Goal: Use online tool/utility: Utilize a website feature to perform a specific function

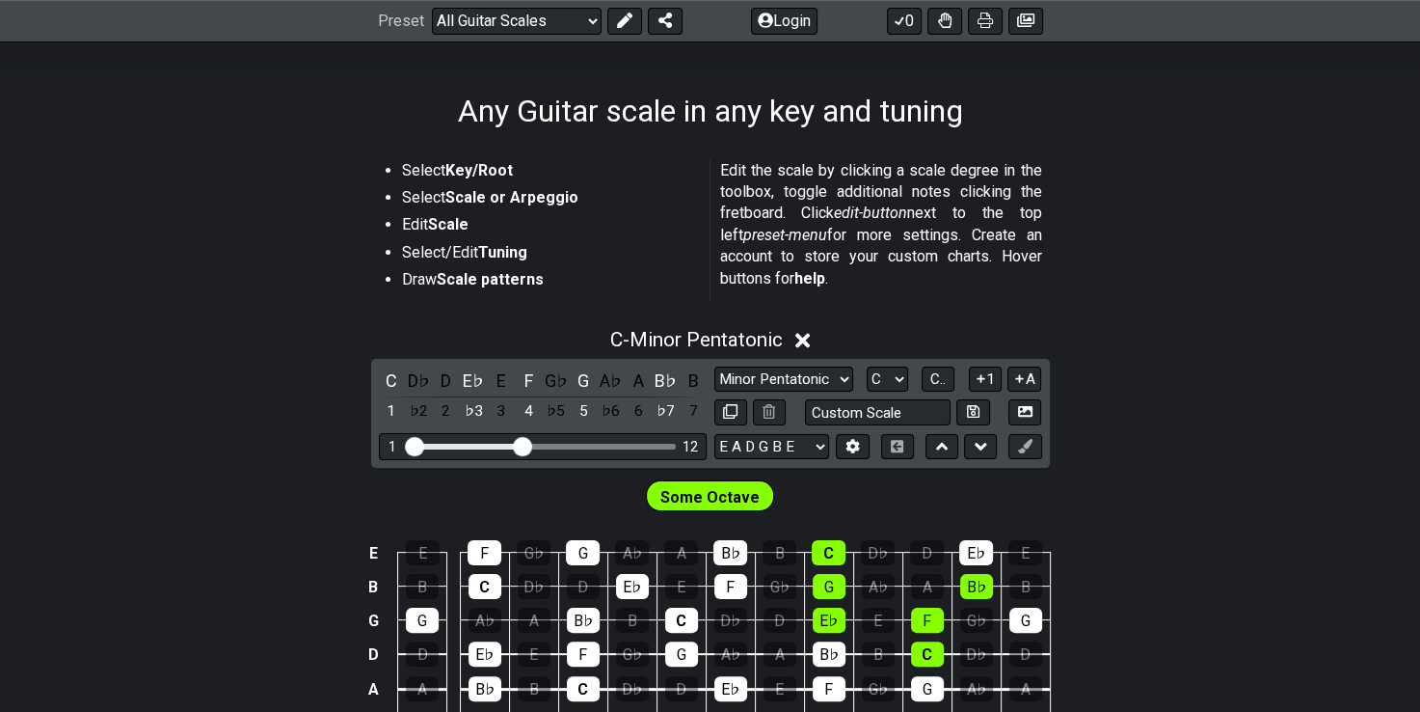
scroll to position [489, 0]
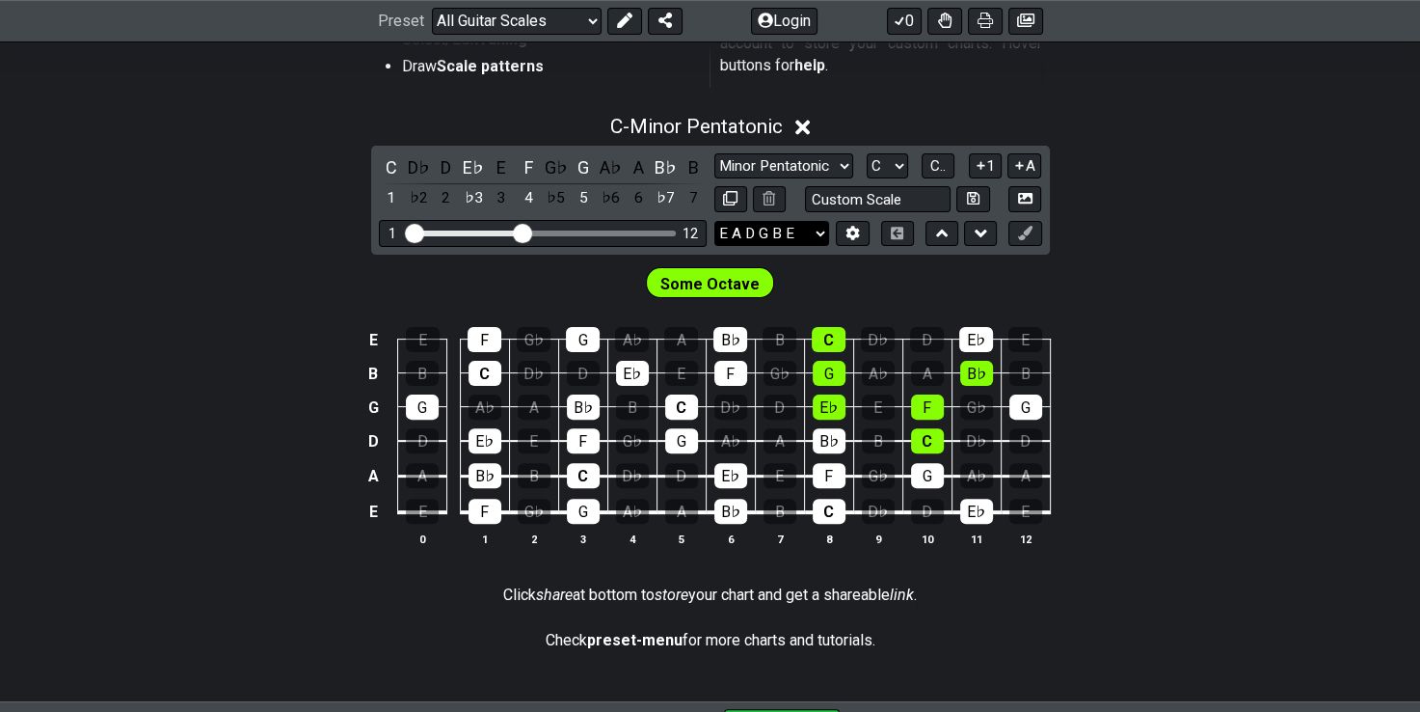
click at [766, 233] on select "E A D G B E E A D G B E E A D G B E B E A D F♯ B A D G C E A D A D G B E E♭ A♭ …" at bounding box center [771, 234] width 115 height 26
select select "D G C F A D"
click at [714, 221] on select "E A D G B E E A D G B E E A D G B E B E A D F♯ B A D G C E A D A D G B E E♭ A♭ …" at bounding box center [771, 234] width 115 height 26
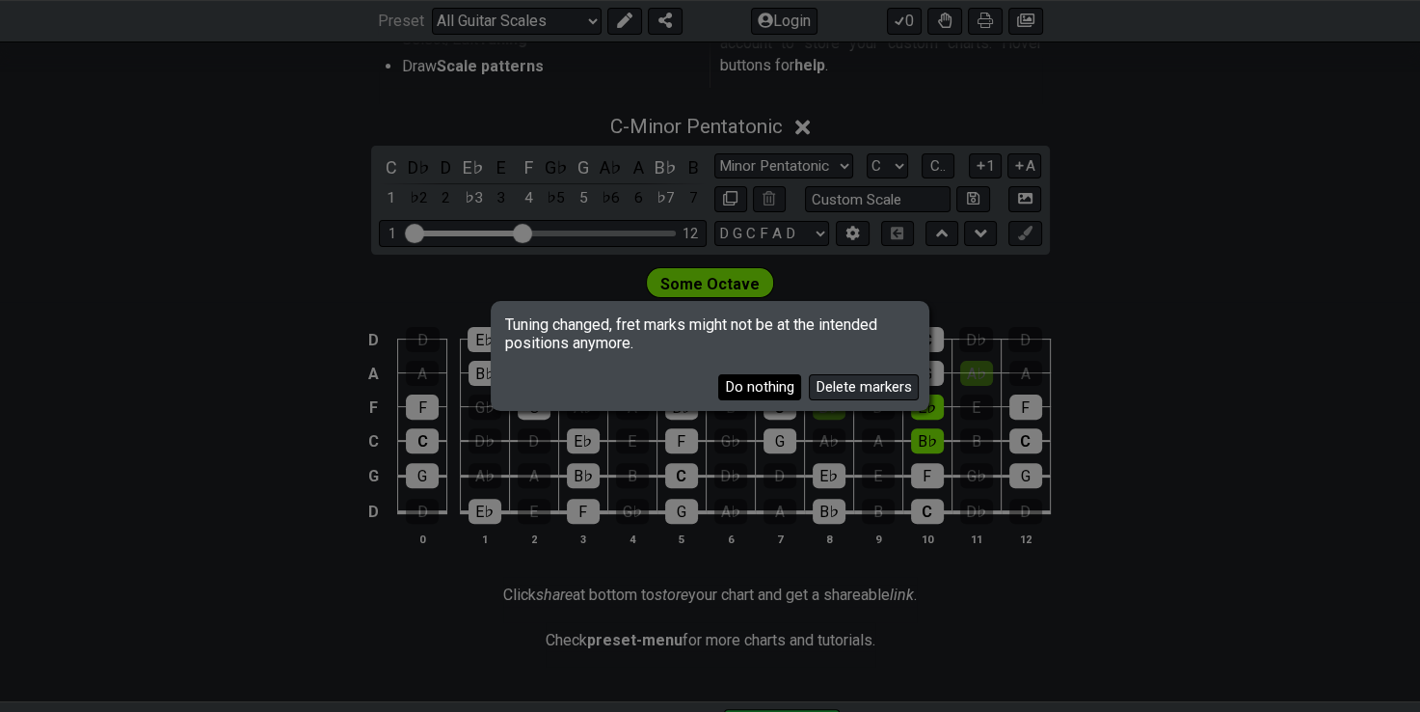
click at [783, 390] on button "Do nothing" at bounding box center [759, 387] width 83 height 26
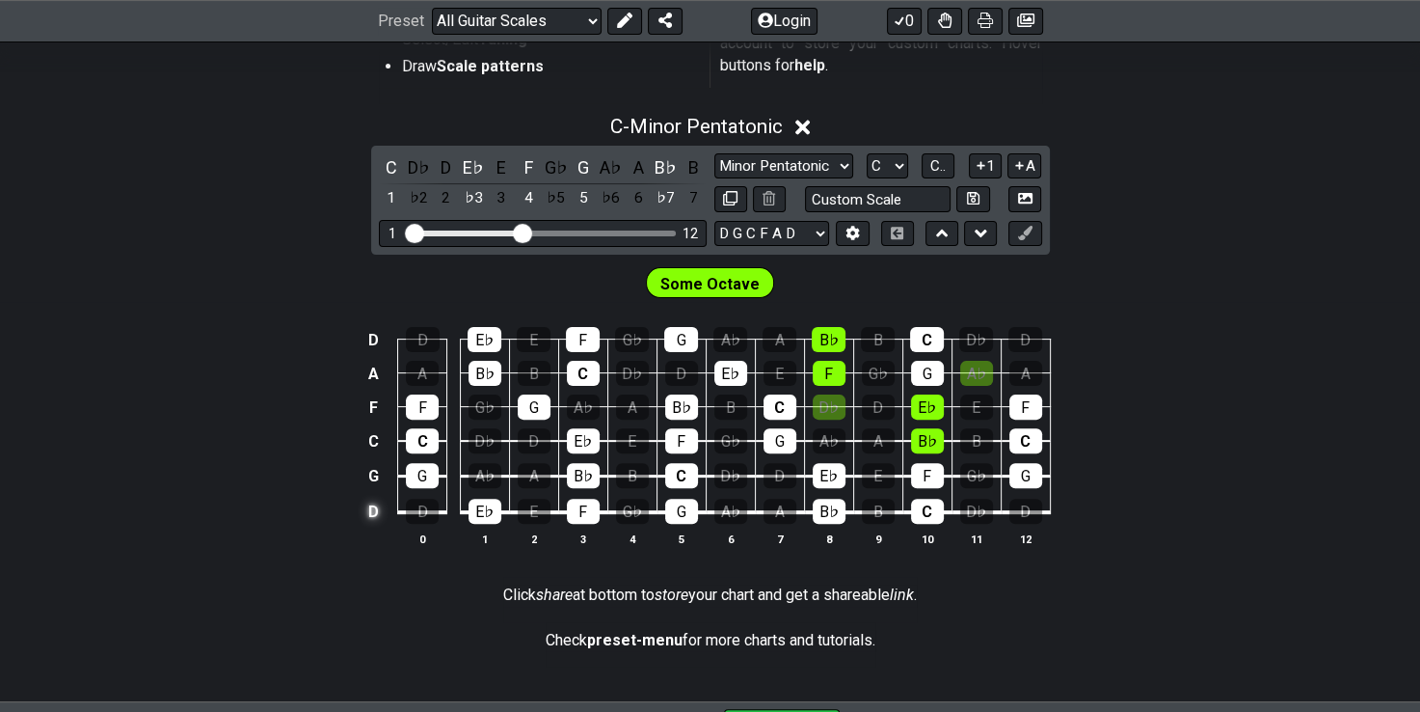
click at [374, 513] on td "D" at bounding box center [373, 512] width 23 height 37
click at [380, 510] on td "x" at bounding box center [373, 512] width 23 height 37
click at [381, 506] on td "o" at bounding box center [373, 512] width 23 height 37
click at [379, 515] on td at bounding box center [373, 512] width 23 height 37
click at [379, 515] on td "D" at bounding box center [373, 512] width 23 height 37
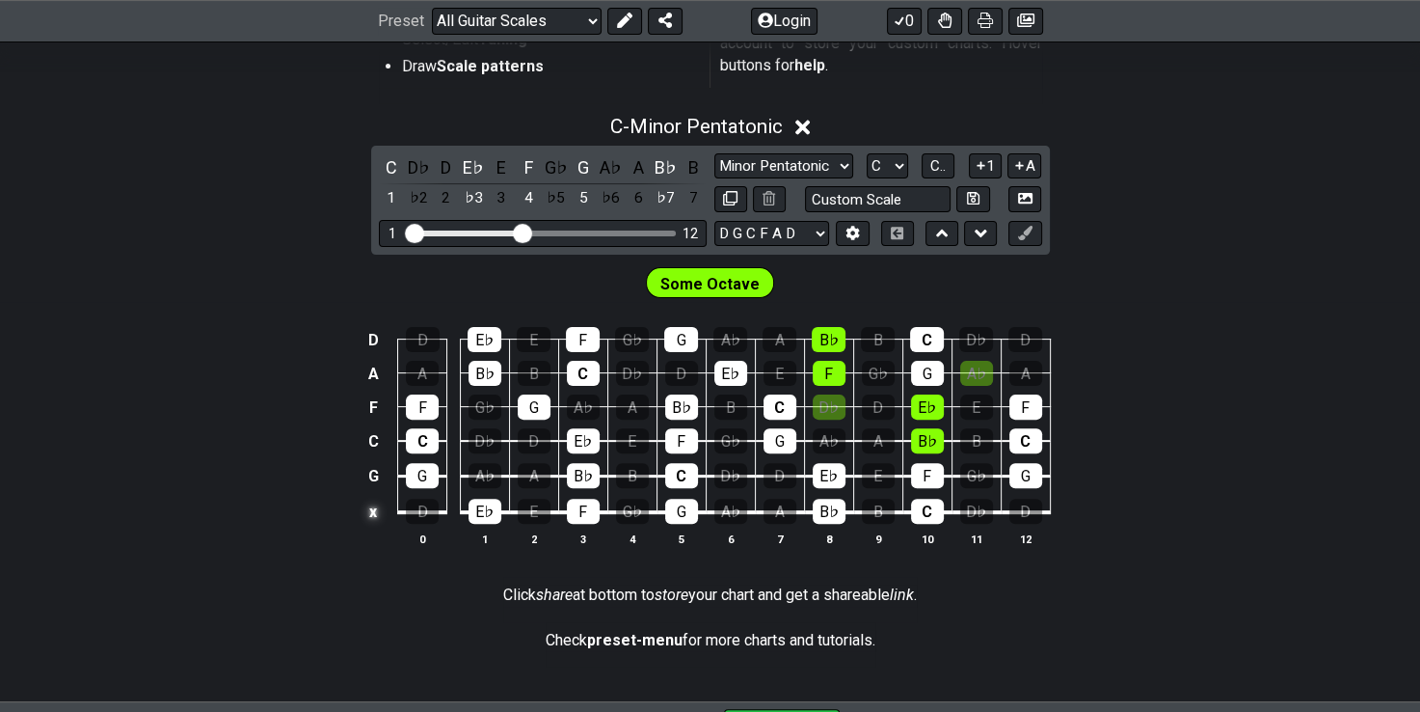
click at [379, 515] on td "x" at bounding box center [373, 512] width 23 height 37
click at [379, 515] on td "o" at bounding box center [373, 512] width 23 height 37
click at [379, 515] on td at bounding box center [373, 512] width 23 height 37
drag, startPoint x: 379, startPoint y: 515, endPoint x: 351, endPoint y: 515, distance: 28.0
click at [351, 515] on div "D D E♭ E F G♭ G A♭ A B♭ B C D♭ D A A B♭ B C D♭ D E♭ E F G♭ G A♭ A F F G♭ G A♭ A…" at bounding box center [710, 437] width 1420 height 271
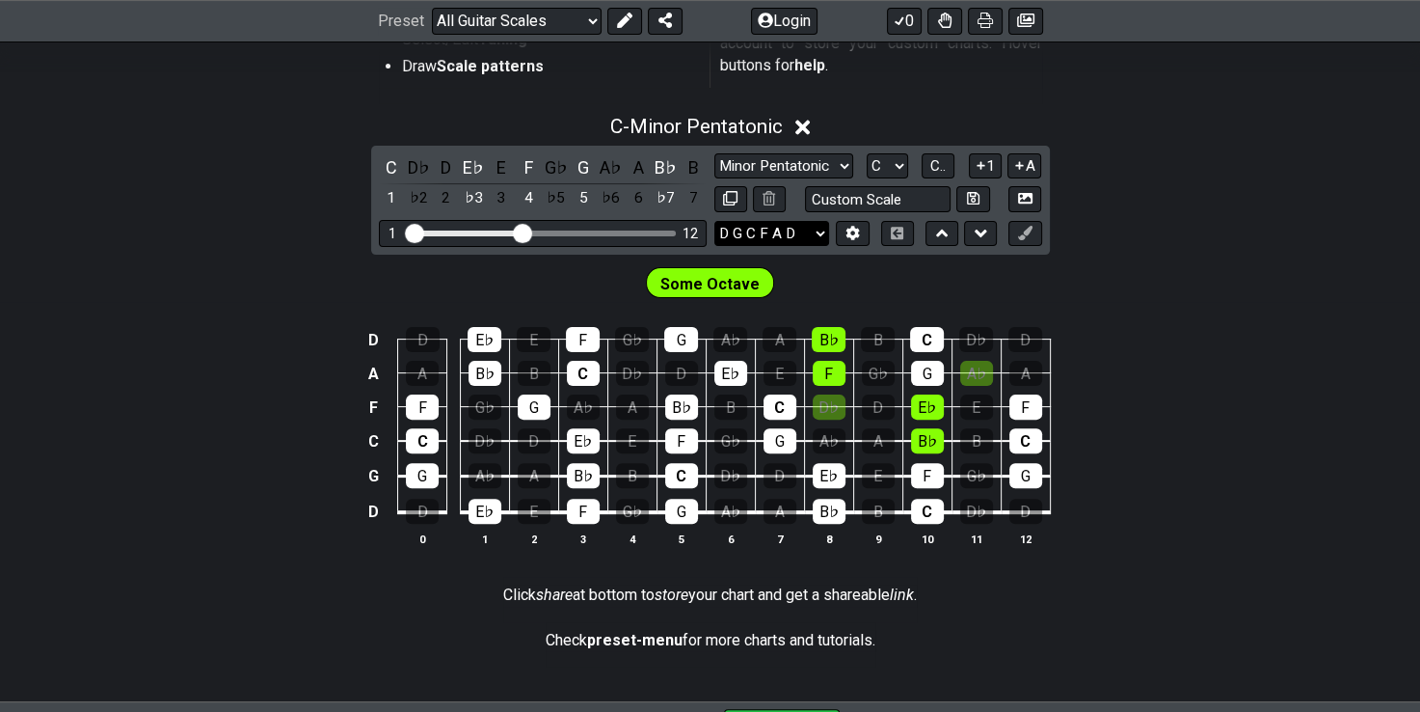
click at [825, 237] on select "E A D G B E E A D G B E E A D G B E B E A D F♯ B A D G C E A D A D G B E E♭ A♭ …" at bounding box center [771, 234] width 115 height 26
click at [844, 231] on button at bounding box center [852, 234] width 33 height 26
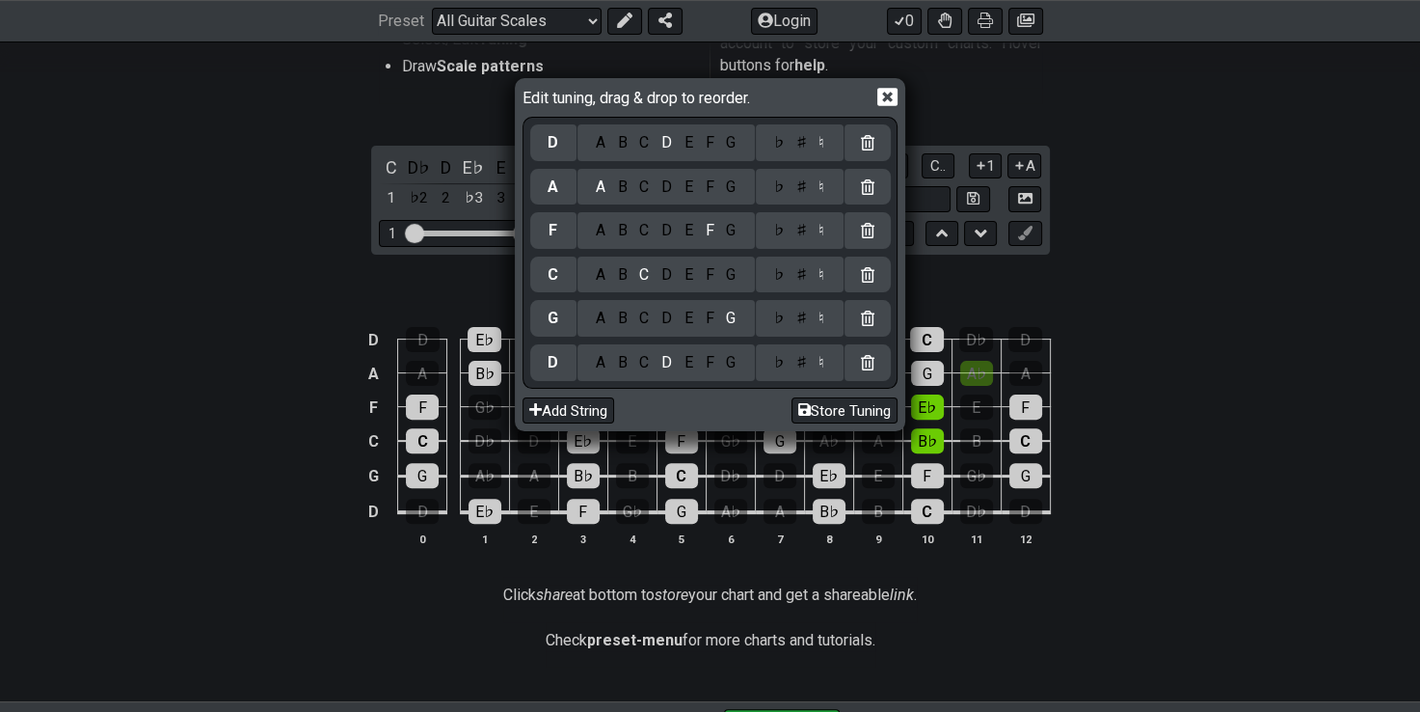
drag, startPoint x: 844, startPoint y: 231, endPoint x: 642, endPoint y: 138, distance: 222.2
click at [642, 138] on div "C" at bounding box center [644, 142] width 22 height 21
click at [708, 187] on div "F" at bounding box center [709, 186] width 21 height 21
click at [735, 192] on div "G" at bounding box center [731, 186] width 22 height 21
click at [706, 319] on div "F" at bounding box center [709, 318] width 21 height 21
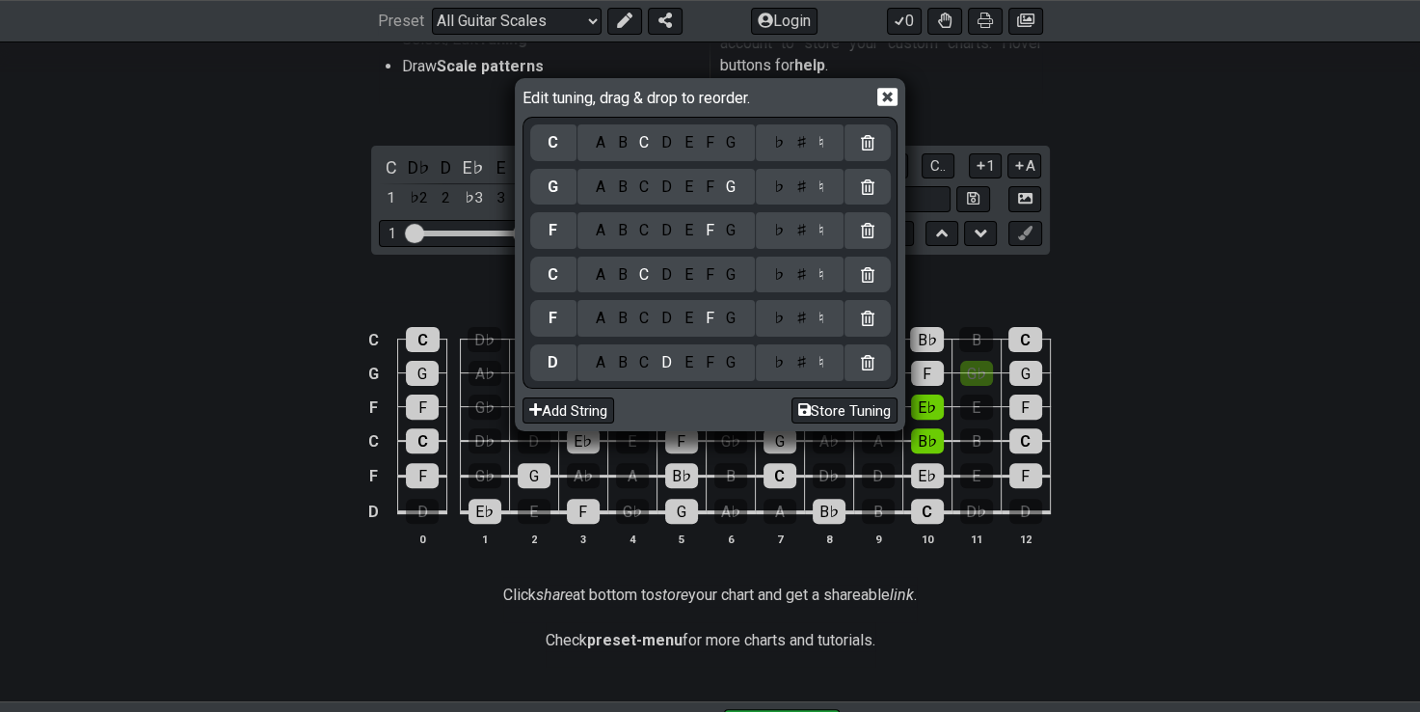
click at [647, 363] on div "C" at bounding box center [644, 362] width 22 height 21
click at [608, 272] on div "A" at bounding box center [600, 274] width 22 height 21
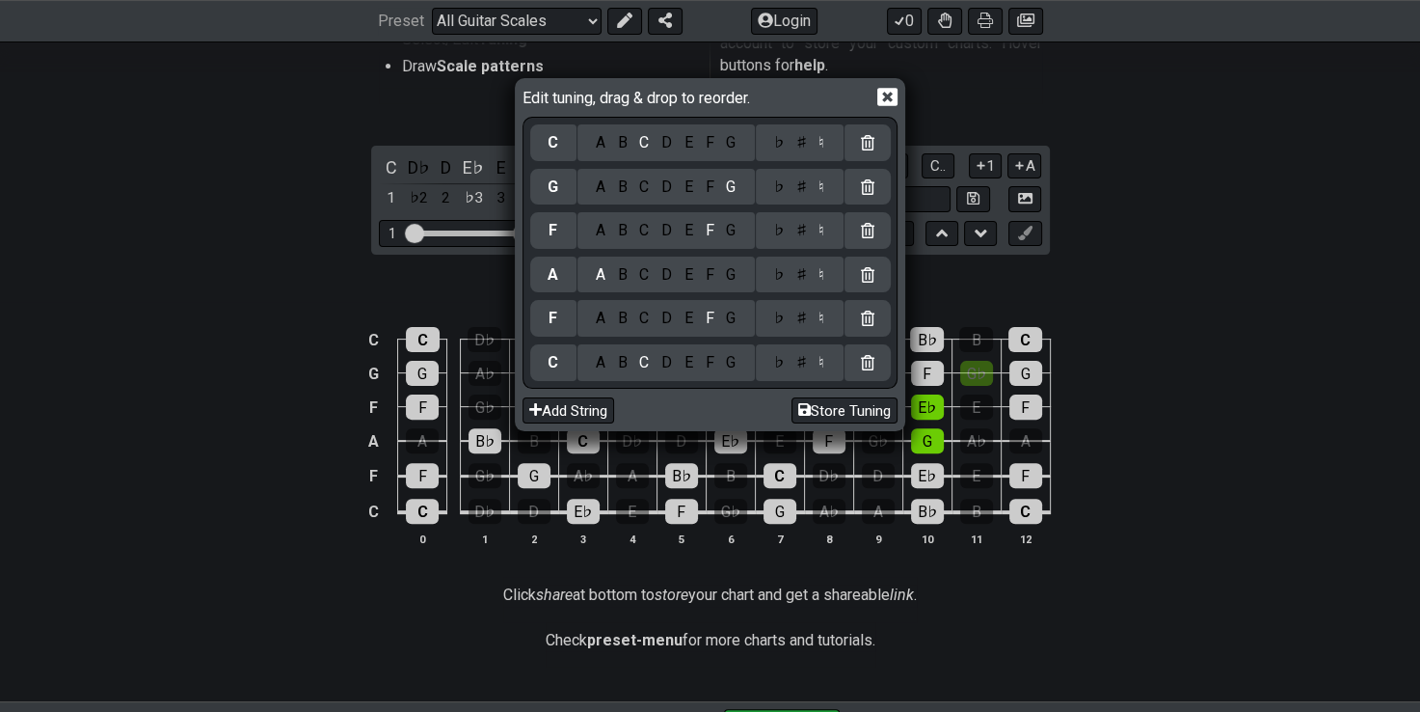
click at [798, 280] on div "♯" at bounding box center [801, 274] width 23 height 21
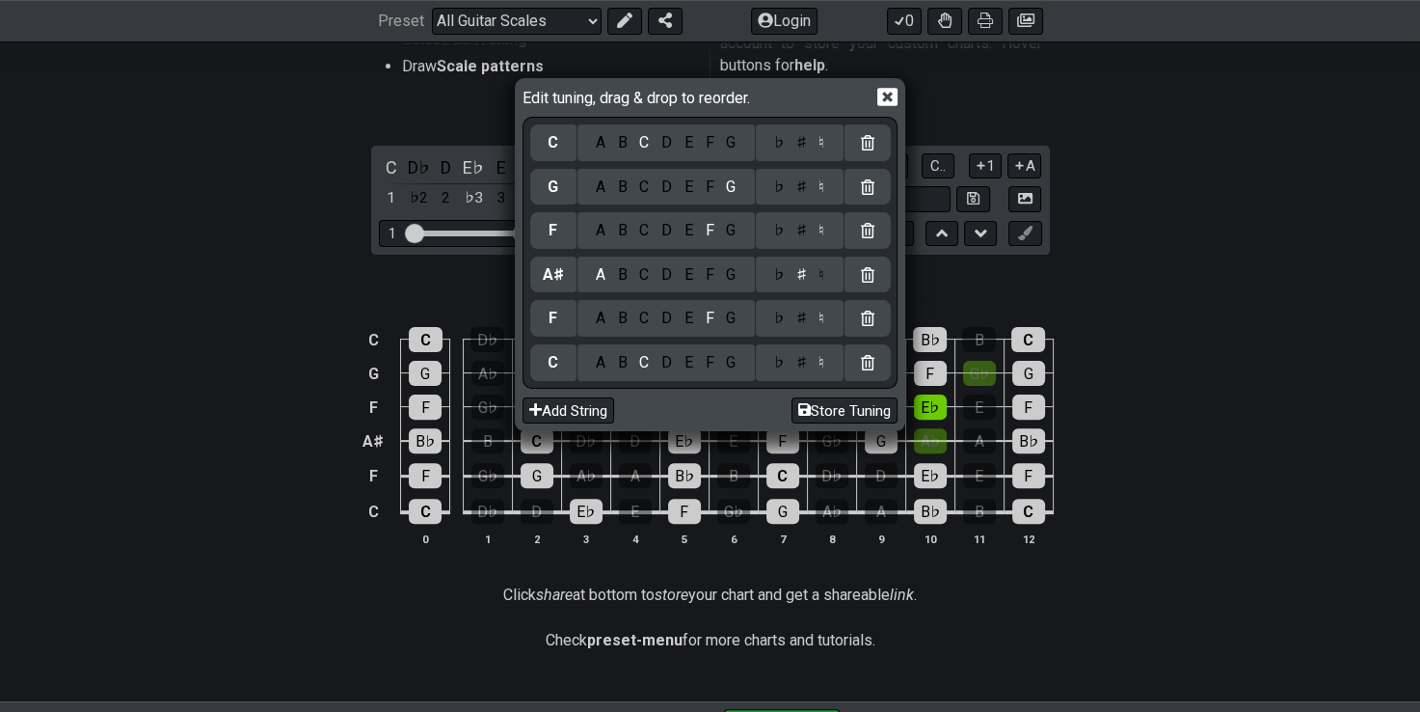
click at [668, 229] on div "D" at bounding box center [667, 230] width 23 height 21
click at [801, 238] on div "♯" at bounding box center [801, 230] width 23 height 21
click at [829, 403] on button "Store Tuning" at bounding box center [845, 410] width 106 height 26
click at [806, 407] on button "Store Tuning" at bounding box center [845, 410] width 106 height 26
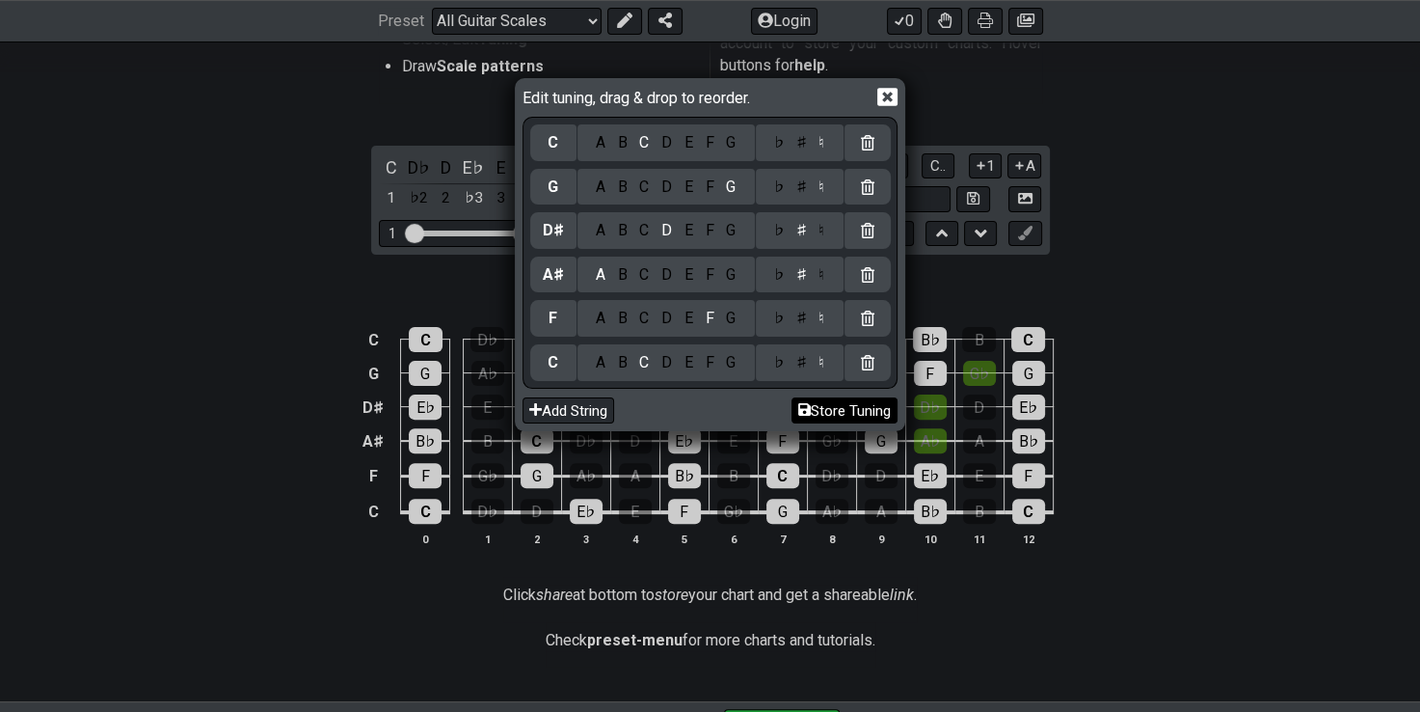
click at [806, 407] on button "Store Tuning" at bounding box center [845, 410] width 106 height 26
click at [881, 98] on icon at bounding box center [887, 97] width 20 height 18
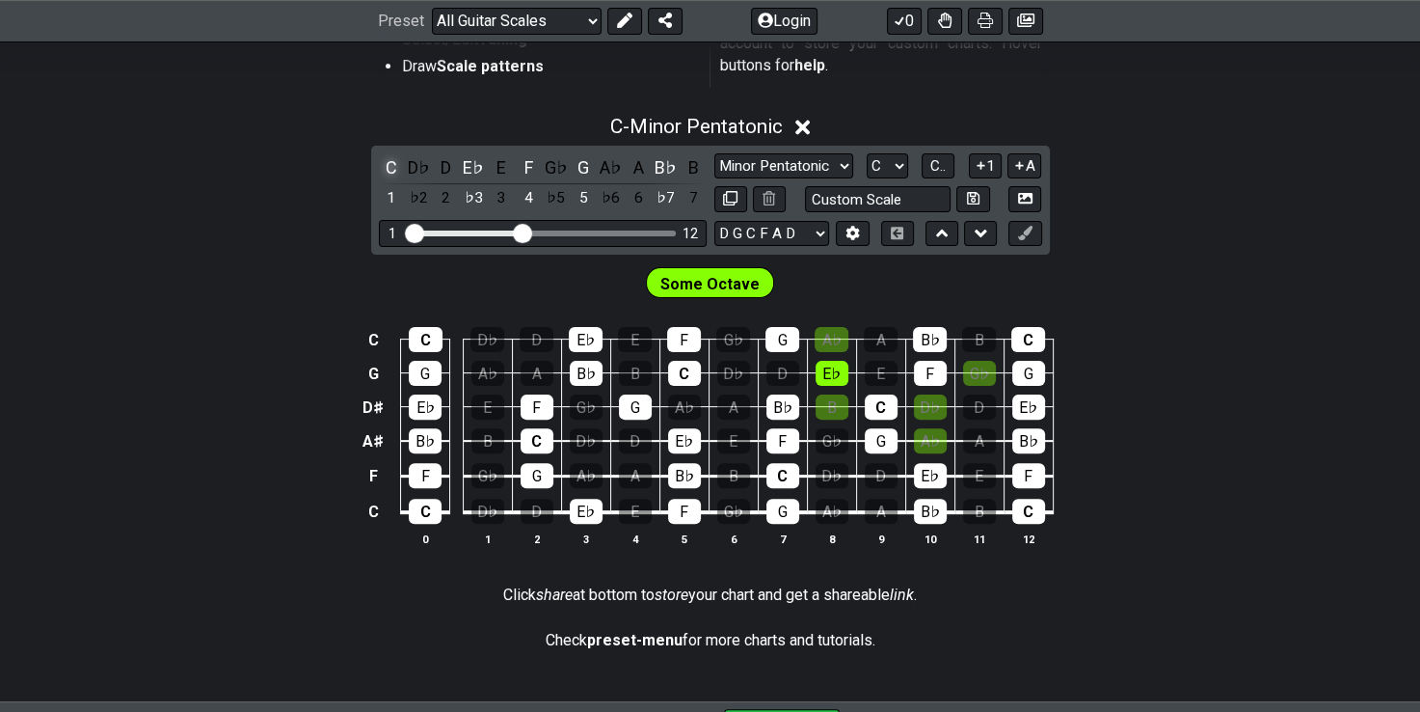
click at [386, 161] on div "C" at bounding box center [391, 167] width 25 height 26
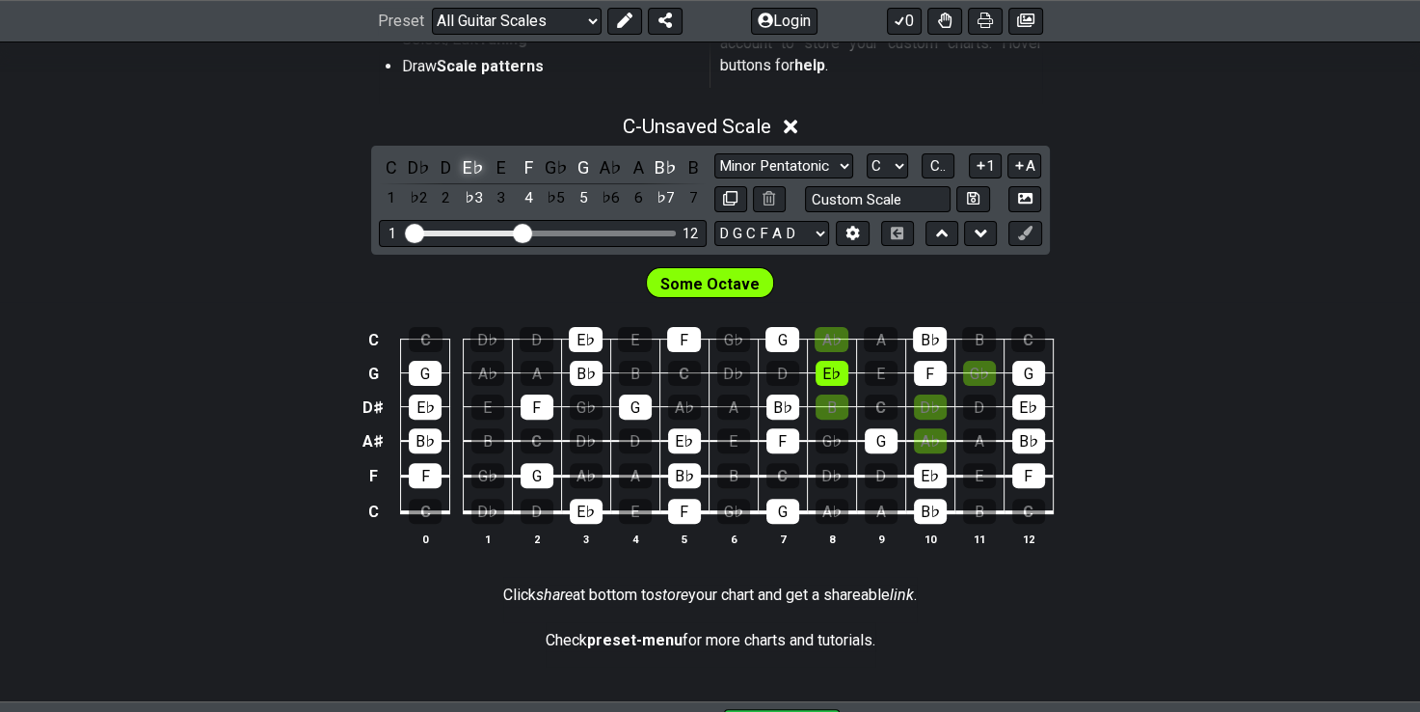
click at [467, 165] on div "E♭" at bounding box center [473, 167] width 25 height 26
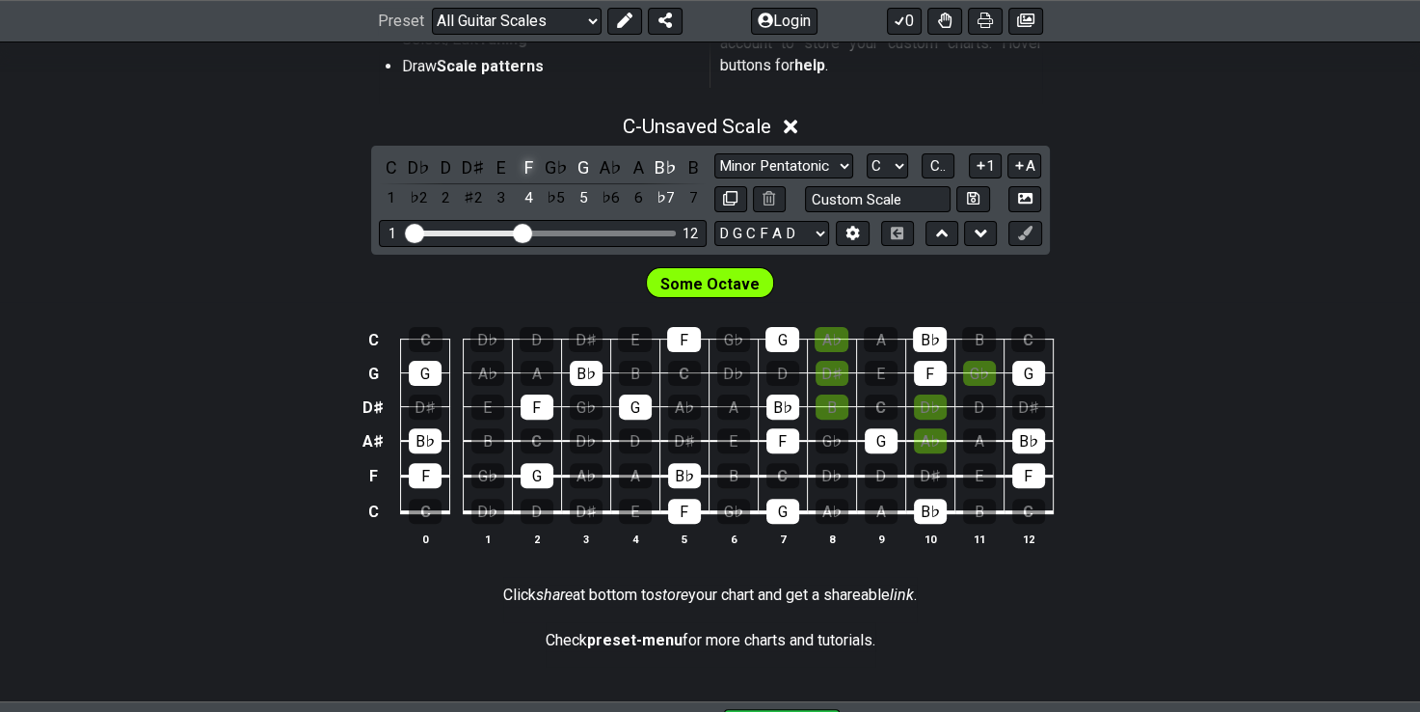
click at [532, 164] on div "F" at bounding box center [528, 167] width 25 height 26
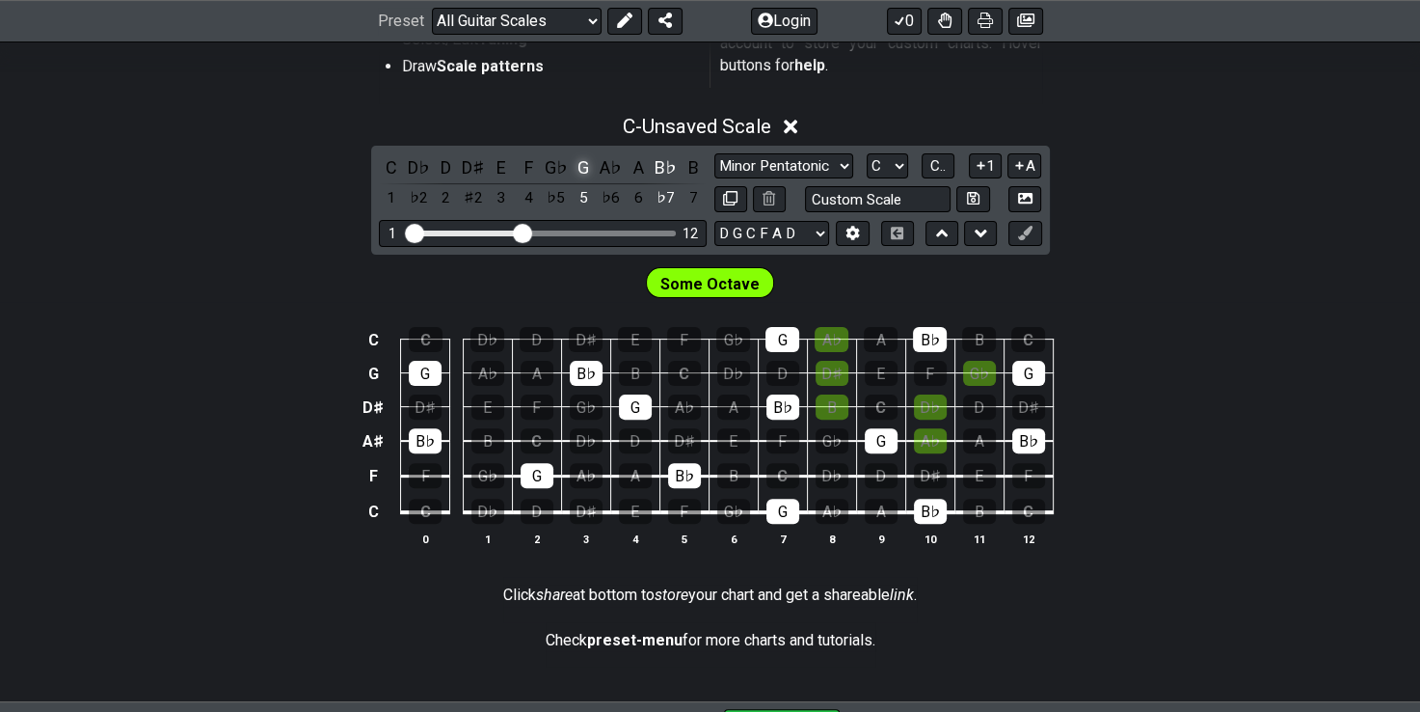
click at [586, 161] on div "G" at bounding box center [583, 167] width 25 height 26
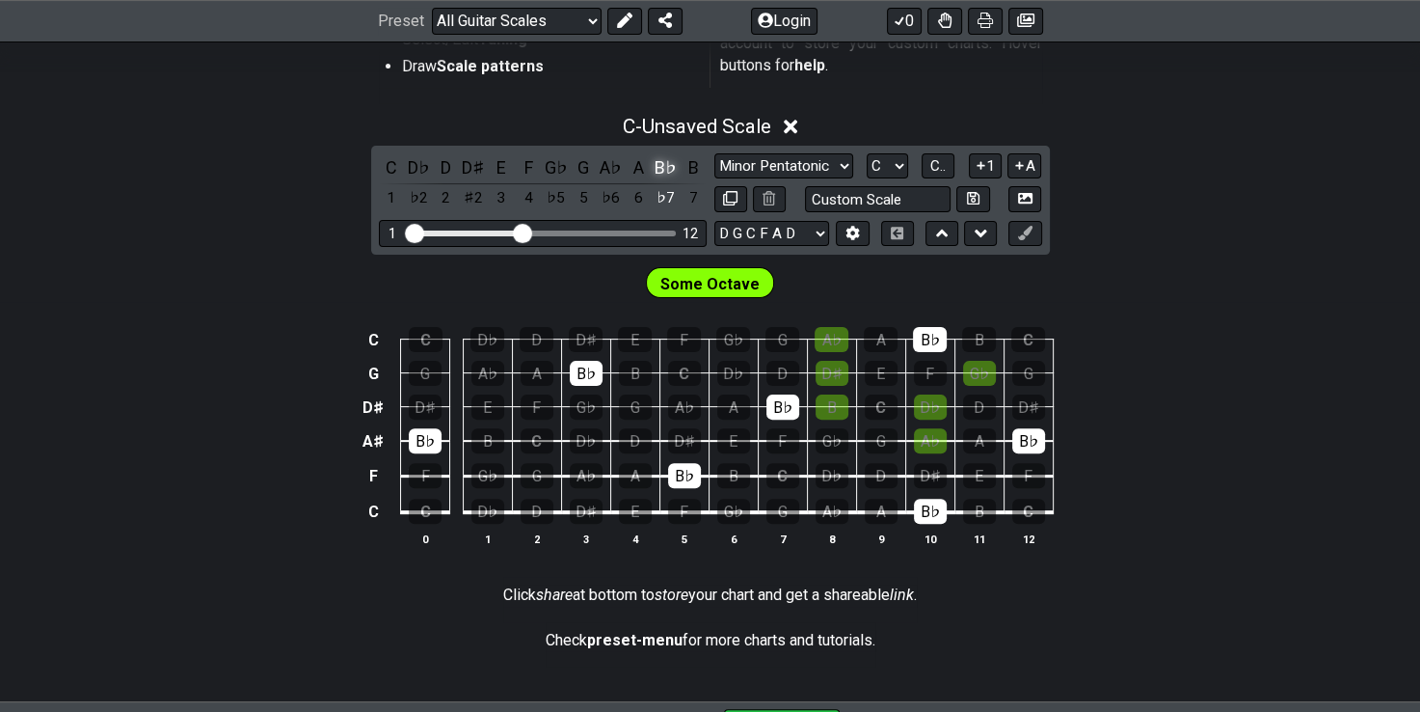
click at [663, 167] on div "B♭" at bounding box center [666, 167] width 25 height 26
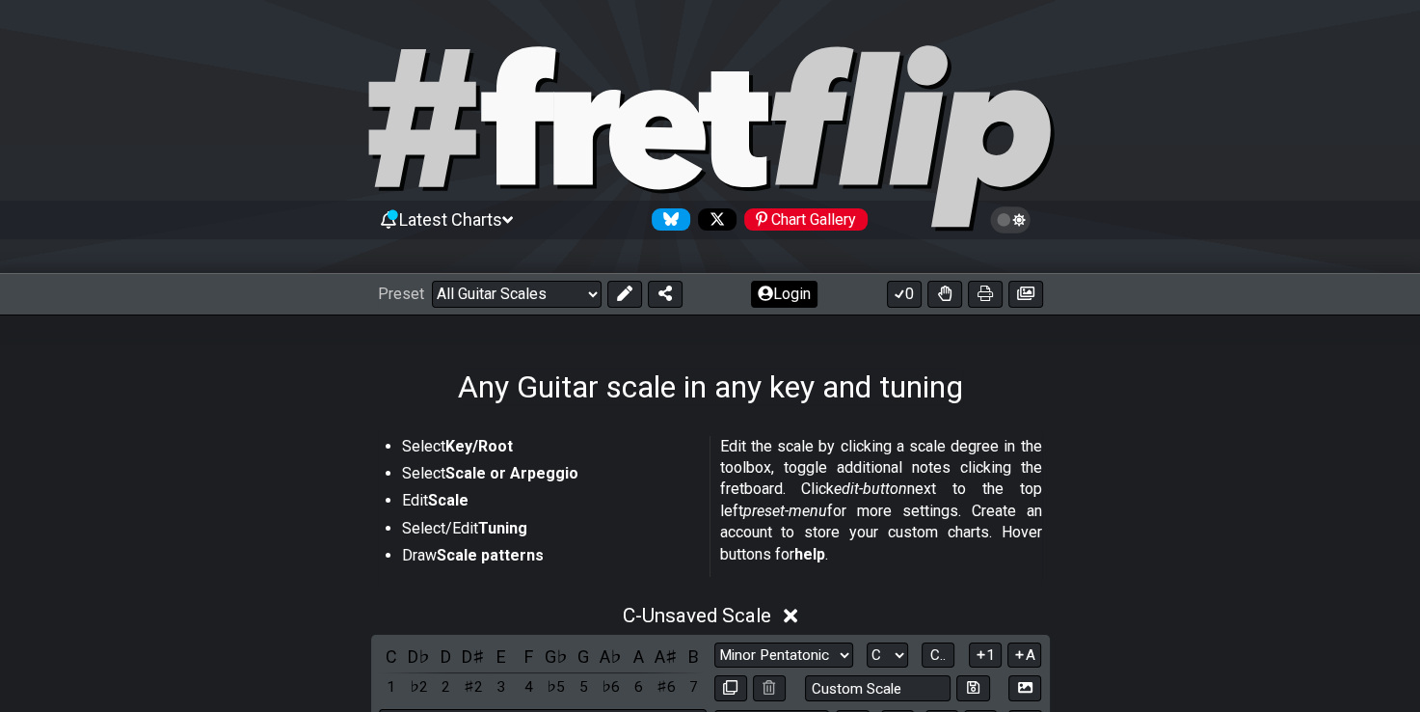
click at [768, 294] on icon at bounding box center [765, 292] width 15 height 15
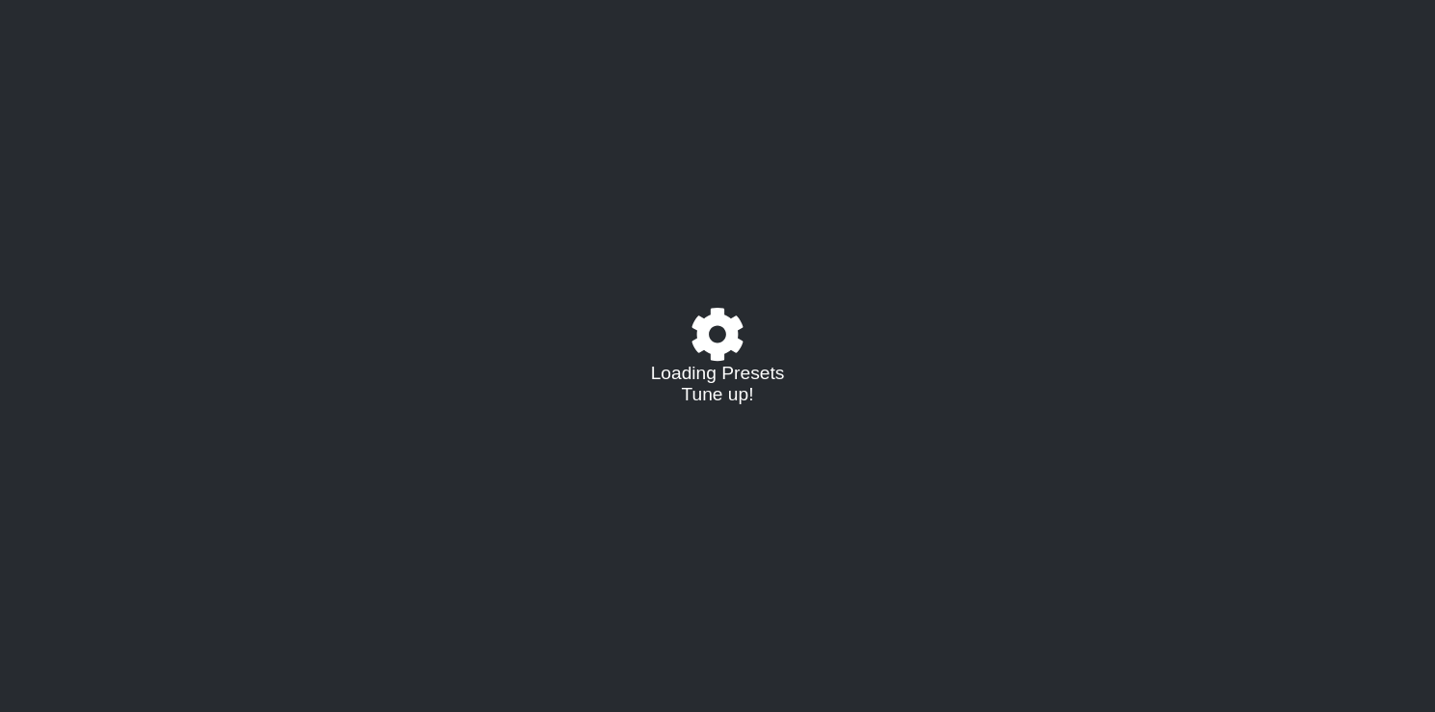
select select "/guitar-scales"
select select "C"
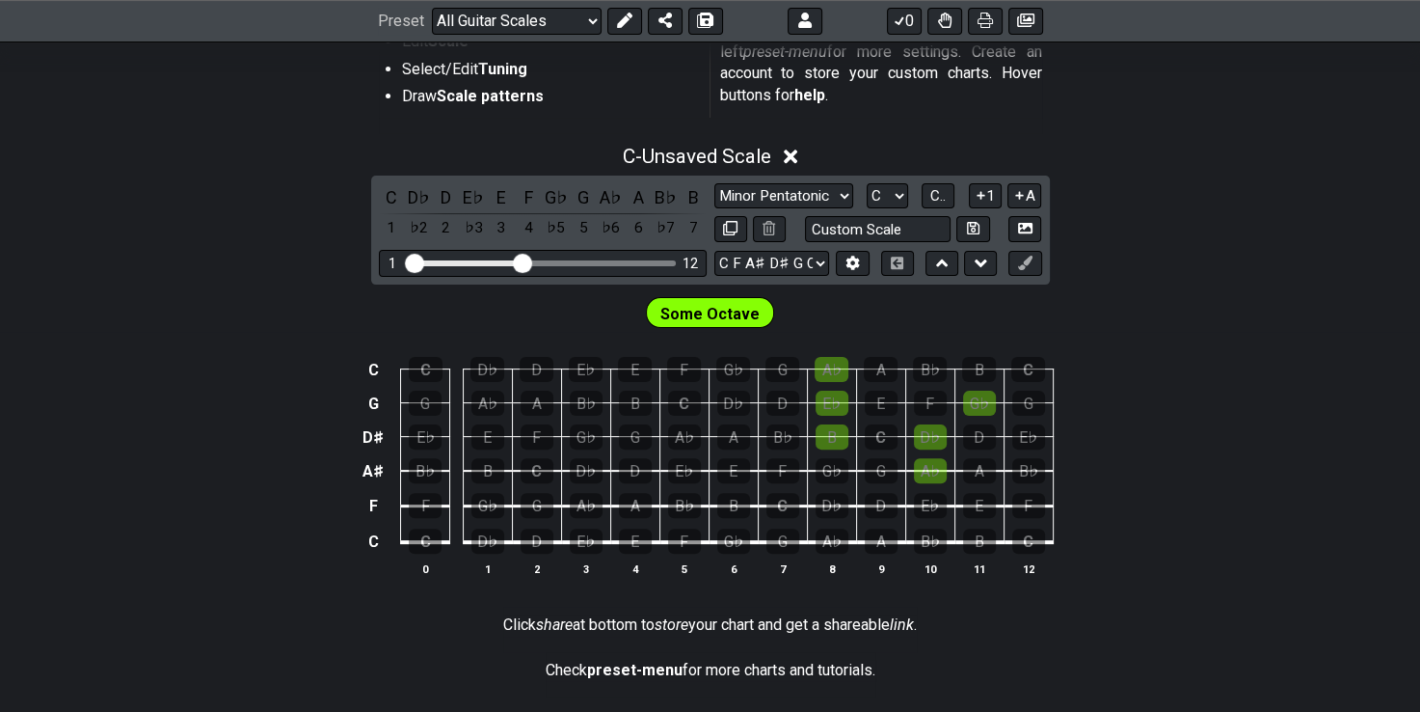
scroll to position [435, 0]
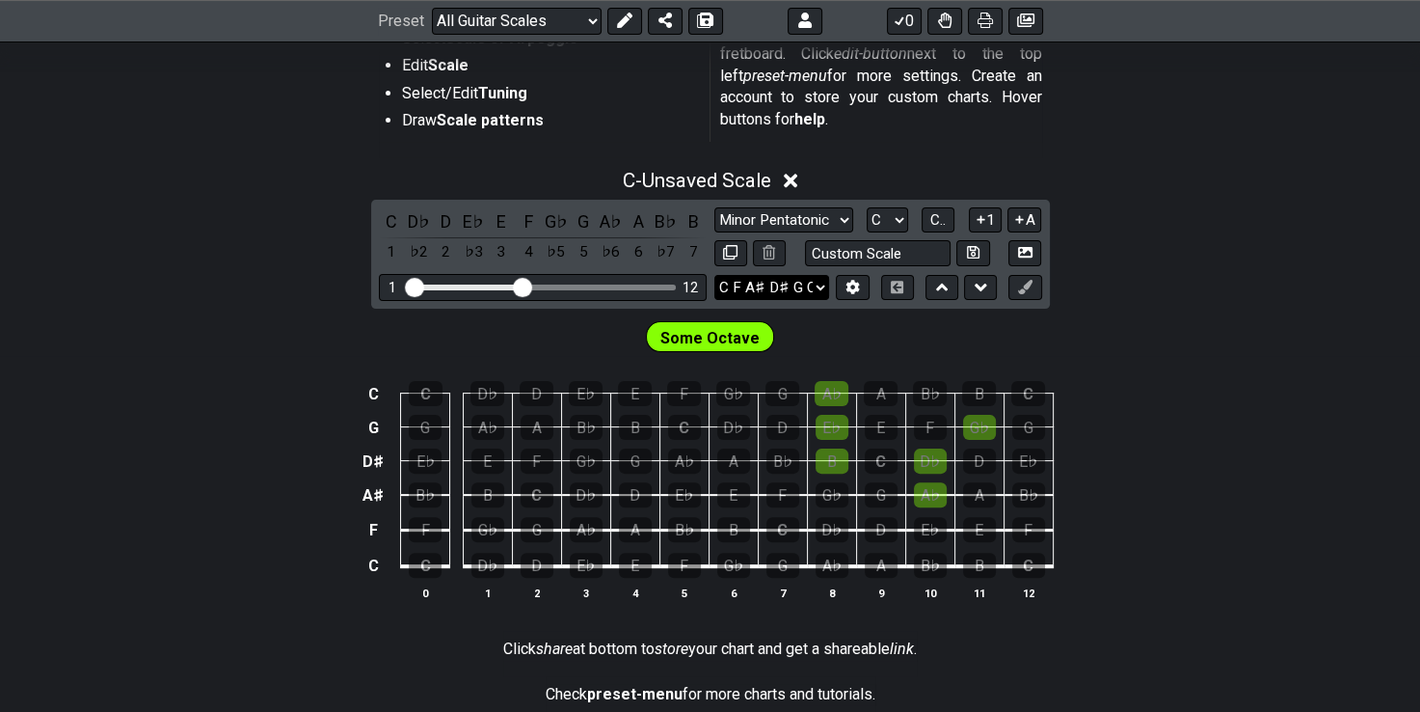
click at [825, 287] on select "C F A♯ D♯ G C C F A♯ D♯ G C E A D G B E B E A D F♯ B A D G C E A D A D G B E E♭…" at bounding box center [771, 288] width 115 height 26
click at [855, 292] on icon at bounding box center [853, 287] width 14 height 14
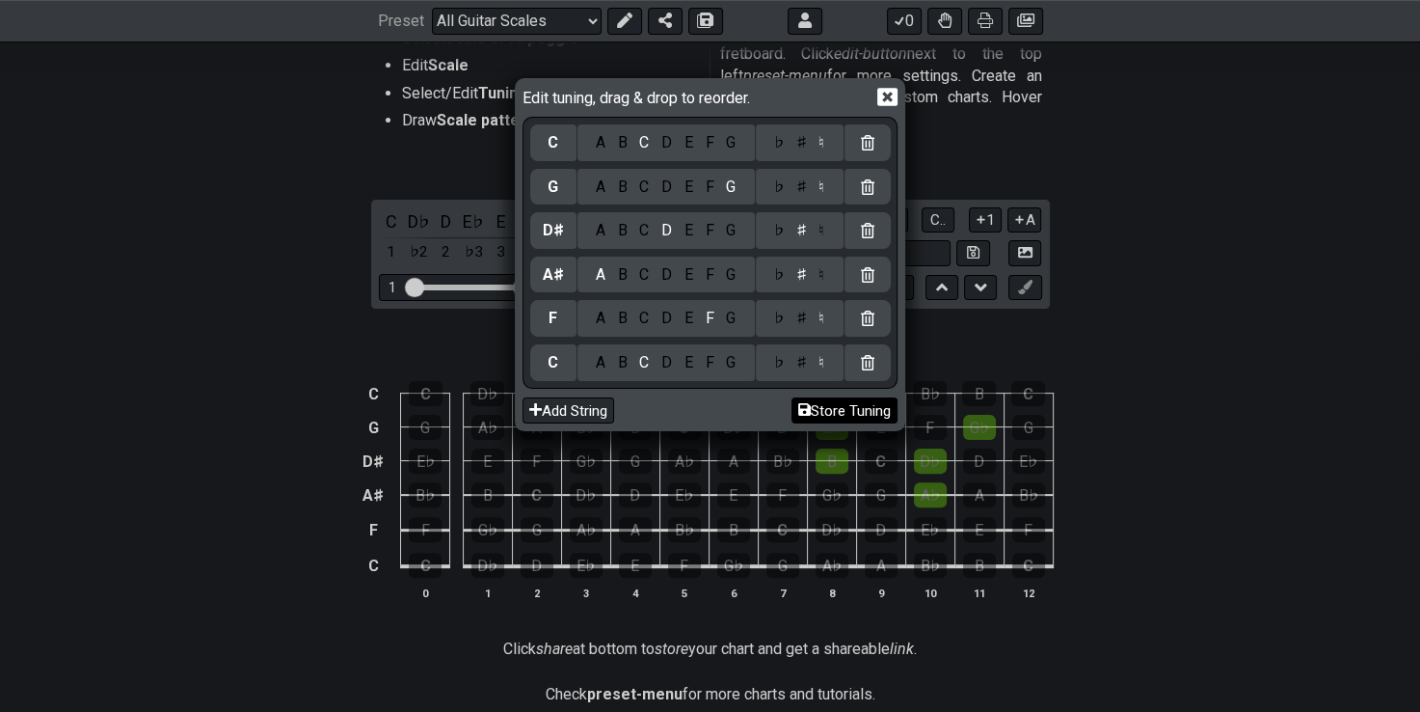
click at [845, 411] on button "Store Tuning" at bounding box center [845, 410] width 106 height 26
click at [889, 101] on icon at bounding box center [887, 97] width 20 height 20
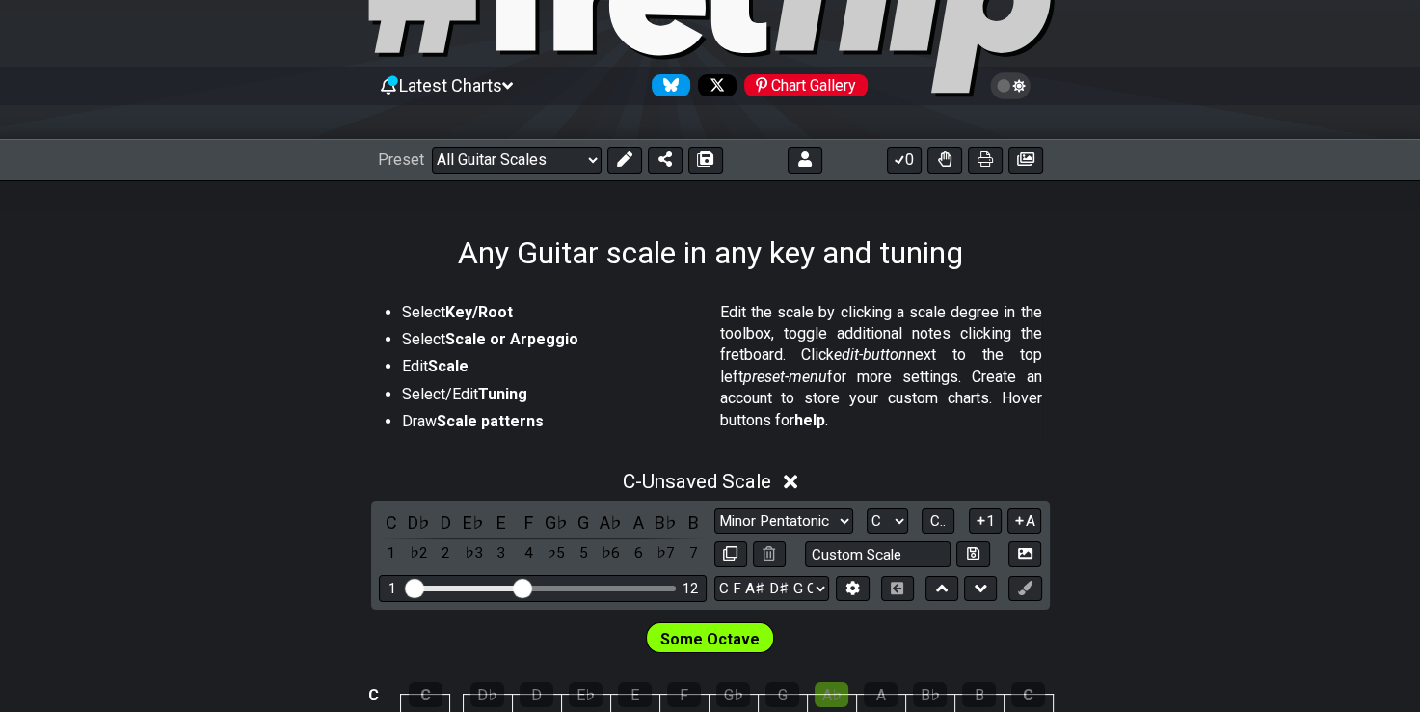
scroll to position [130, 0]
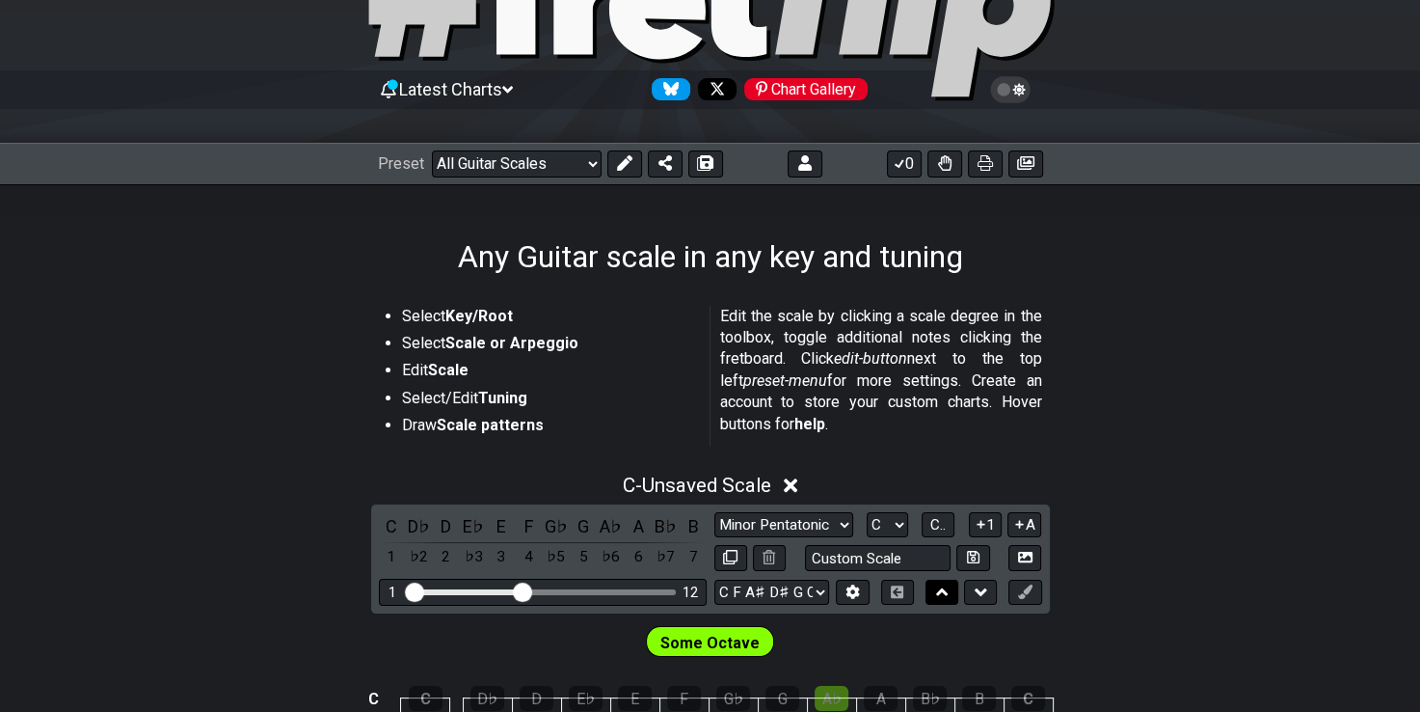
click at [928, 595] on button at bounding box center [942, 592] width 33 height 26
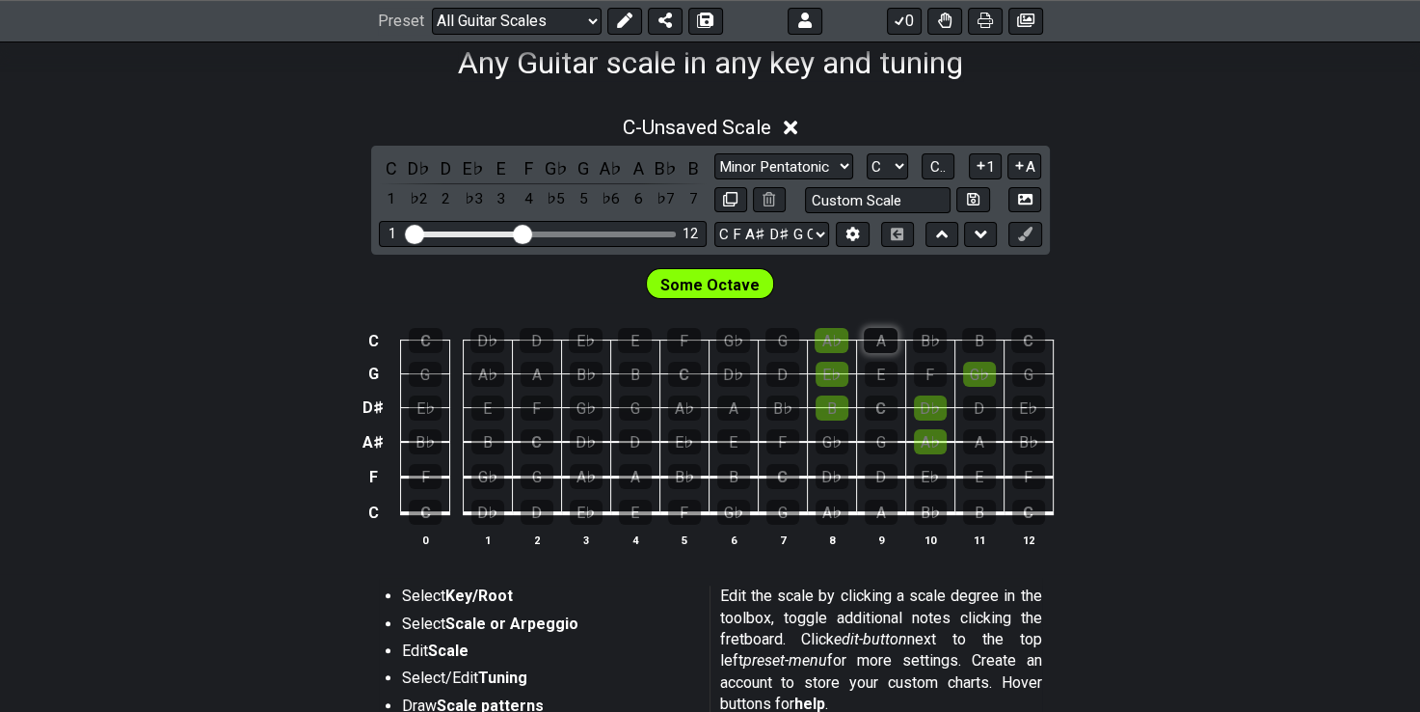
scroll to position [403, 0]
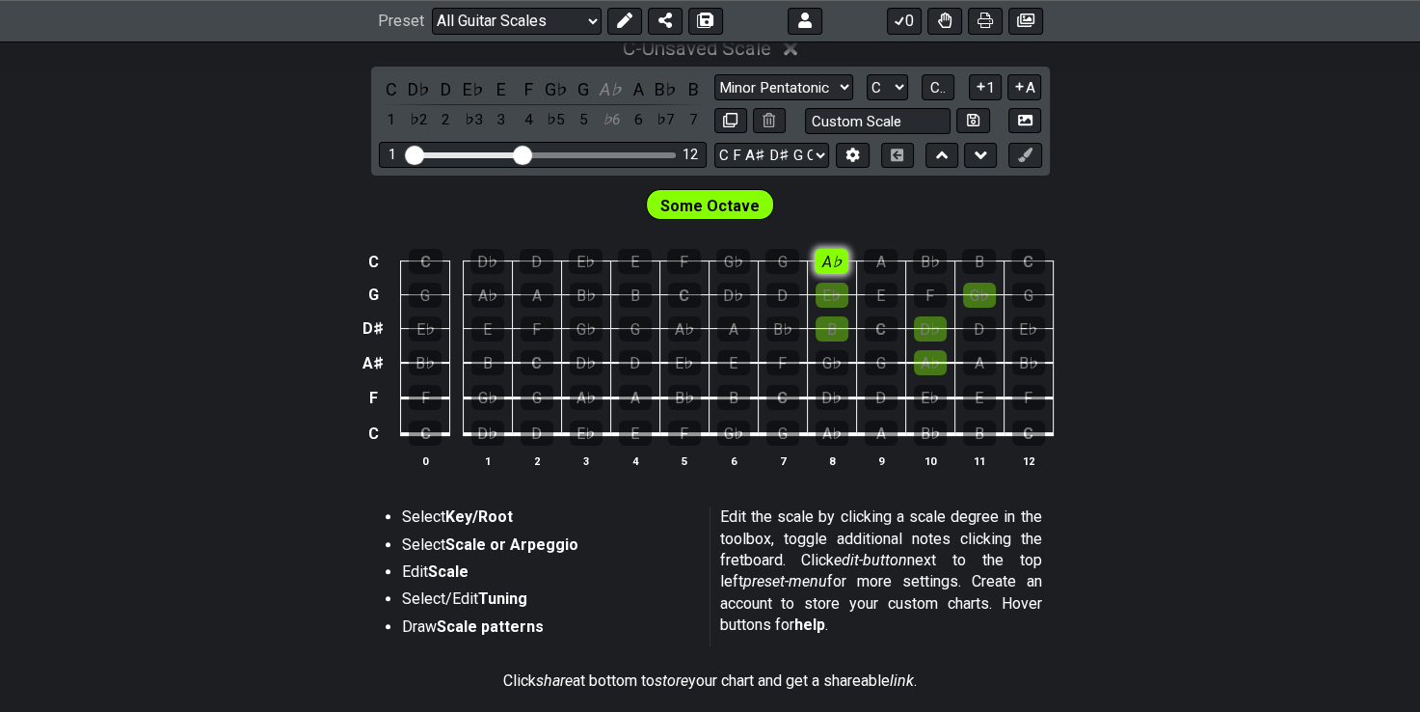
click at [841, 265] on div "A♭" at bounding box center [832, 261] width 34 height 25
click at [737, 210] on span "Some Octave" at bounding box center [709, 206] width 99 height 28
click at [714, 205] on span "Some Octave" at bounding box center [709, 206] width 99 height 28
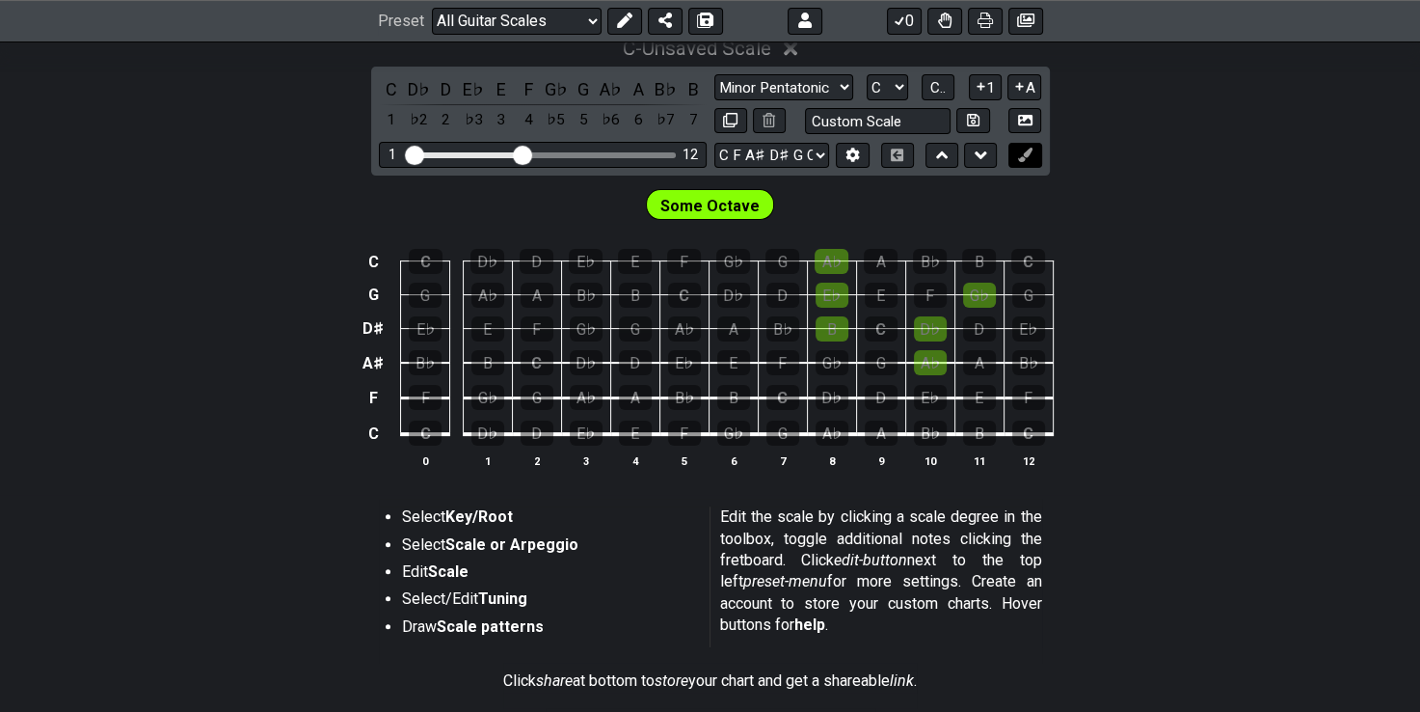
click at [1029, 151] on icon at bounding box center [1025, 155] width 14 height 14
click at [981, 152] on icon at bounding box center [981, 155] width 13 height 19
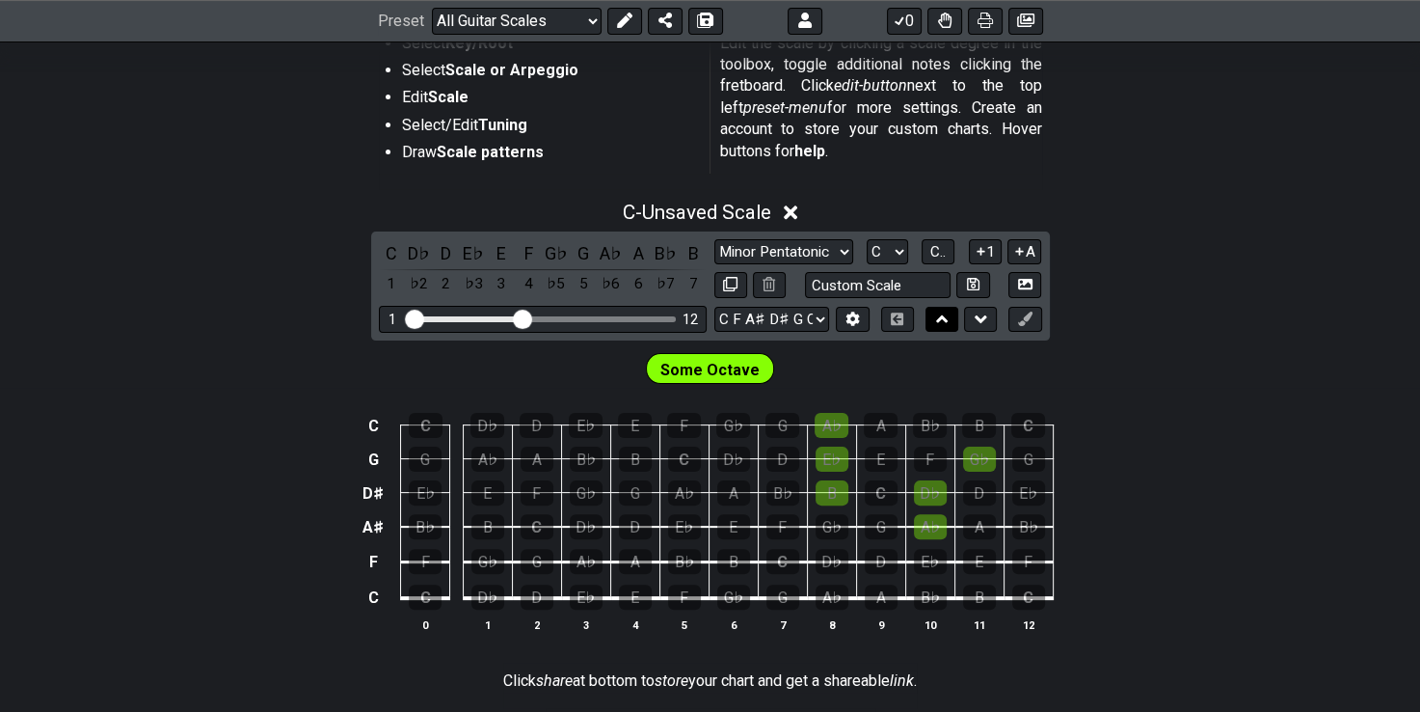
click at [933, 320] on button at bounding box center [942, 320] width 33 height 26
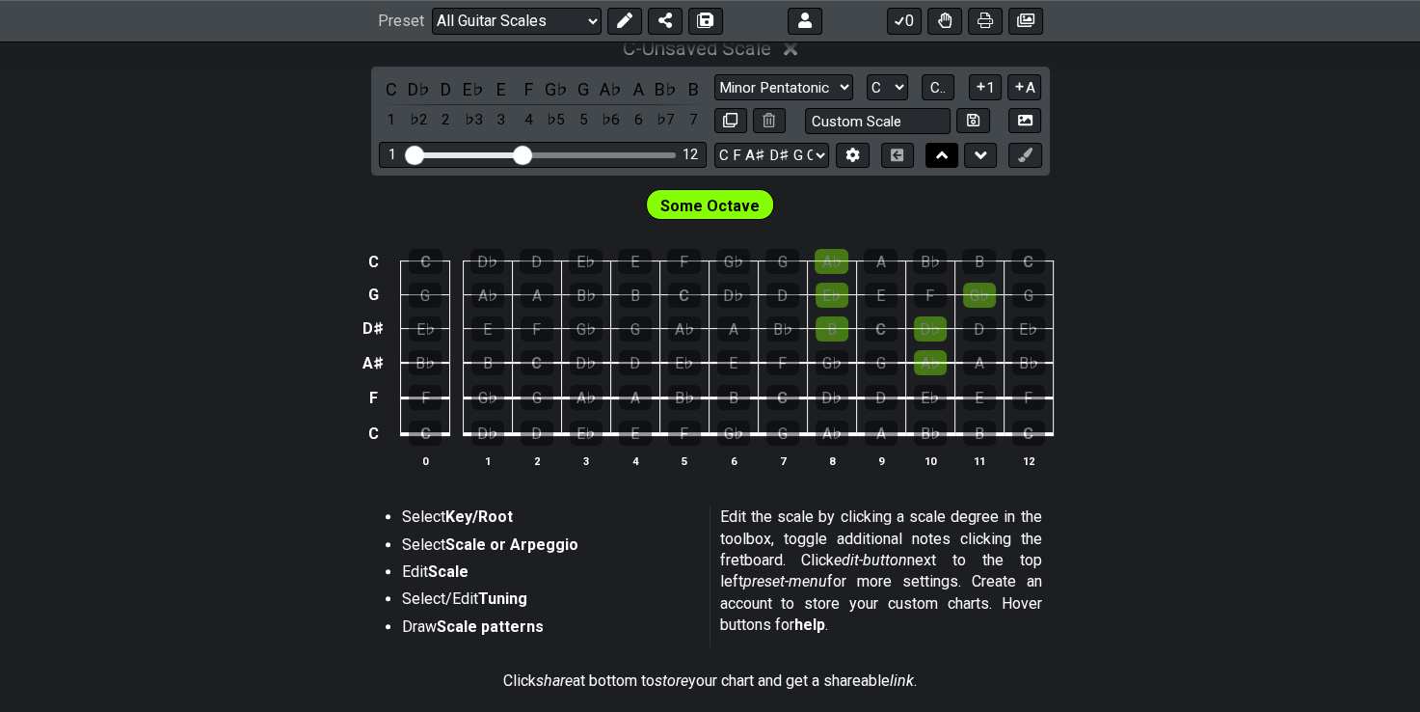
click at [957, 153] on button at bounding box center [942, 156] width 33 height 26
click at [984, 88] on icon at bounding box center [981, 86] width 18 height 14
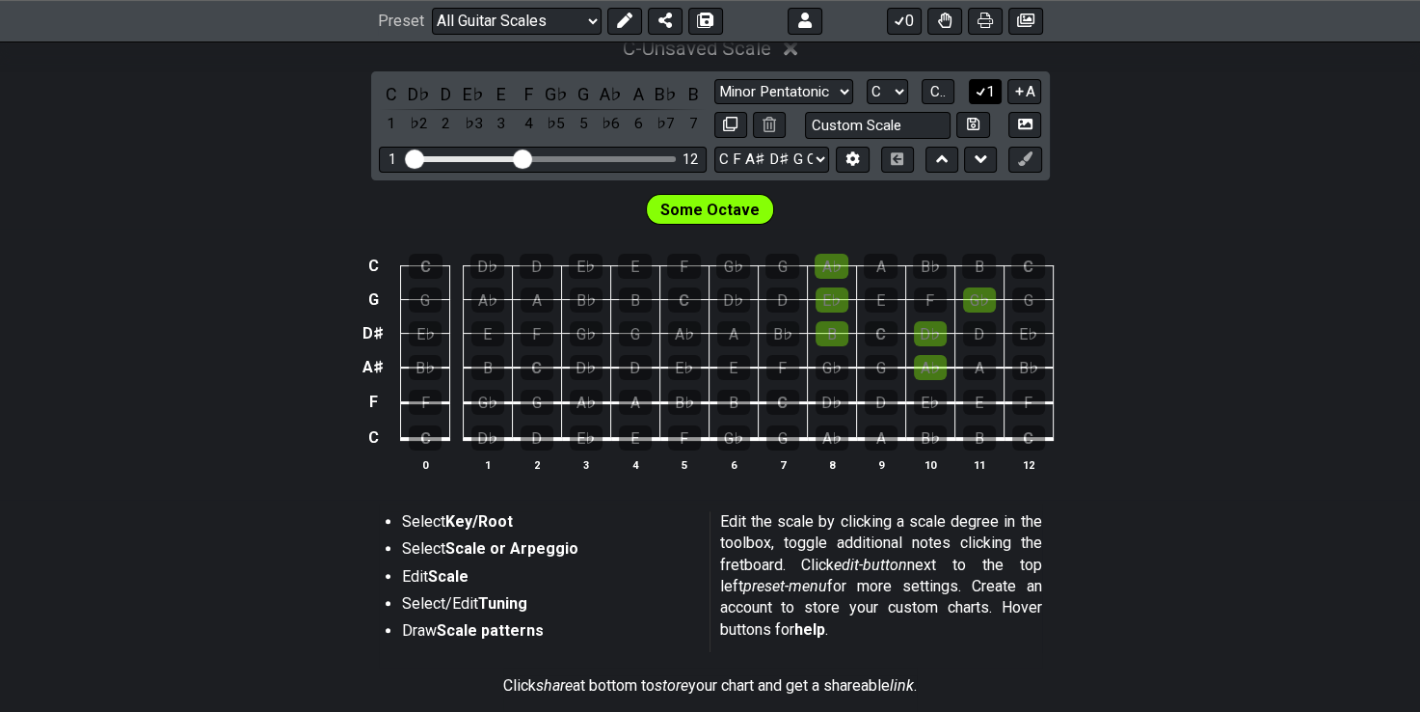
click at [984, 88] on icon at bounding box center [981, 92] width 11 height 9
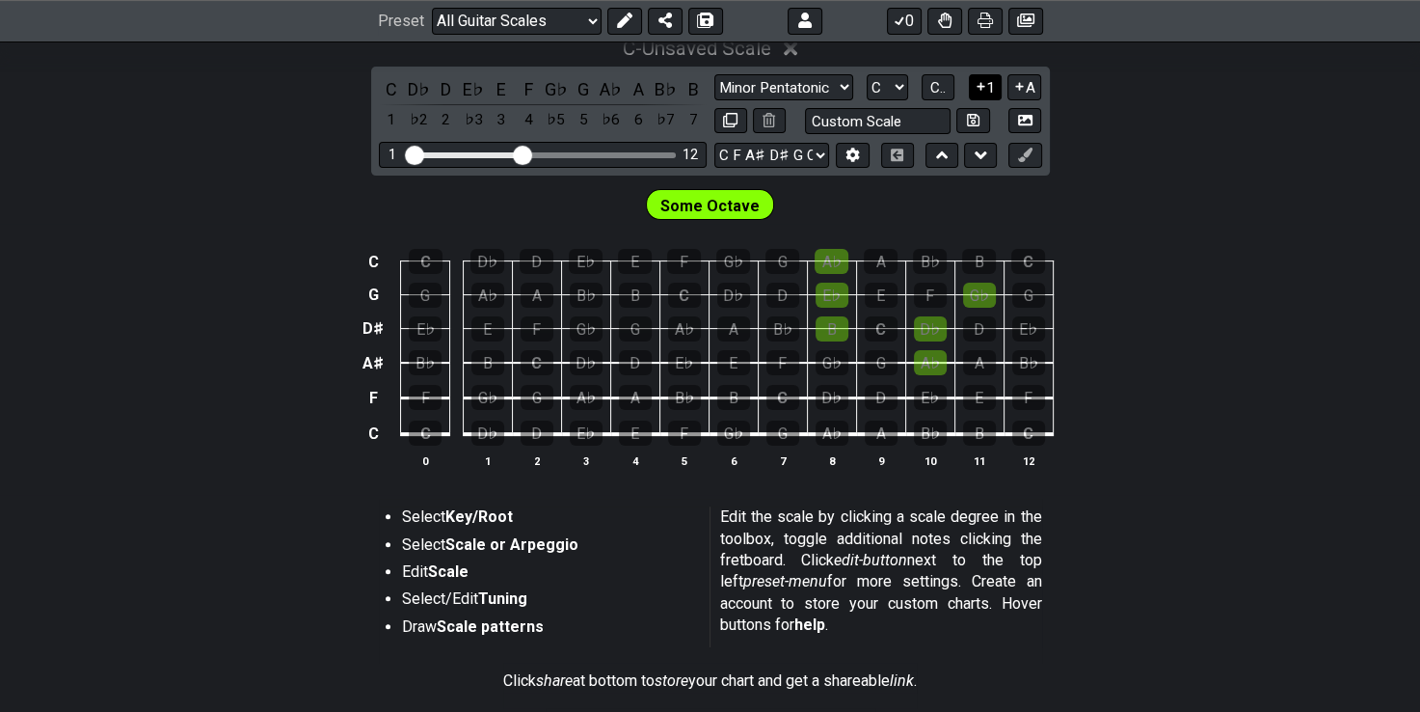
click at [984, 88] on icon at bounding box center [981, 86] width 18 height 14
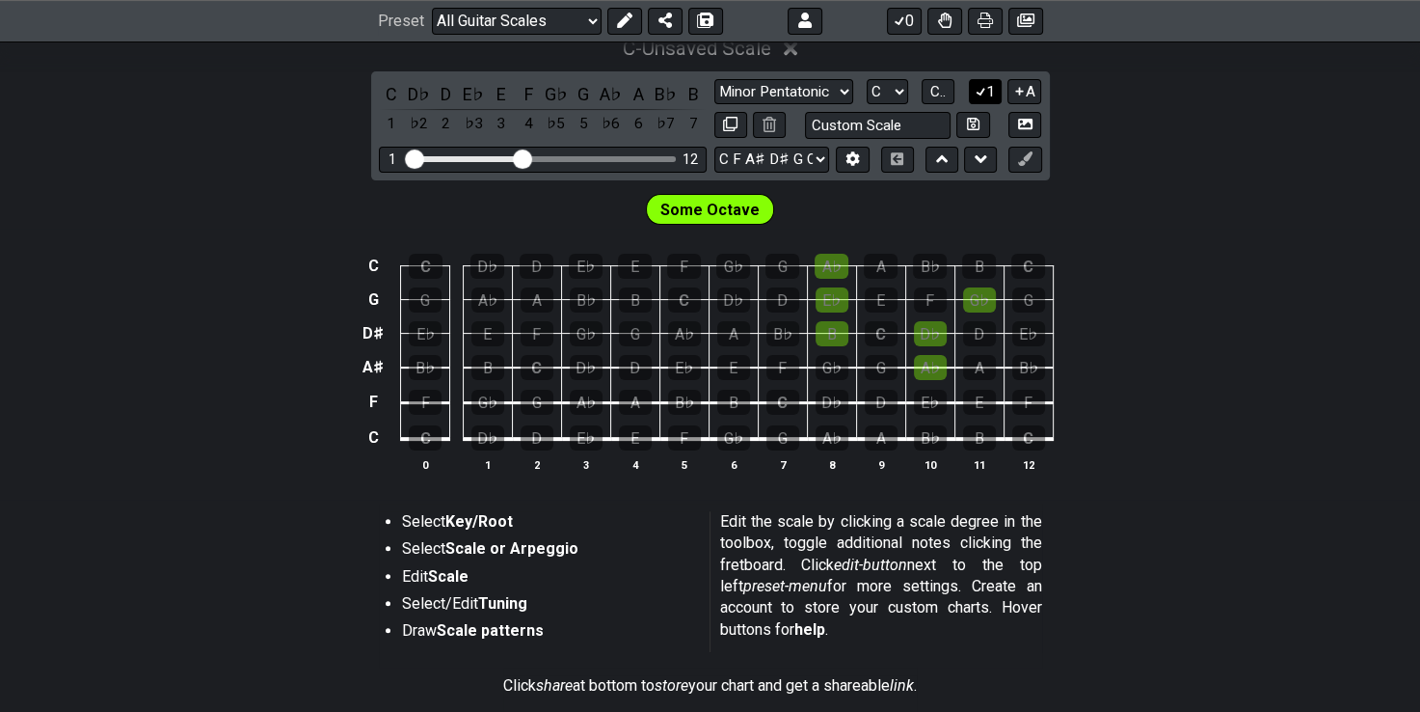
click at [984, 88] on icon at bounding box center [981, 92] width 11 height 9
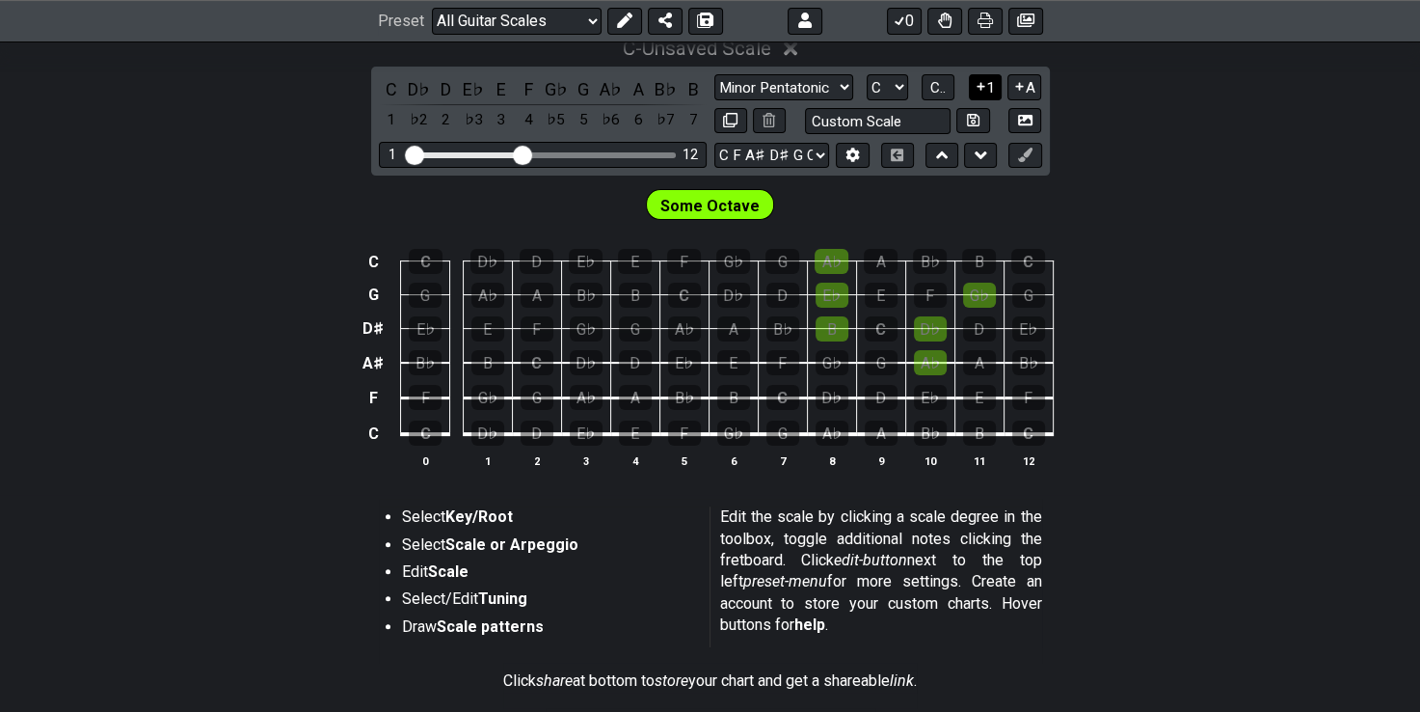
click at [984, 88] on icon at bounding box center [981, 86] width 18 height 14
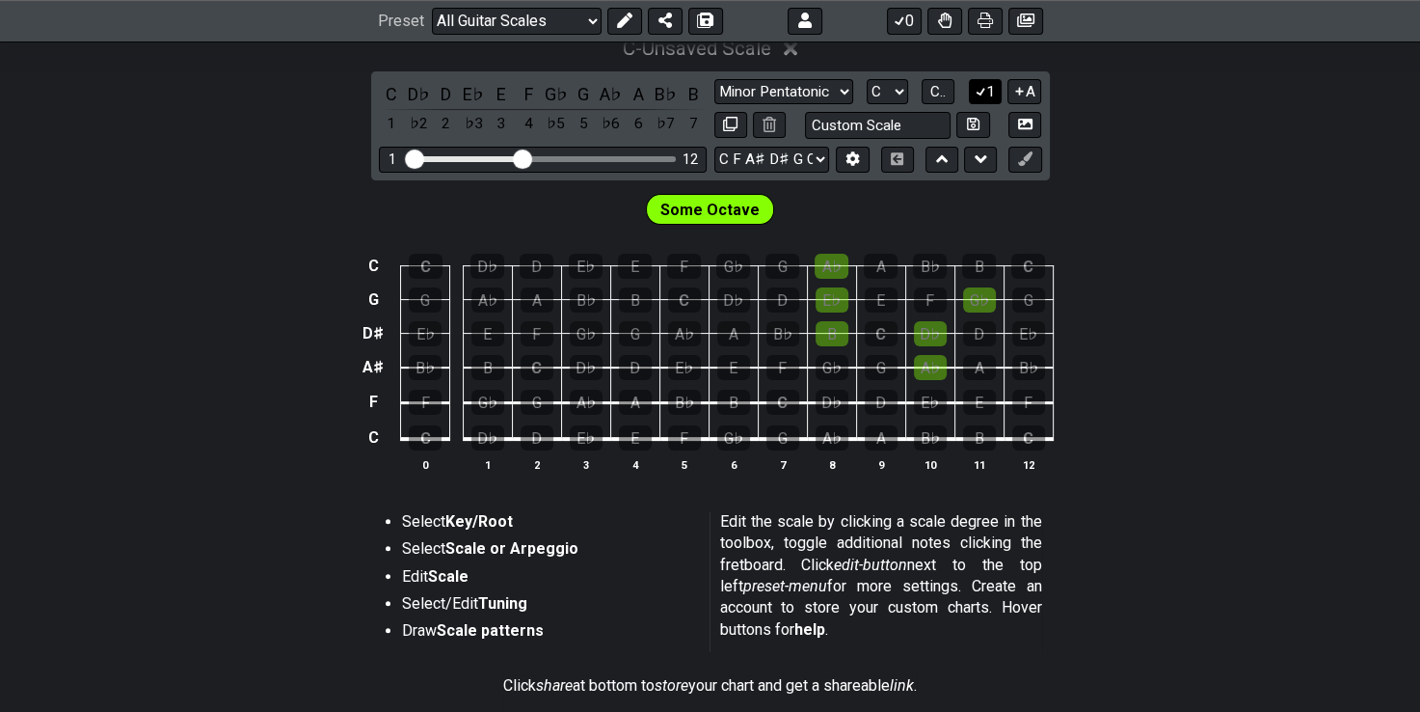
click at [984, 88] on icon at bounding box center [981, 92] width 11 height 9
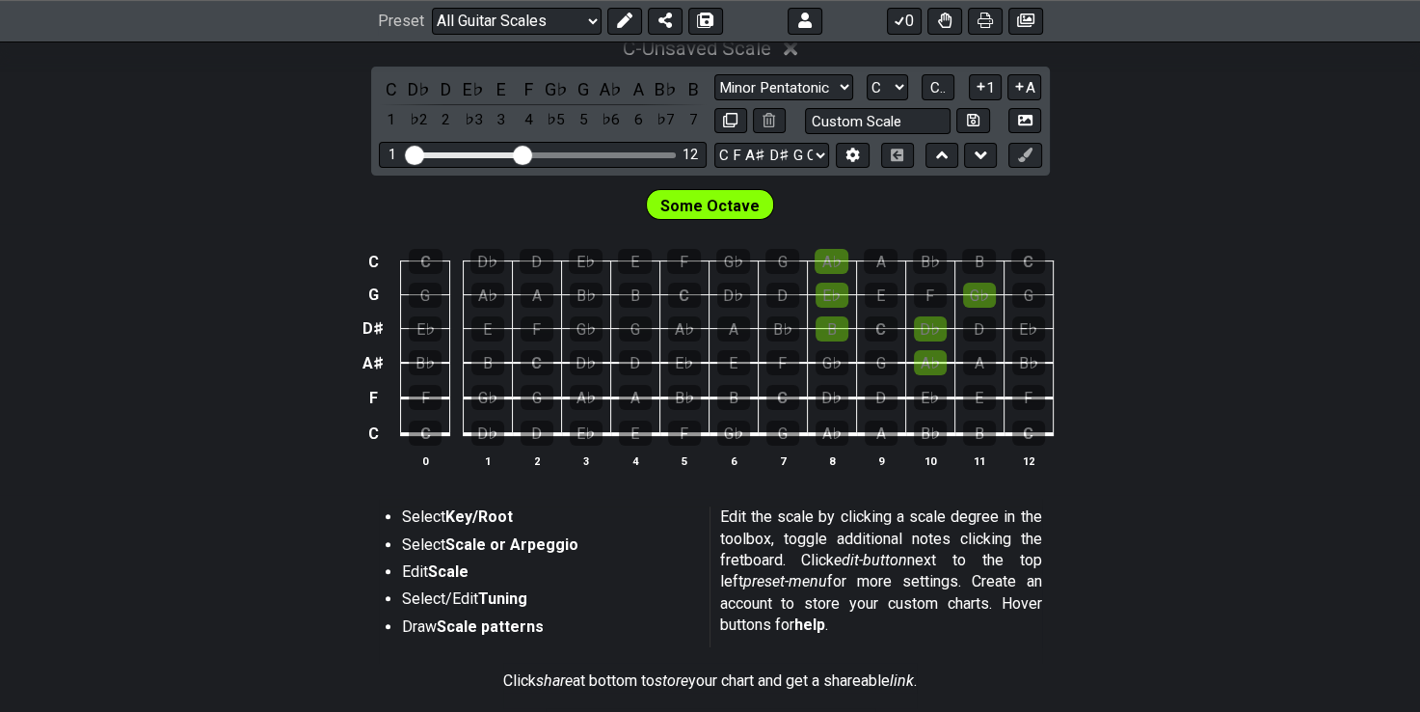
click at [917, 88] on div "Minor Pentatonic Root Minor Pentatonic Major Pentatonic Minor Blues Major Blues…" at bounding box center [878, 87] width 328 height 26
click at [929, 91] on button "C.." at bounding box center [938, 87] width 33 height 26
click at [929, 91] on span "1..7" at bounding box center [938, 87] width 23 height 17
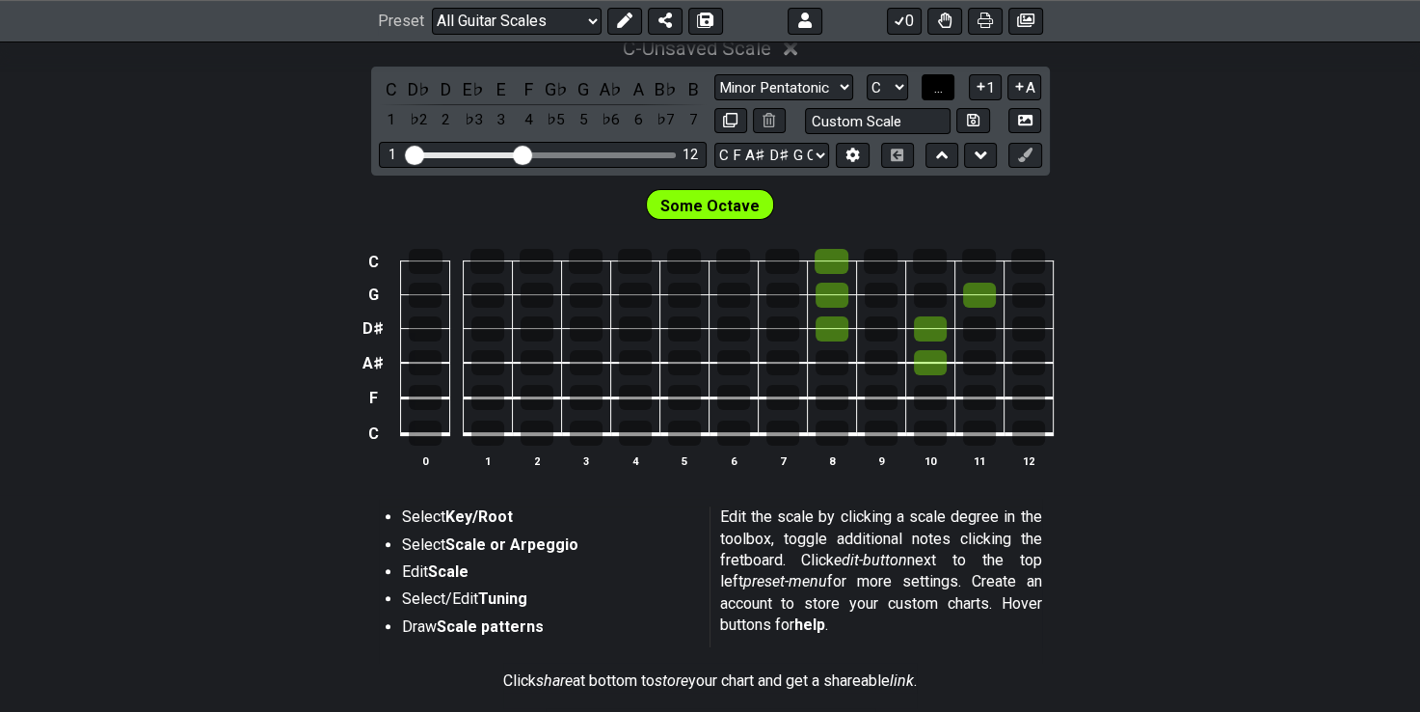
click at [929, 91] on button "..." at bounding box center [938, 87] width 33 height 26
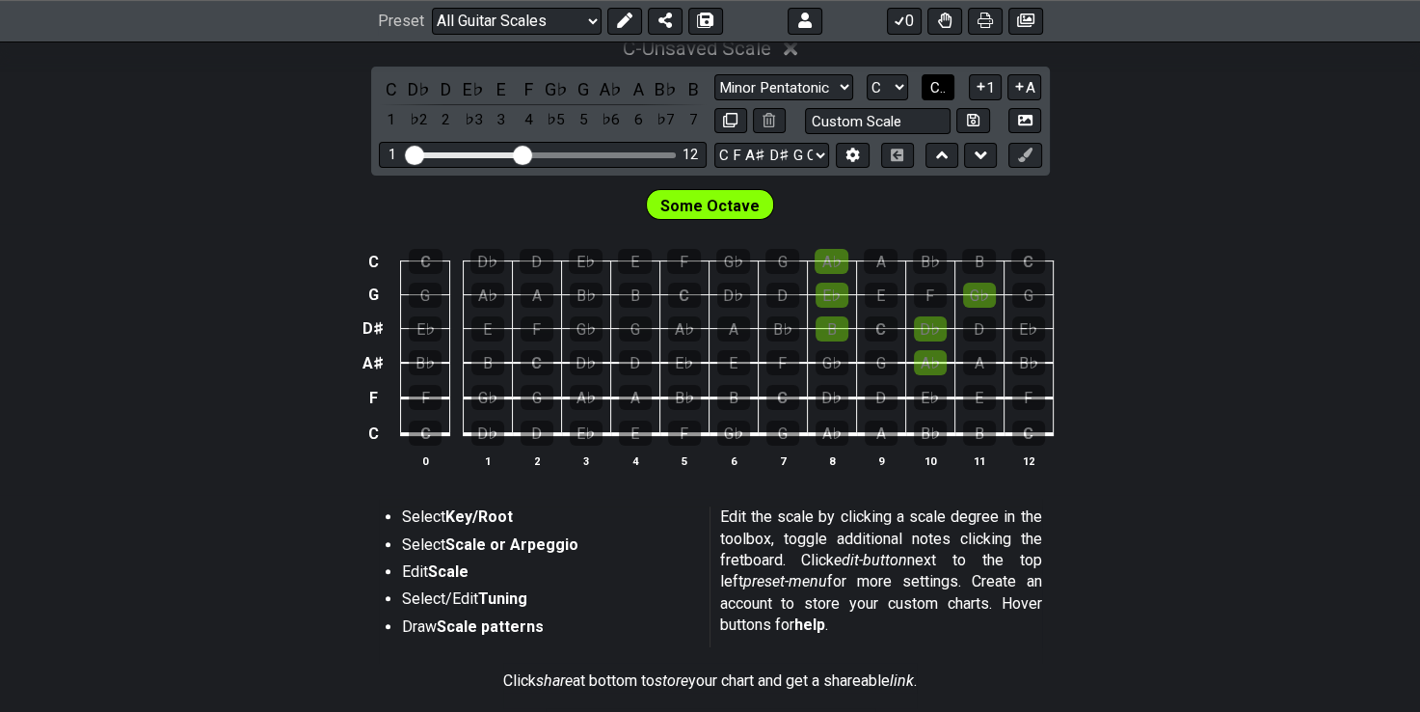
click at [929, 91] on button "C.." at bounding box center [938, 87] width 33 height 26
click at [929, 91] on span "1..7" at bounding box center [938, 87] width 23 height 17
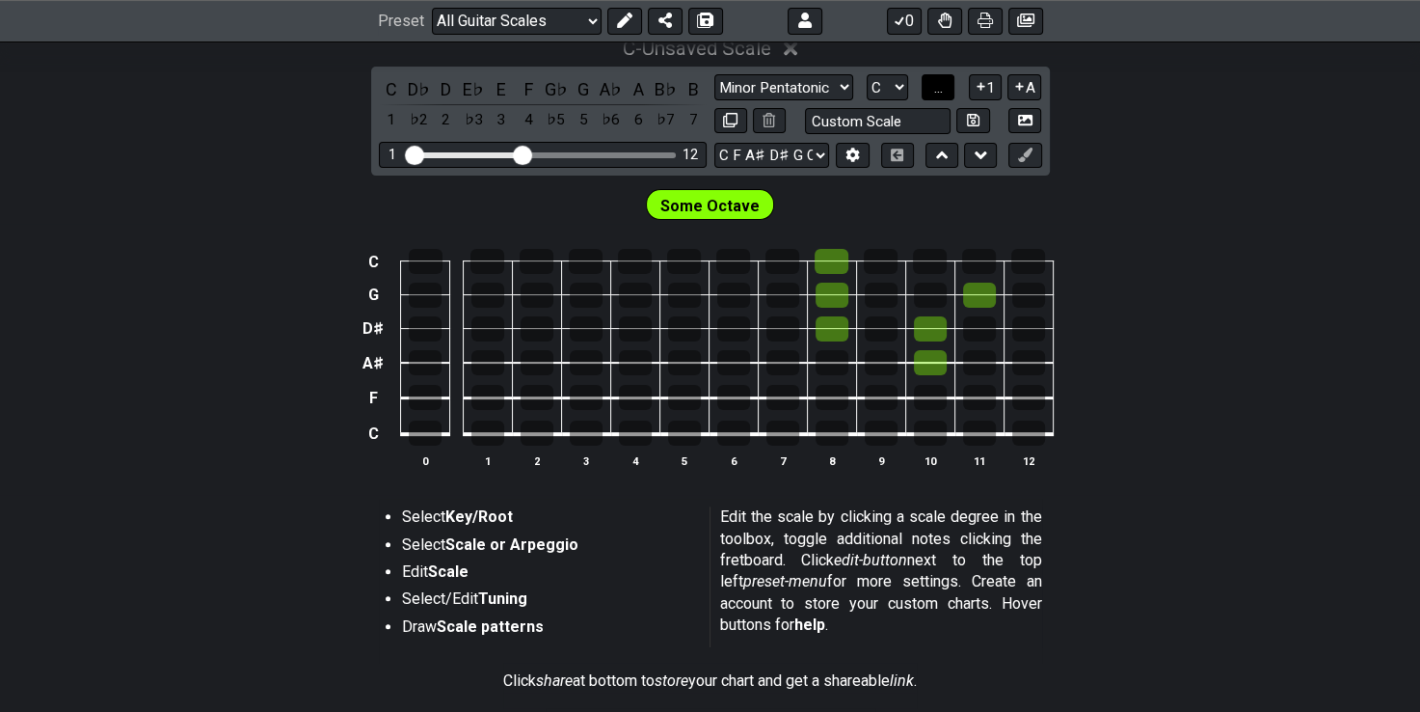
click at [929, 91] on button "..." at bounding box center [938, 87] width 33 height 26
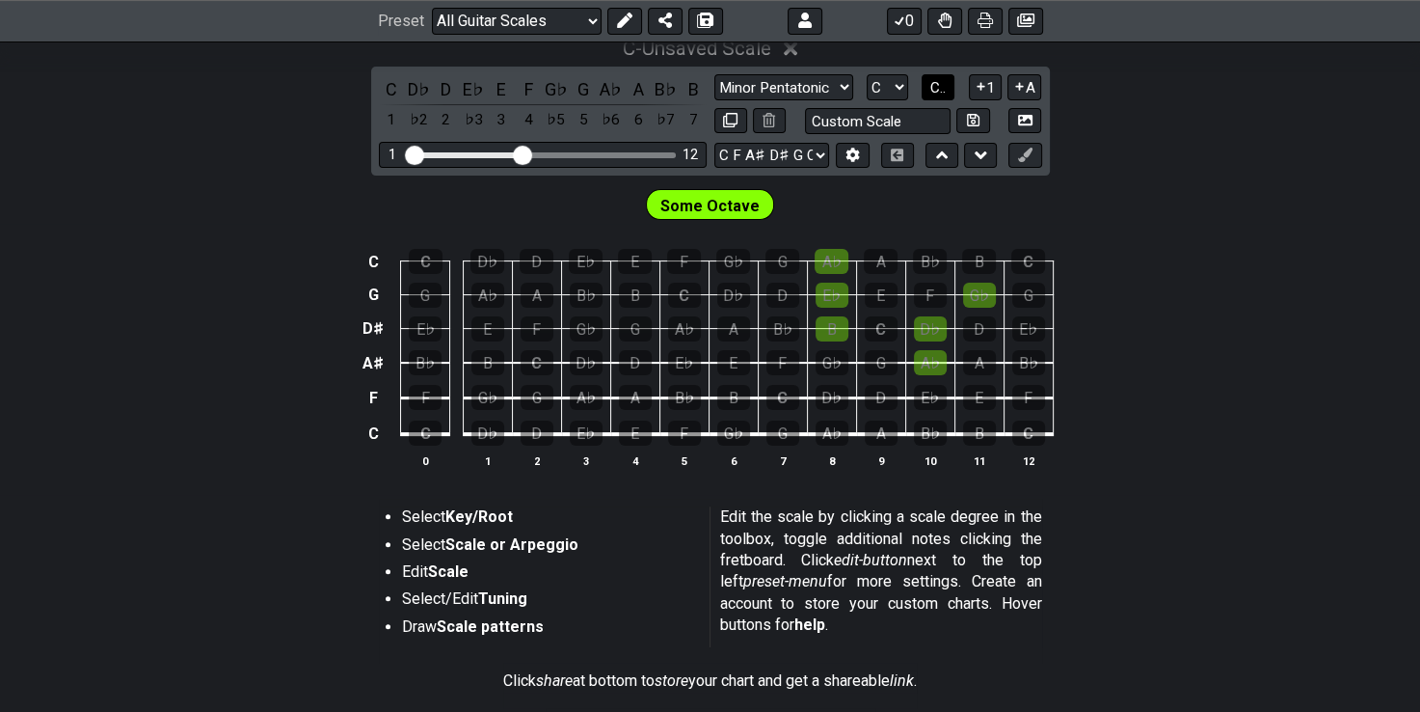
click at [929, 91] on button "C.." at bounding box center [938, 87] width 33 height 26
click at [929, 91] on span "1..7" at bounding box center [938, 87] width 23 height 17
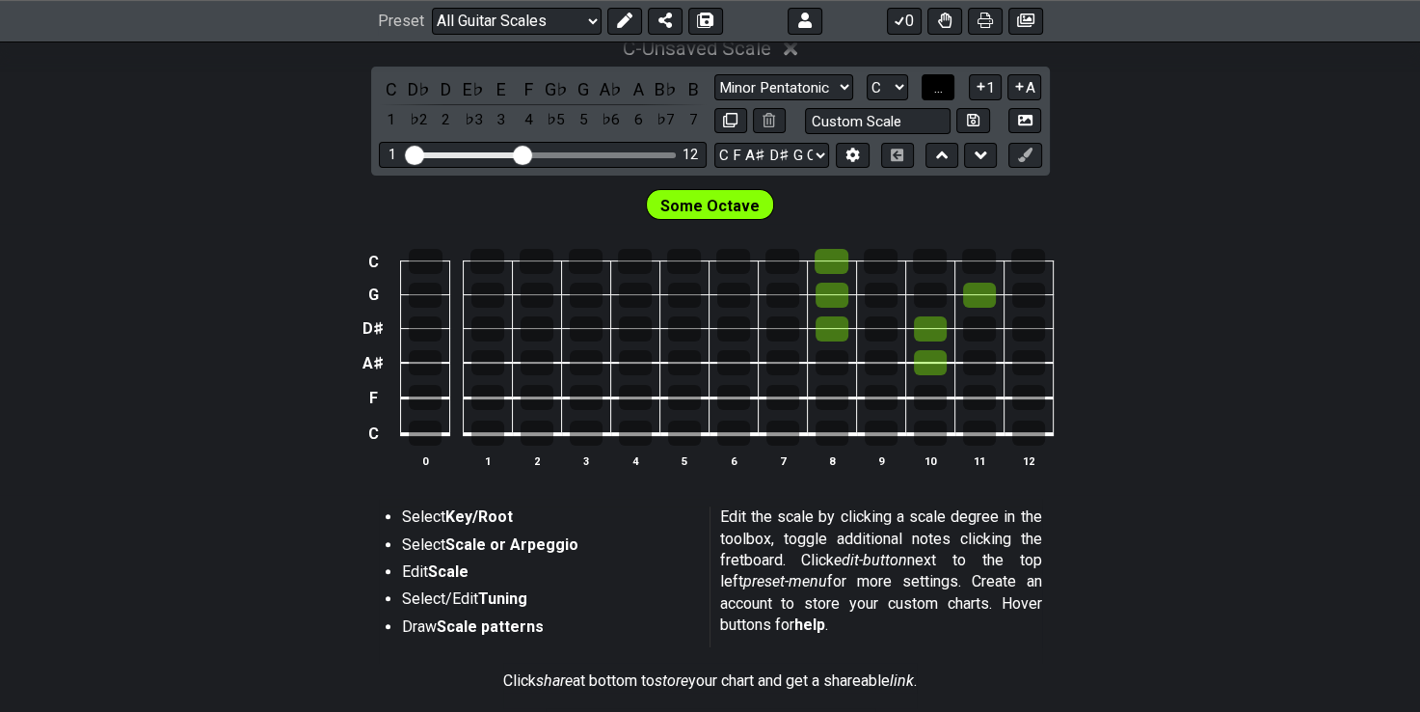
click at [929, 91] on button "..." at bounding box center [938, 87] width 33 height 26
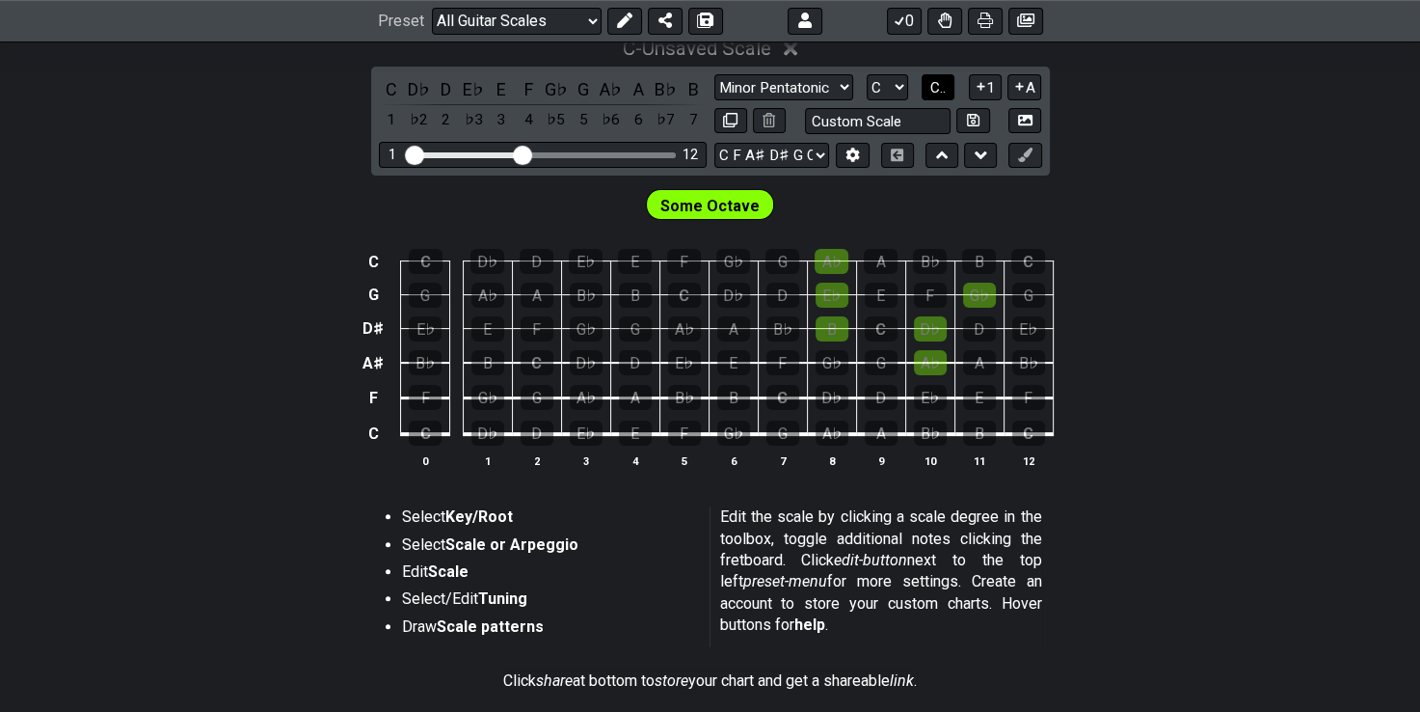
click at [929, 91] on button "C.." at bounding box center [938, 87] width 33 height 26
click at [929, 91] on span "1..7" at bounding box center [938, 87] width 23 height 17
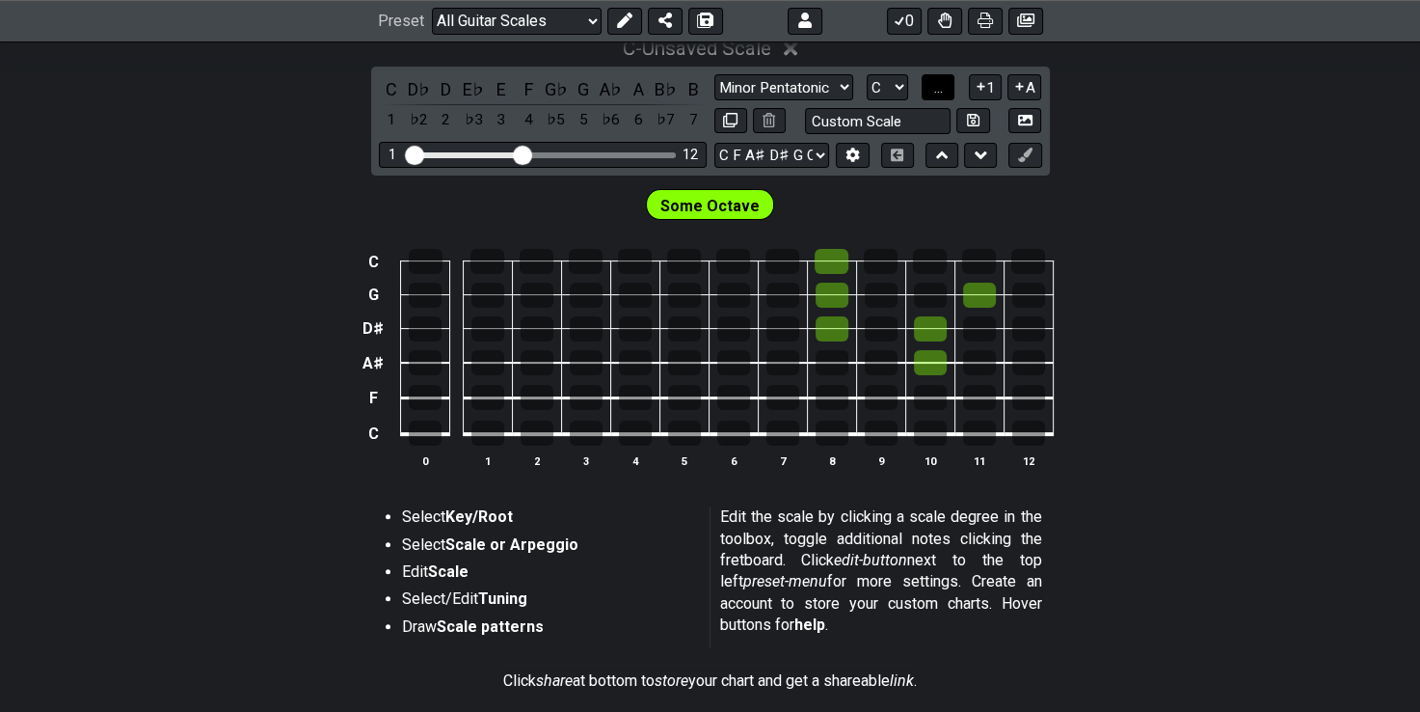
click at [929, 91] on button "..." at bounding box center [938, 87] width 33 height 26
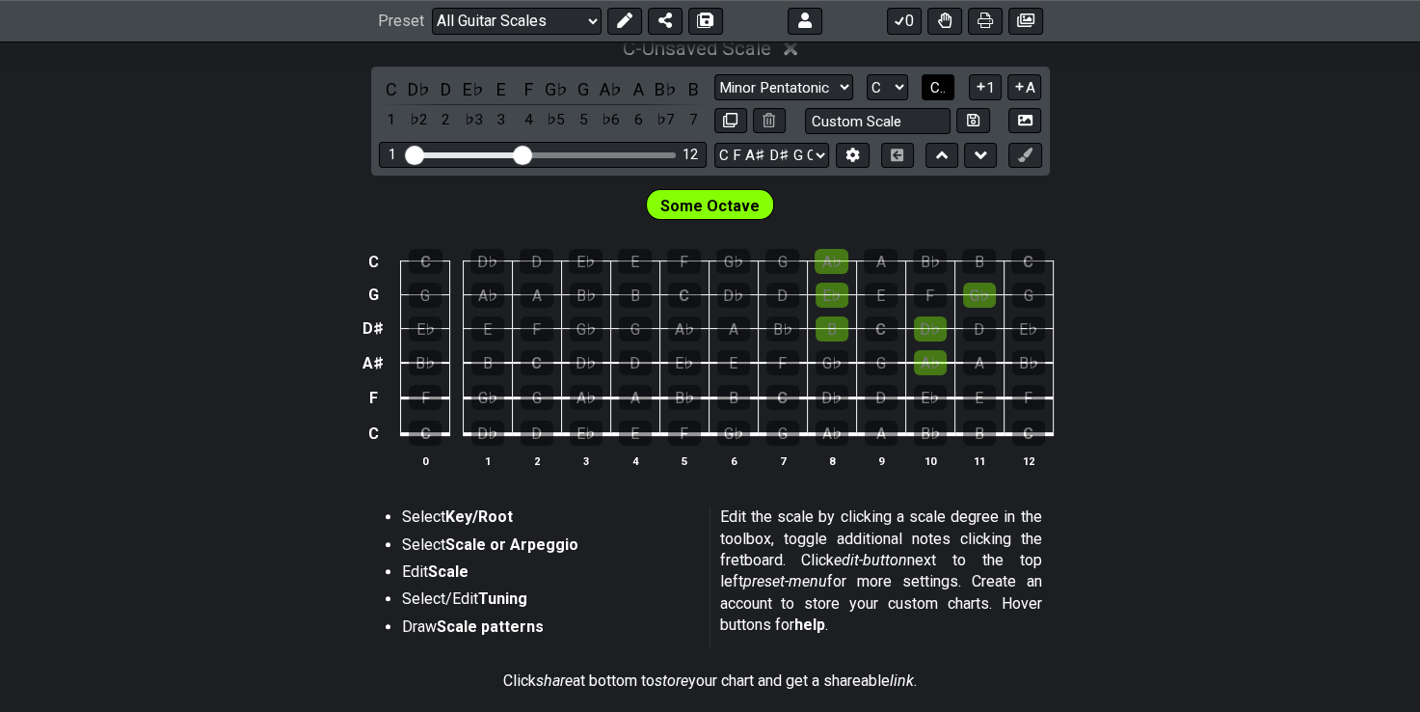
click at [929, 91] on button "C.." at bounding box center [938, 87] width 33 height 26
click at [929, 91] on span "1..7" at bounding box center [938, 87] width 23 height 17
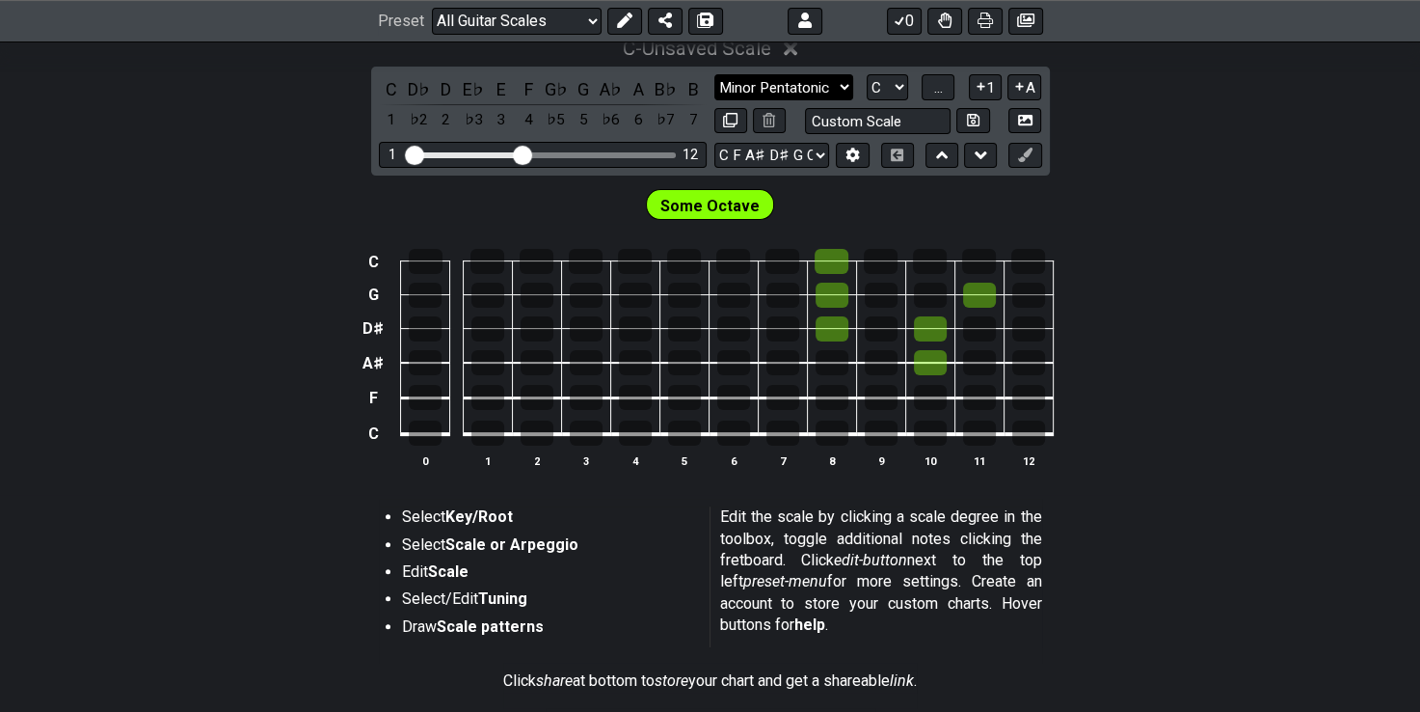
click at [780, 94] on select "Minor Pentatonic Root Minor Pentatonic Major Pentatonic Minor Blues Major Blues…" at bounding box center [783, 87] width 139 height 26
select select "Root"
click at [714, 74] on select "Minor Pentatonic Root Minor Pentatonic Major Pentatonic Minor Blues Major Blues…" at bounding box center [783, 87] width 139 height 26
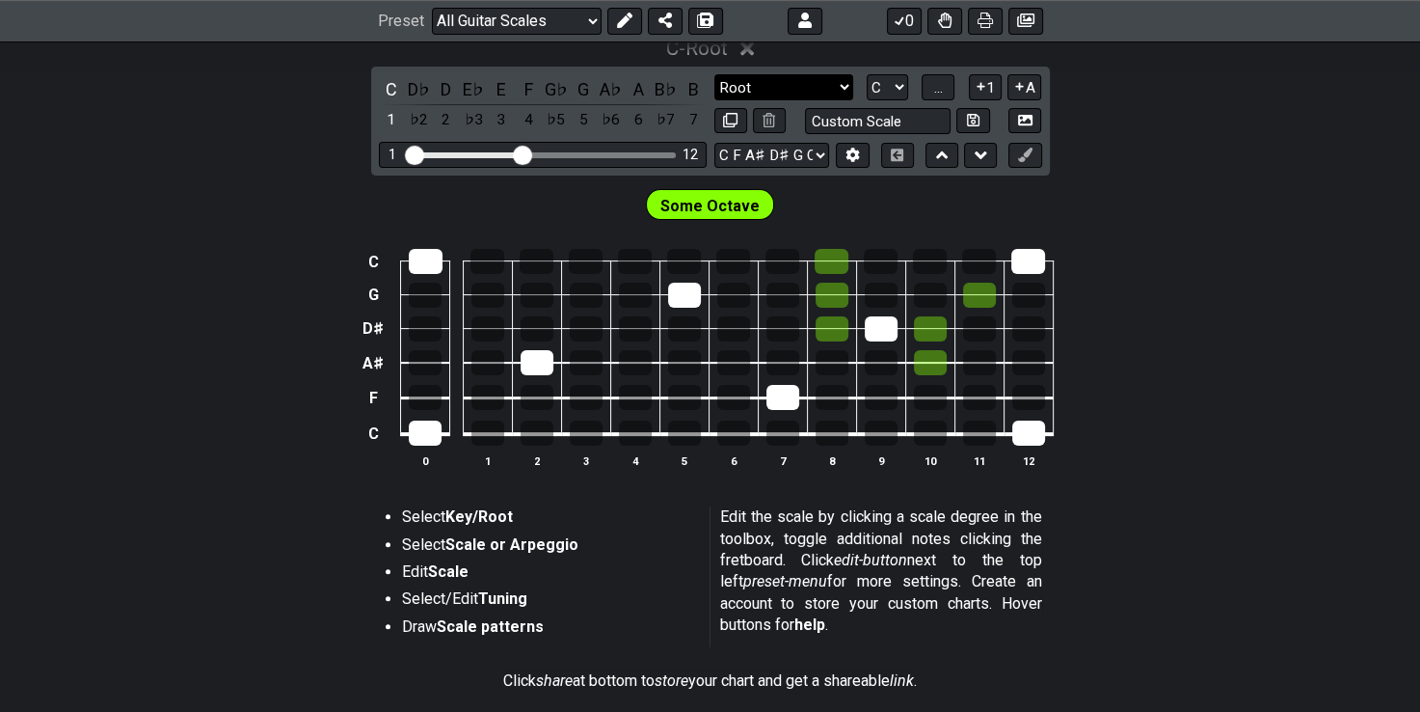
click at [767, 90] on select "Minor Pentatonic Root Minor Pentatonic Major Pentatonic Minor Blues Major Blues…" at bounding box center [783, 87] width 139 height 26
click at [714, 74] on select "Minor Pentatonic Root Minor Pentatonic Major Pentatonic Minor Blues Major Blues…" at bounding box center [783, 87] width 139 height 26
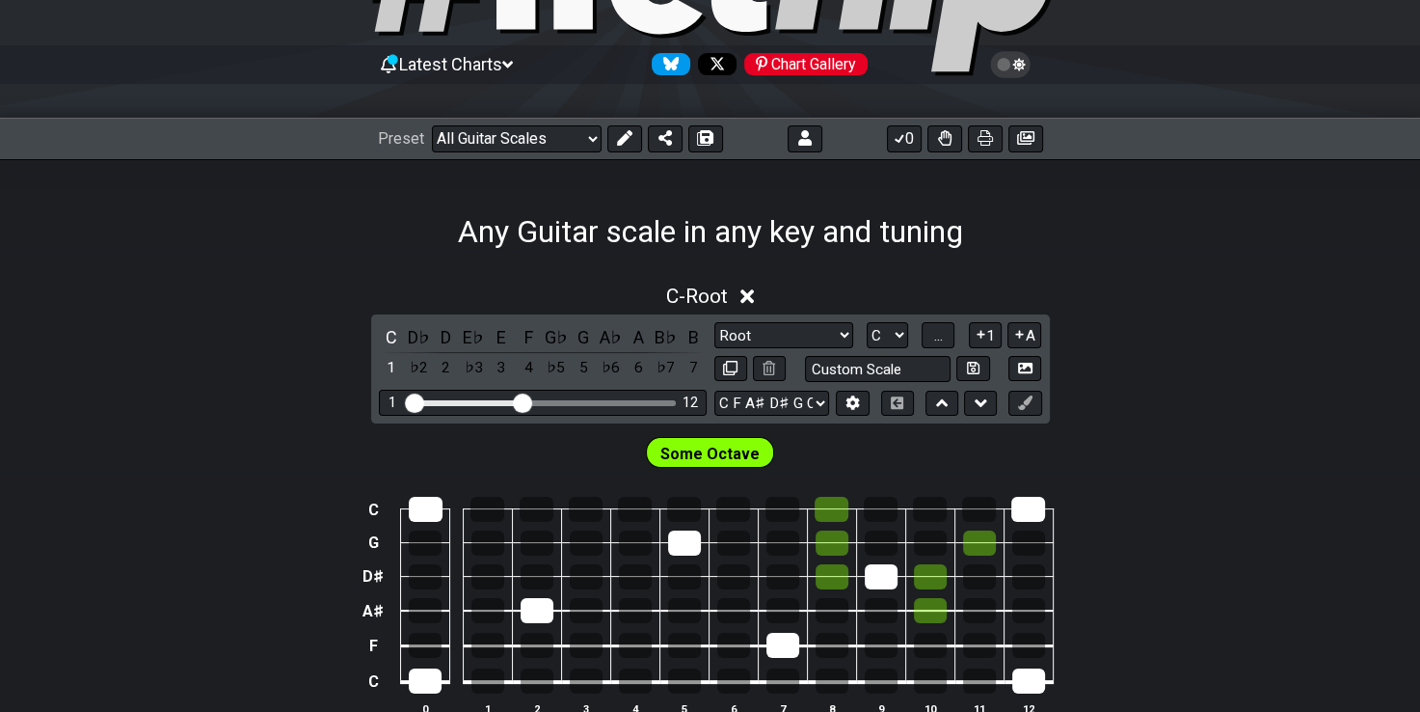
scroll to position [154, 0]
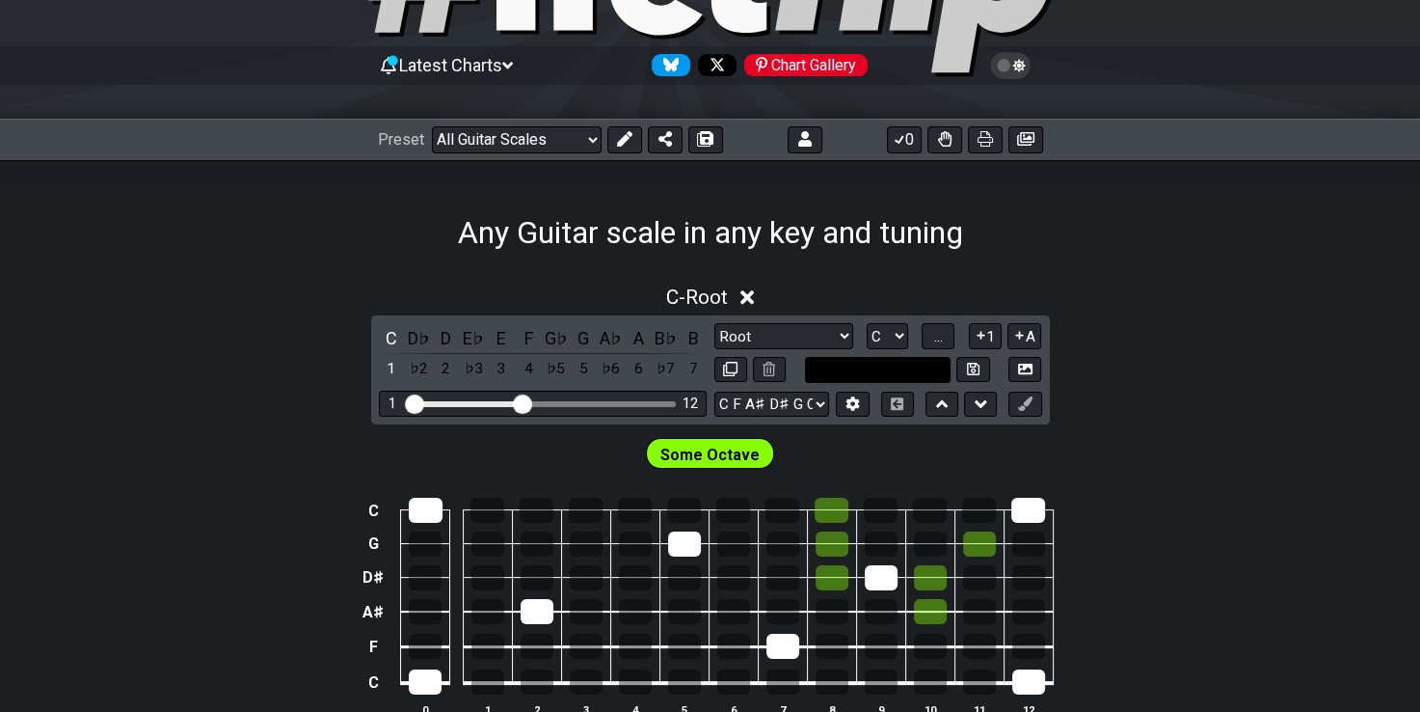
click at [835, 373] on input "text" at bounding box center [878, 370] width 147 height 26
type input "Custom Scale"
click at [776, 374] on button at bounding box center [769, 370] width 33 height 26
click at [595, 138] on select "Welcome to #fretflip! Initial Preset Custom Preset Minor Pentatonic Major Penta…" at bounding box center [517, 139] width 170 height 27
click at [574, 141] on select "Welcome to #fretflip! Initial Preset Custom Preset Minor Pentatonic Major Penta…" at bounding box center [517, 139] width 170 height 27
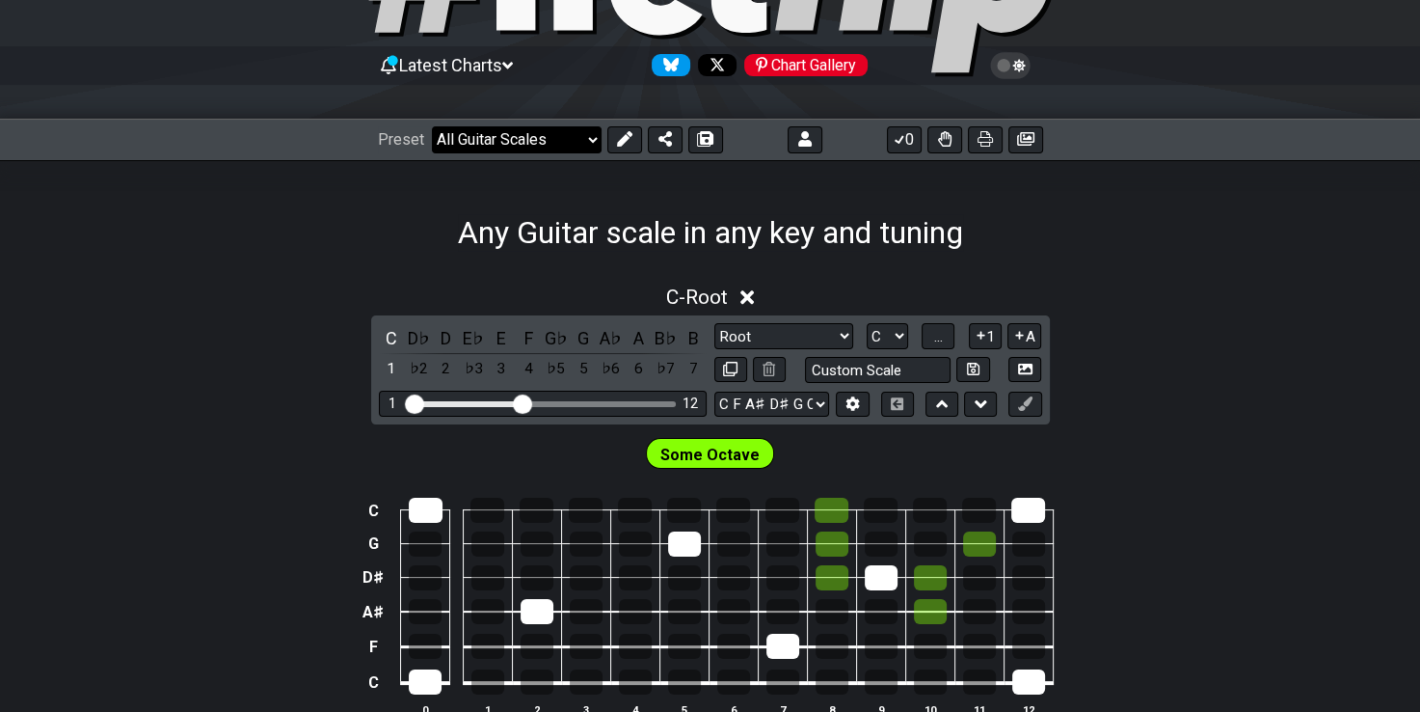
click at [574, 141] on select "Welcome to #fretflip! Initial Preset Custom Preset Minor Pentatonic Major Penta…" at bounding box center [517, 139] width 170 height 27
click at [563, 133] on select "Welcome to #fretflip! Initial Preset Custom Preset Minor Pentatonic Major Penta…" at bounding box center [517, 139] width 170 height 27
click at [627, 143] on icon at bounding box center [624, 138] width 15 height 15
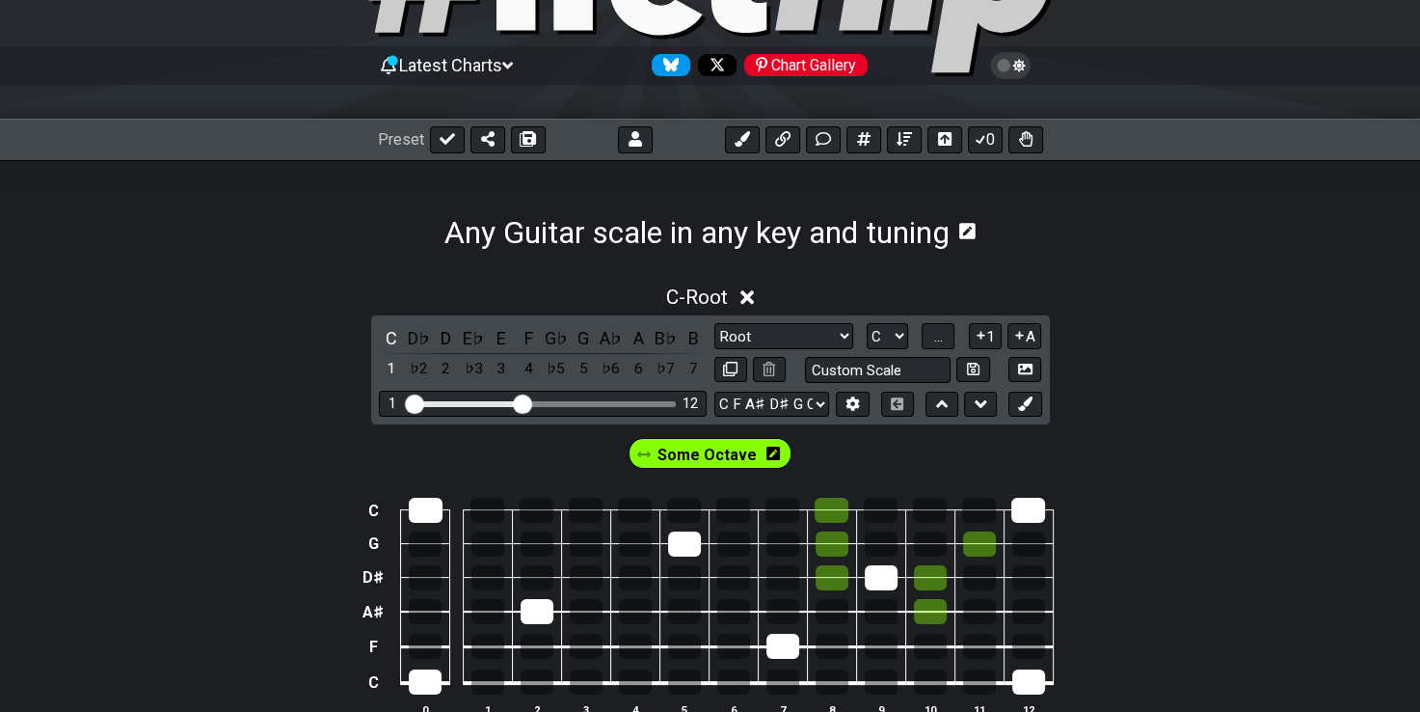
click at [767, 453] on icon at bounding box center [773, 452] width 13 height 13
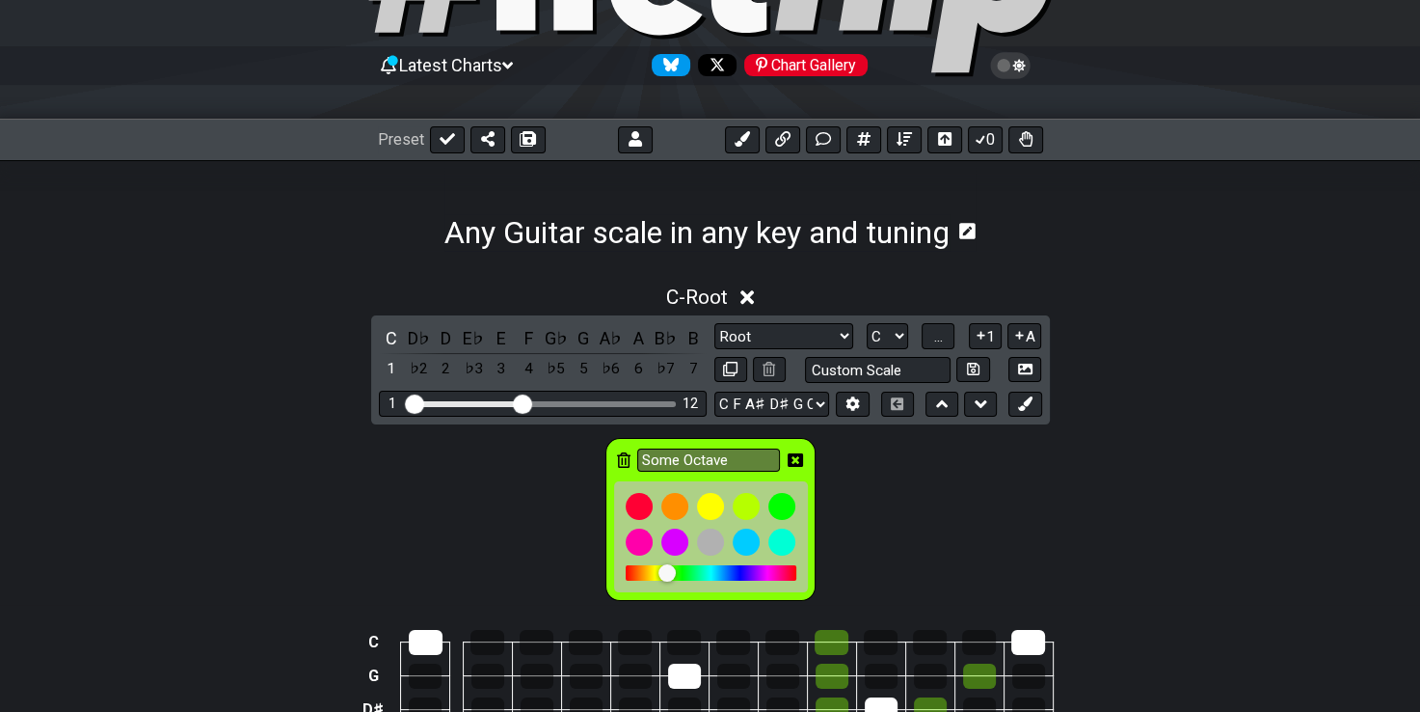
click at [625, 452] on icon at bounding box center [623, 459] width 13 height 15
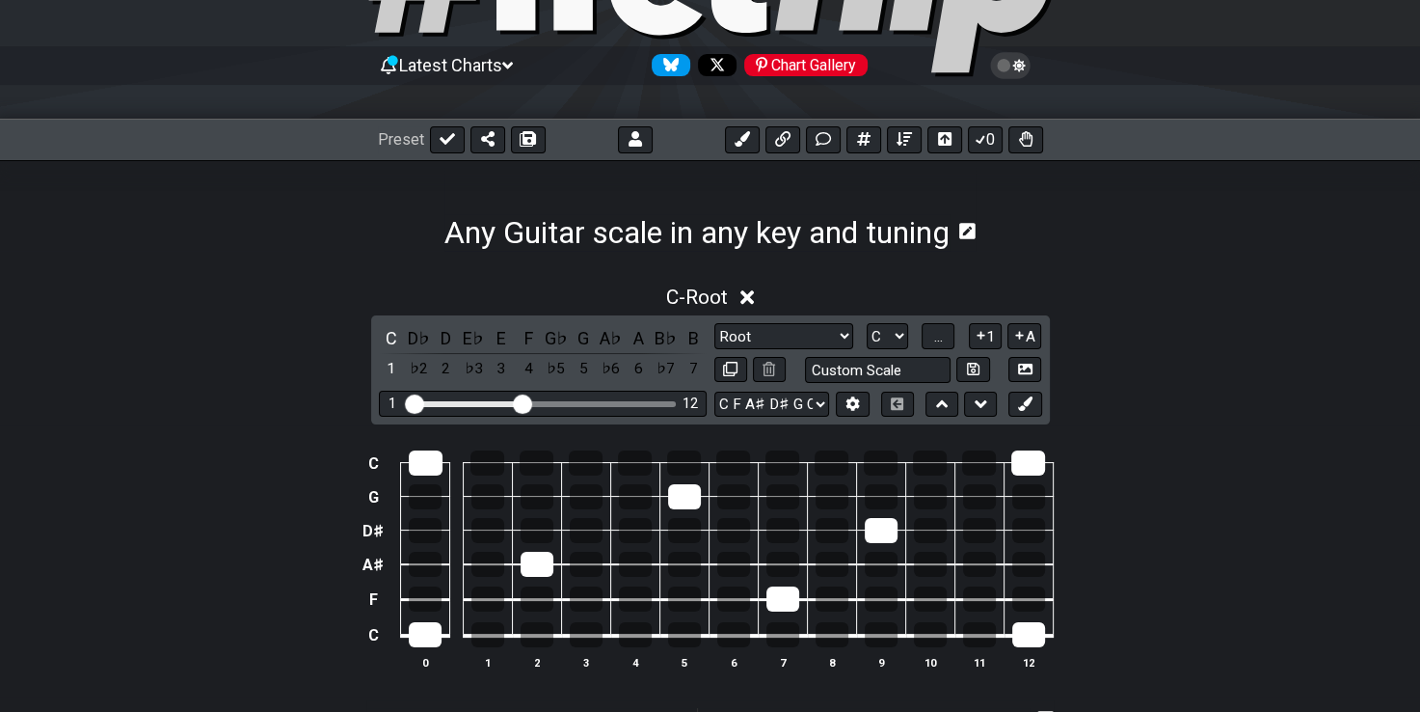
click at [343, 292] on div "C - Root" at bounding box center [710, 292] width 1420 height 36
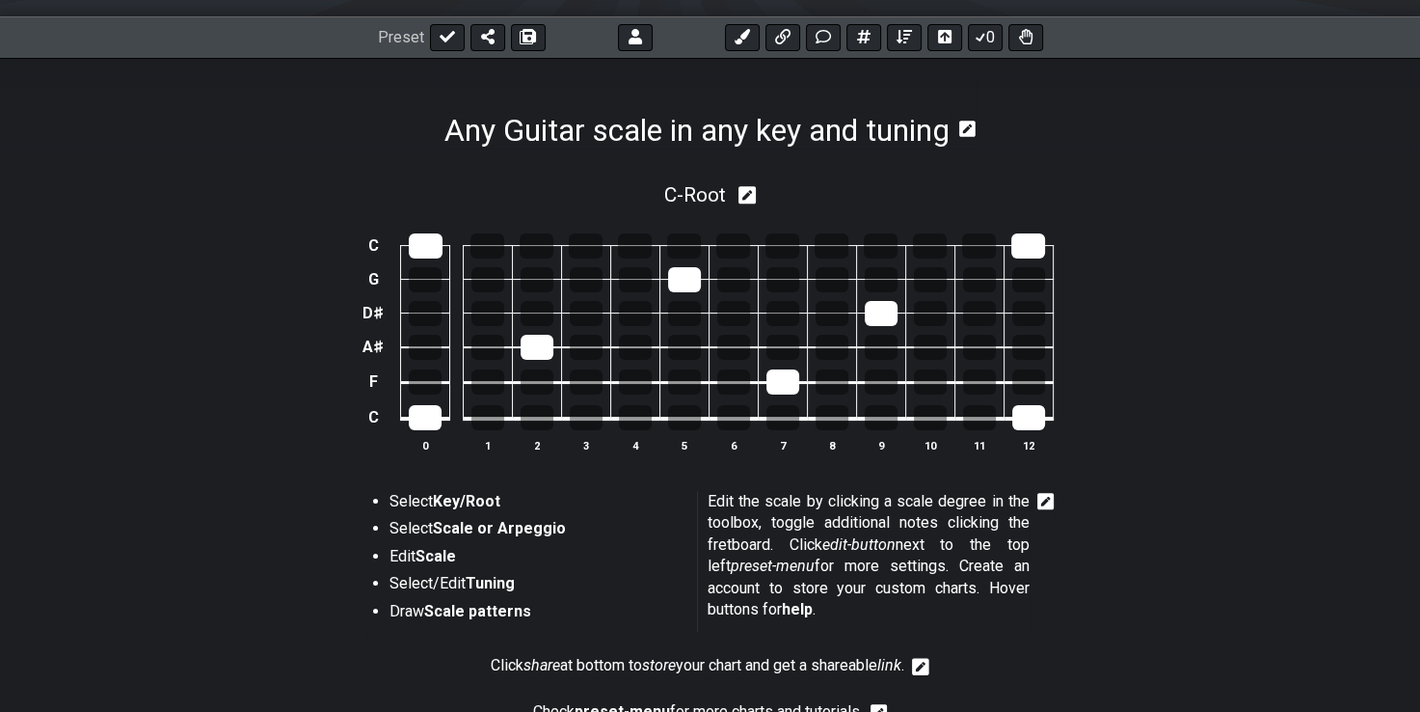
scroll to position [255, 0]
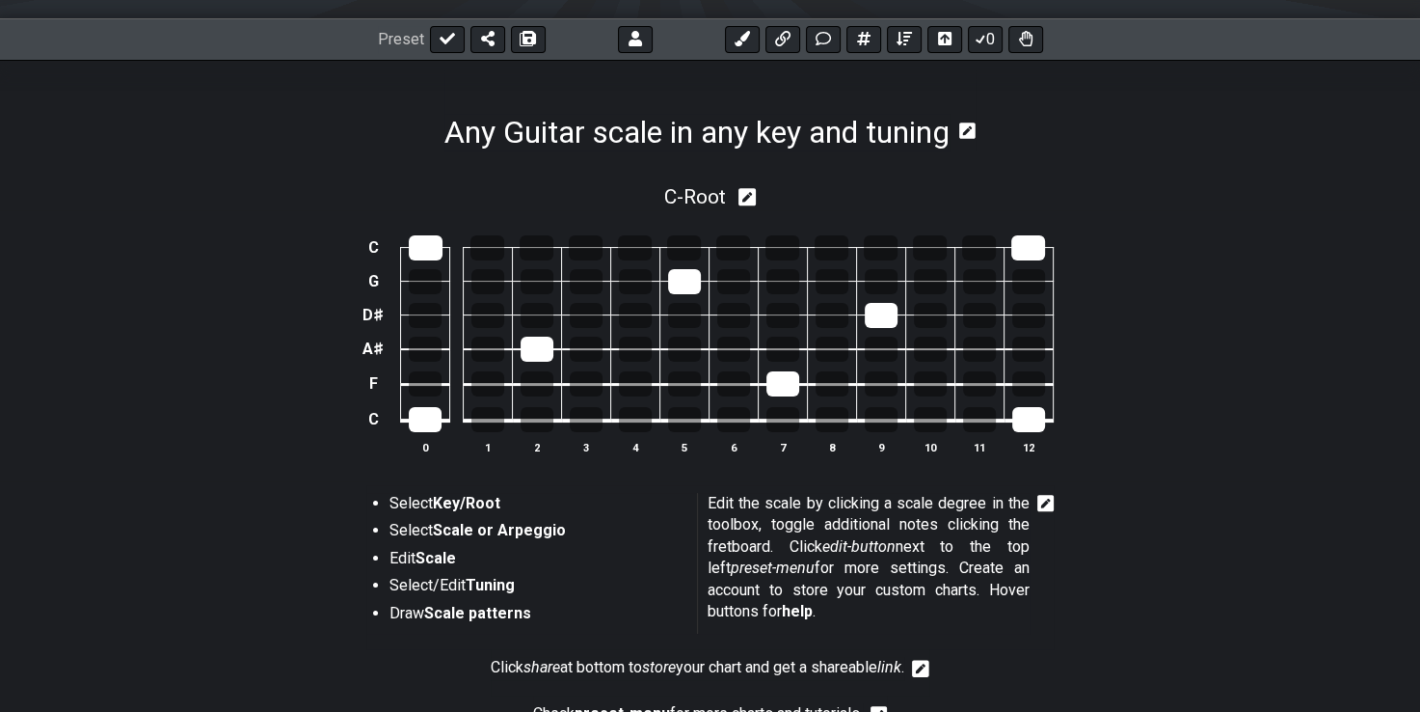
click at [748, 197] on icon at bounding box center [748, 197] width 18 height 20
select select "Root"
select select "C"
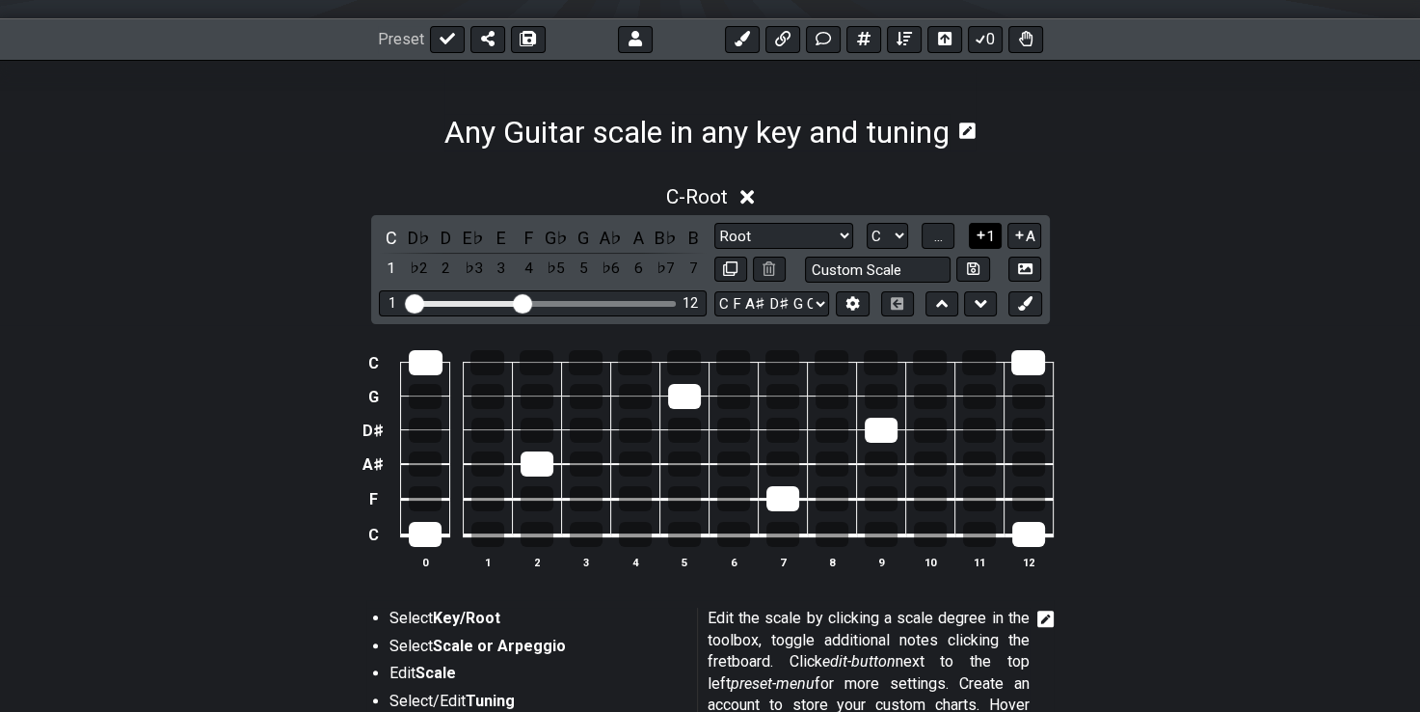
click at [987, 239] on button "1" at bounding box center [985, 236] width 33 height 26
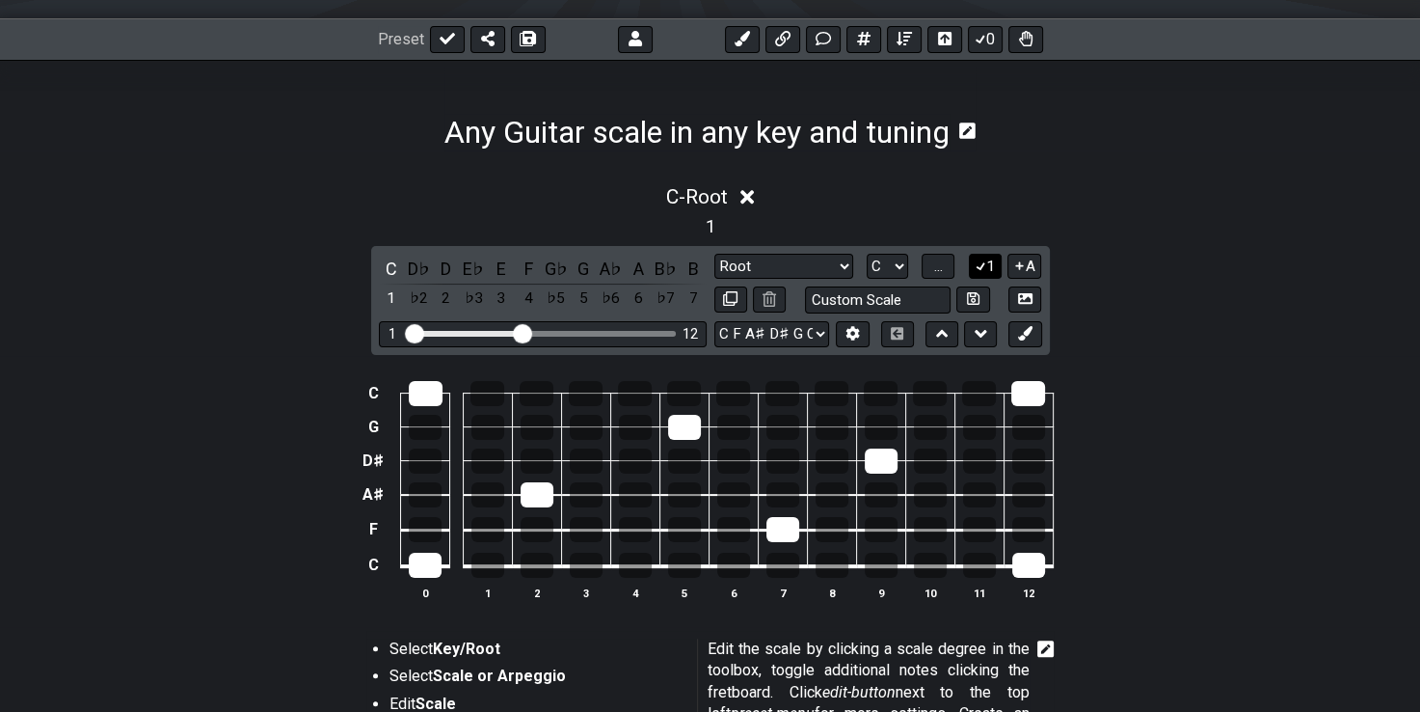
click at [984, 262] on icon at bounding box center [981, 266] width 11 height 9
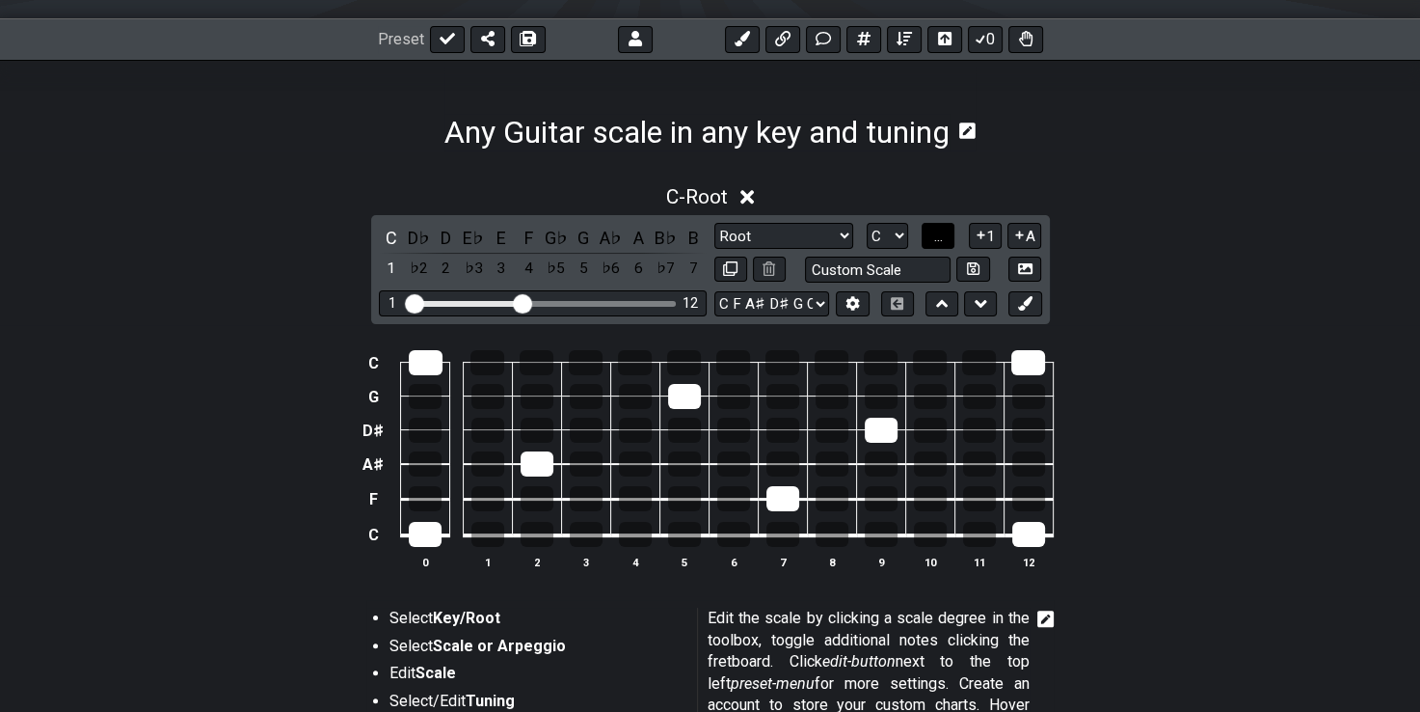
click at [942, 241] on span "..." at bounding box center [938, 236] width 9 height 17
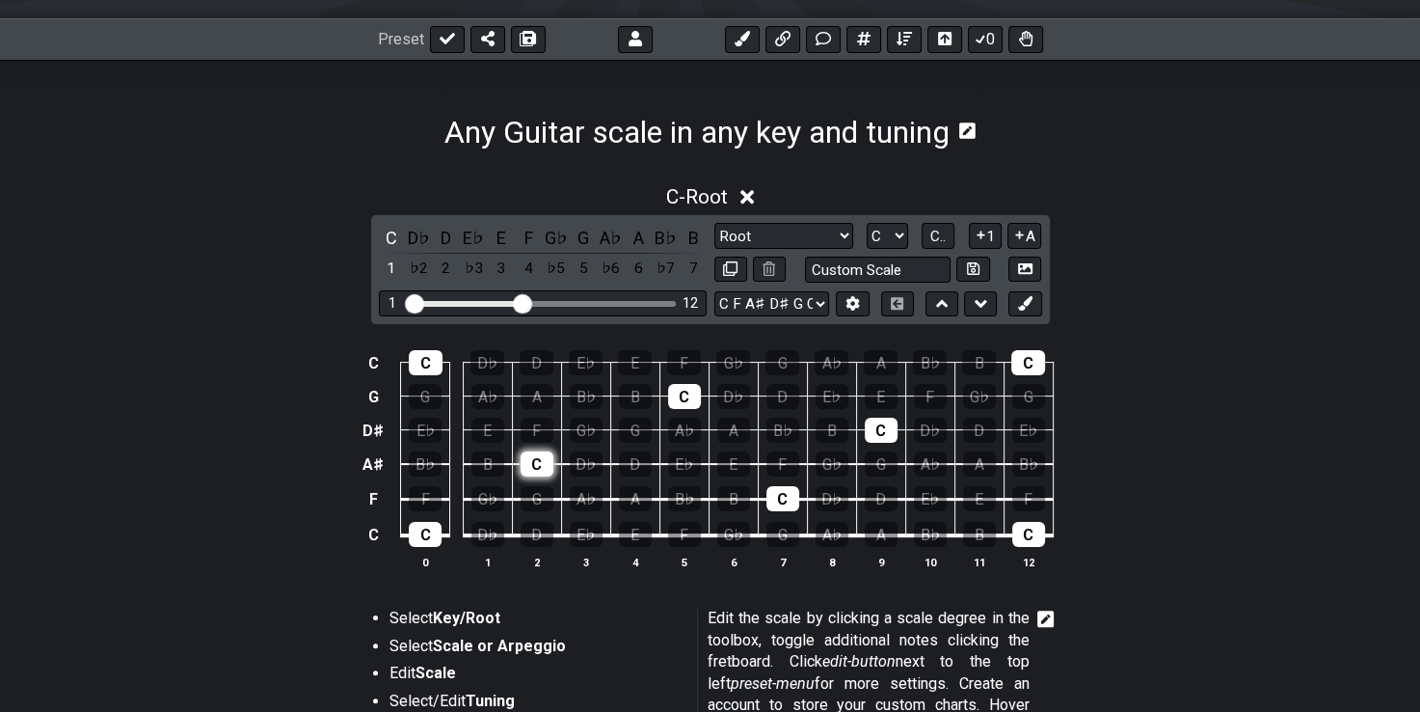
click at [540, 460] on div "C" at bounding box center [537, 463] width 33 height 25
click at [414, 534] on div "C" at bounding box center [425, 534] width 33 height 25
click at [393, 233] on div "C" at bounding box center [391, 238] width 25 height 26
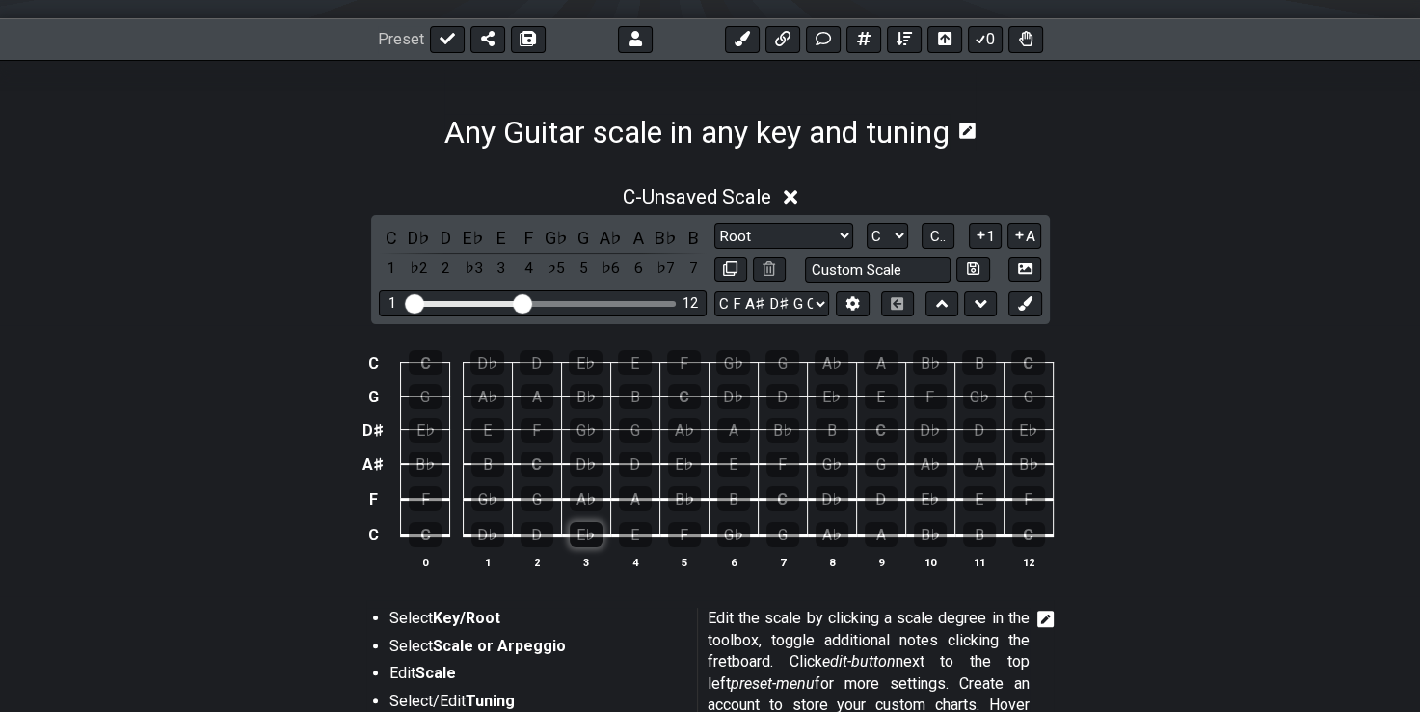
click at [575, 534] on div "E♭" at bounding box center [586, 534] width 33 height 25
click at [538, 500] on div "G" at bounding box center [537, 498] width 33 height 25
click at [584, 236] on div "G" at bounding box center [583, 238] width 25 height 26
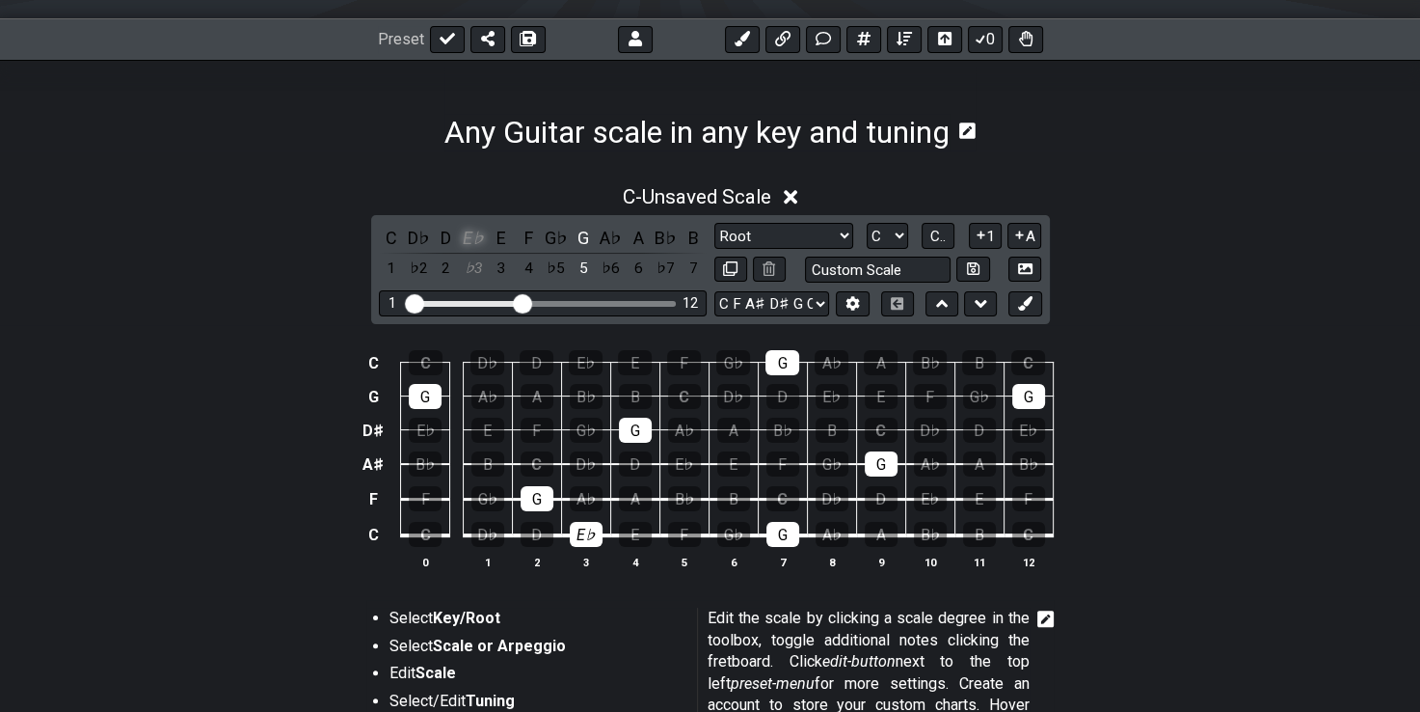
click at [477, 234] on div "E♭" at bounding box center [473, 238] width 25 height 26
click at [472, 231] on div "E♭" at bounding box center [473, 238] width 25 height 26
click at [592, 237] on div "G" at bounding box center [583, 238] width 25 height 26
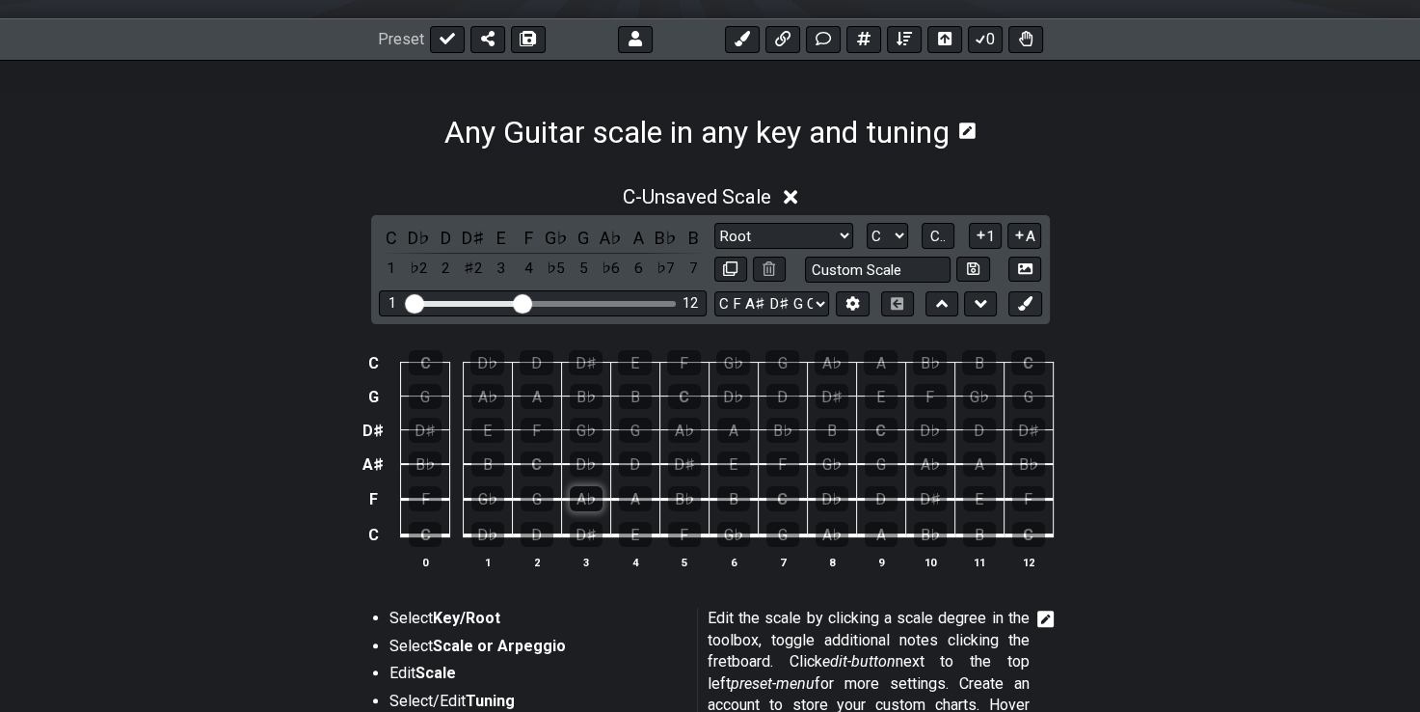
click at [584, 505] on div "A♭" at bounding box center [586, 498] width 33 height 25
click at [540, 466] on div "C" at bounding box center [537, 463] width 33 height 25
click at [644, 430] on div "G" at bounding box center [635, 429] width 33 height 25
click at [395, 233] on div "C" at bounding box center [391, 238] width 25 height 26
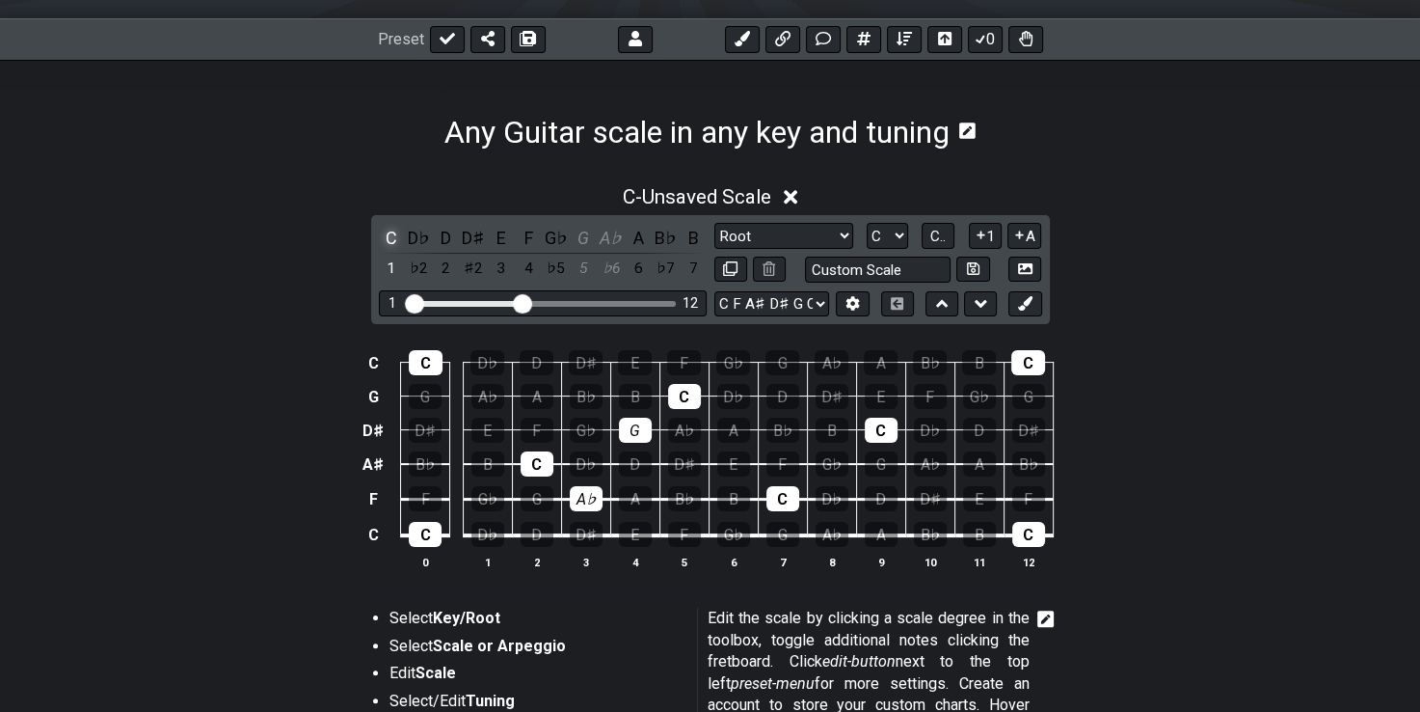
click at [390, 237] on div "C" at bounding box center [391, 238] width 25 height 26
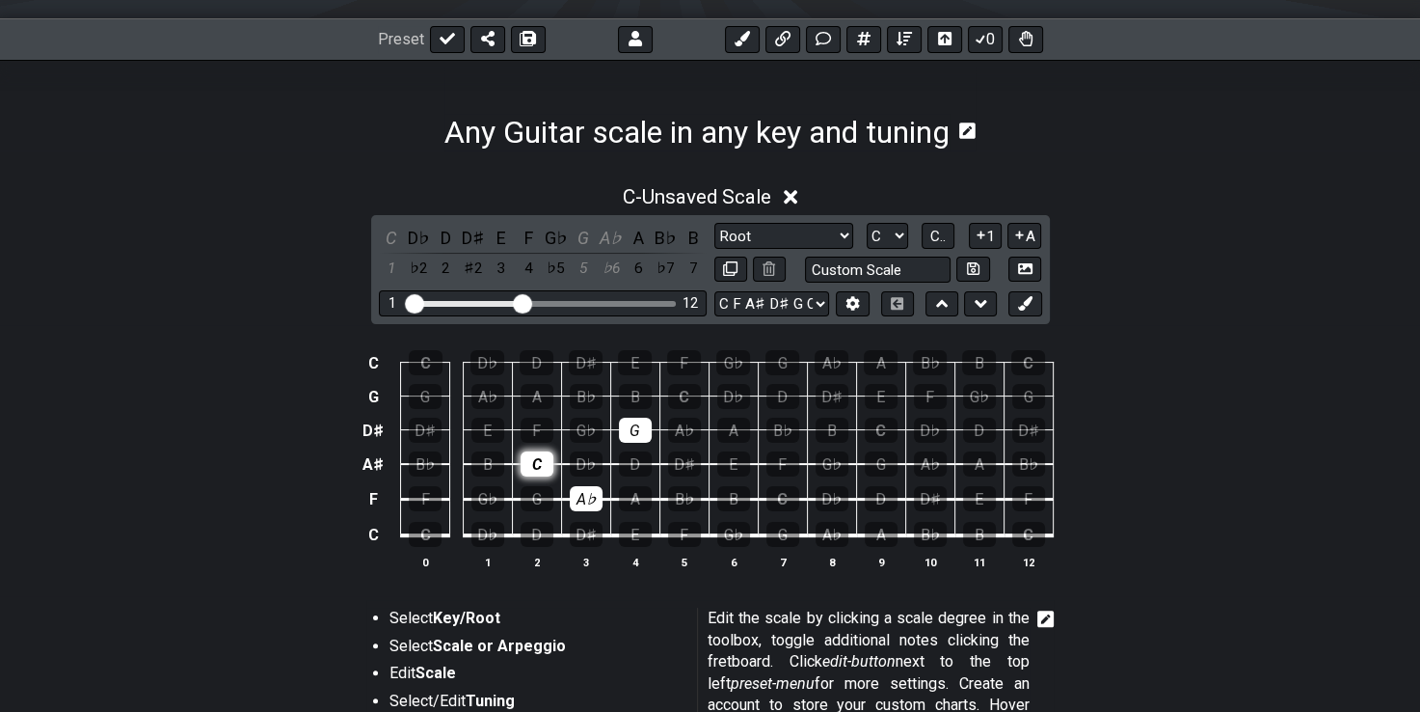
click at [543, 466] on div "C" at bounding box center [537, 463] width 33 height 25
click at [584, 235] on div "G" at bounding box center [583, 238] width 25 height 26
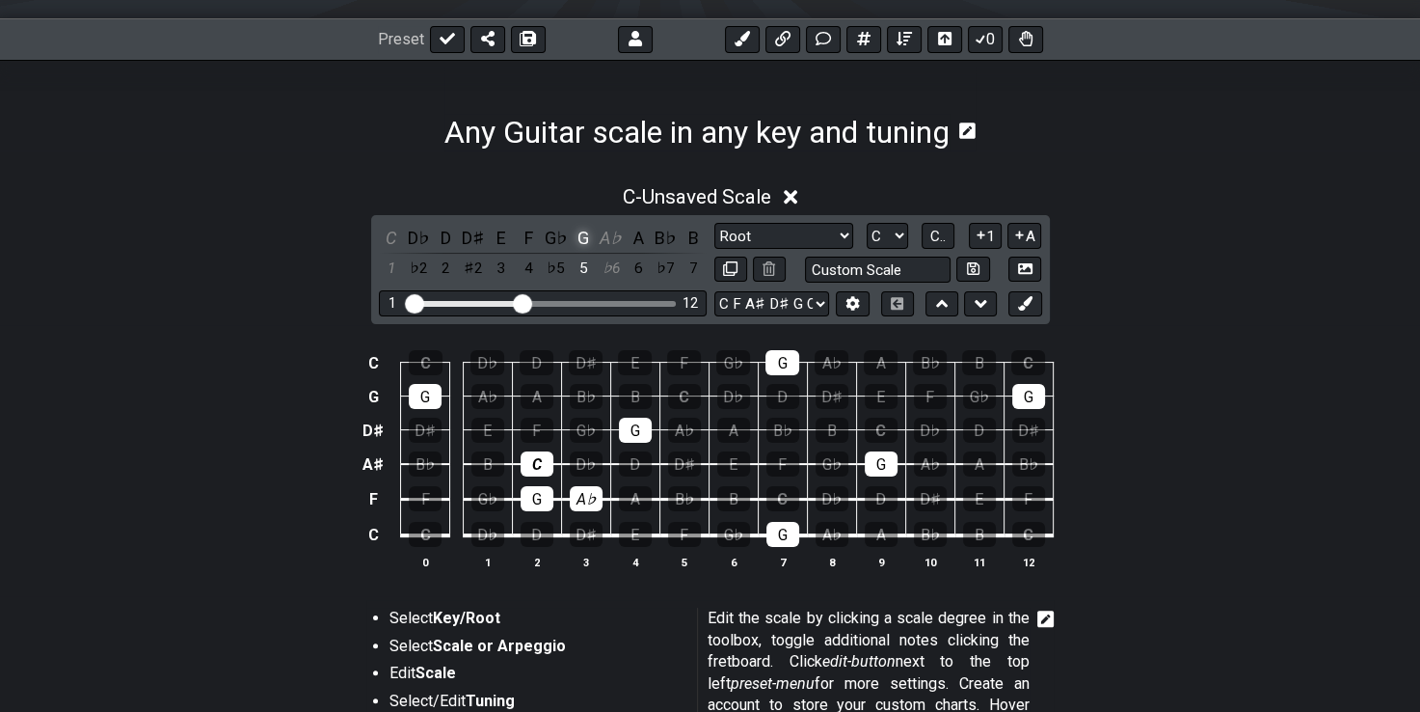
click at [584, 235] on div "G" at bounding box center [583, 238] width 25 height 26
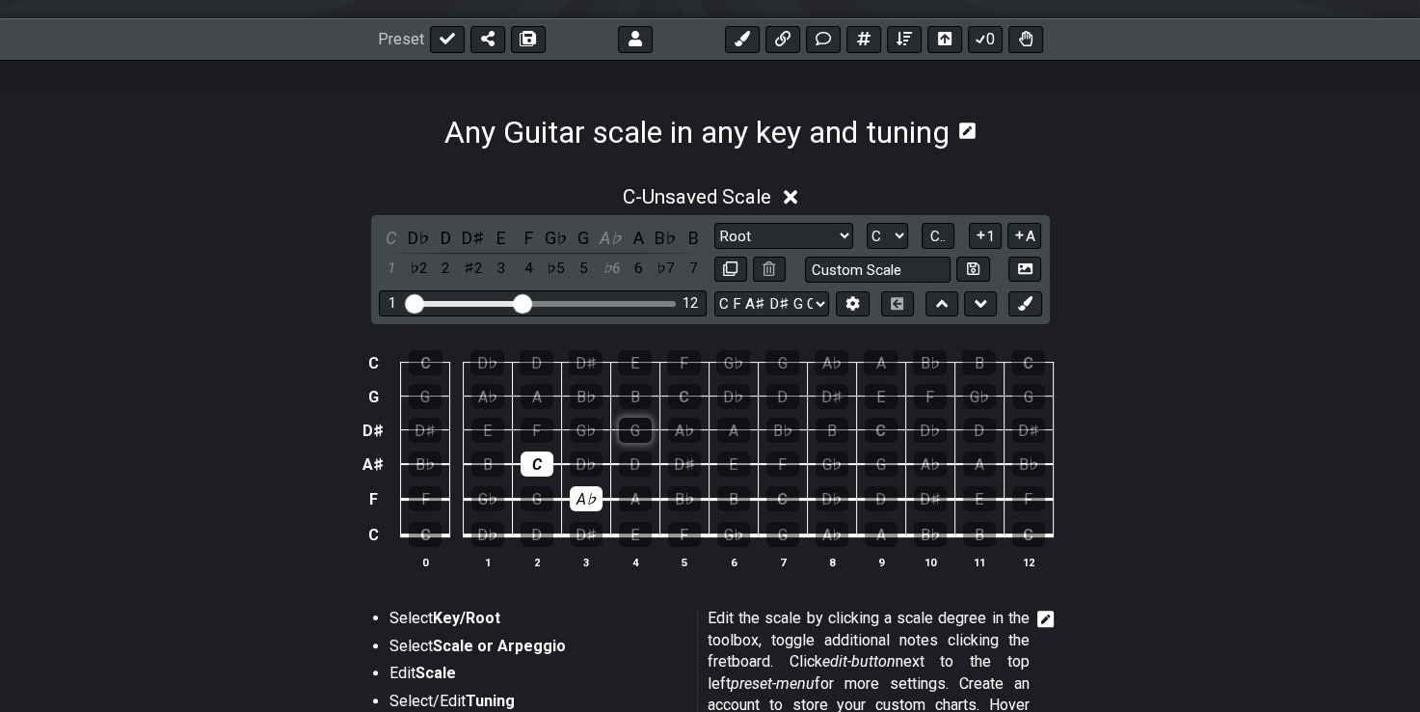
click at [641, 426] on div "G" at bounding box center [635, 429] width 33 height 25
click at [609, 237] on div "A♭" at bounding box center [611, 238] width 25 height 26
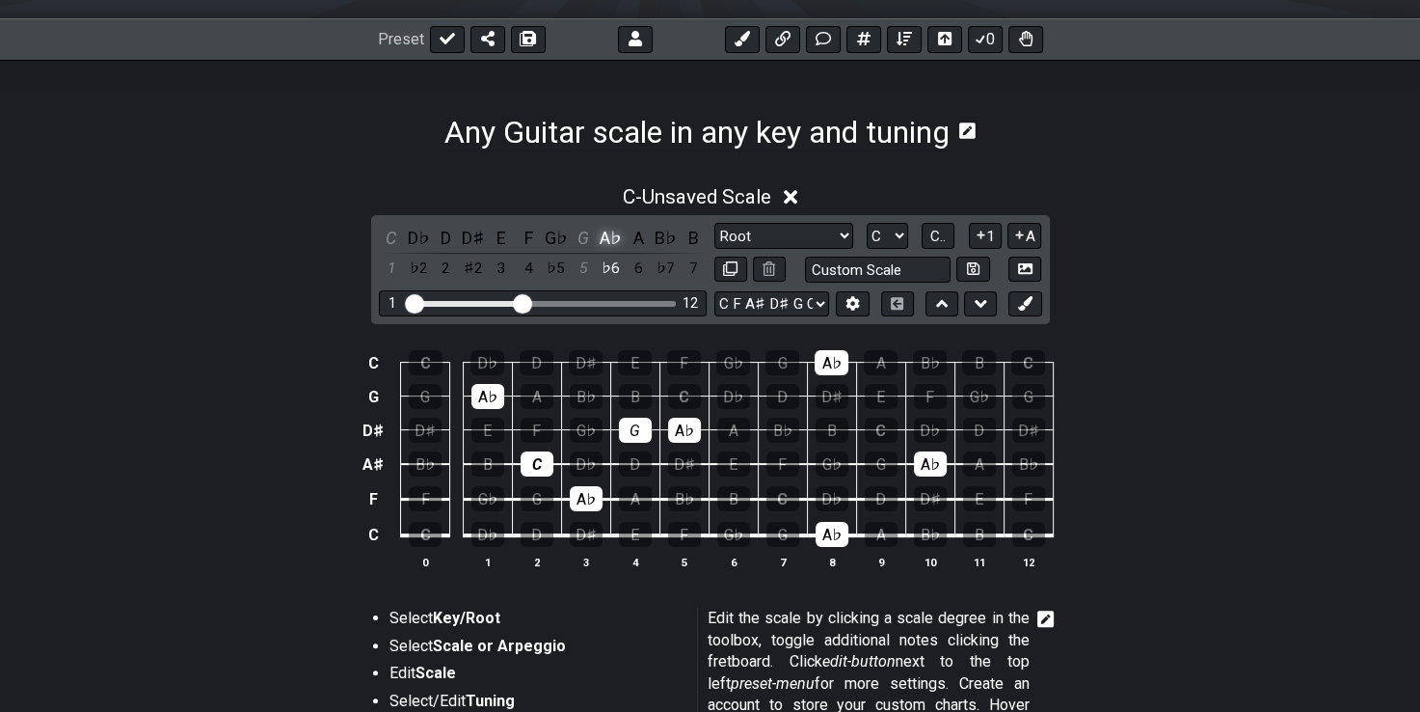
drag, startPoint x: 606, startPoint y: 347, endPoint x: 617, endPoint y: 230, distance: 117.2
click at [617, 230] on div "C - Unsaved Scale C D♭ D D♯ E F G♭ G A♭ A B♭ B 1 ♭2 2 ♯2 3 4 ♭5 5 ♭6 6 ♭7 7 Min…" at bounding box center [710, 385] width 1420 height 423
click at [617, 230] on div "A♭" at bounding box center [611, 238] width 25 height 26
click at [590, 503] on div "G♯" at bounding box center [586, 498] width 33 height 25
click at [581, 507] on div "G♯" at bounding box center [586, 498] width 33 height 25
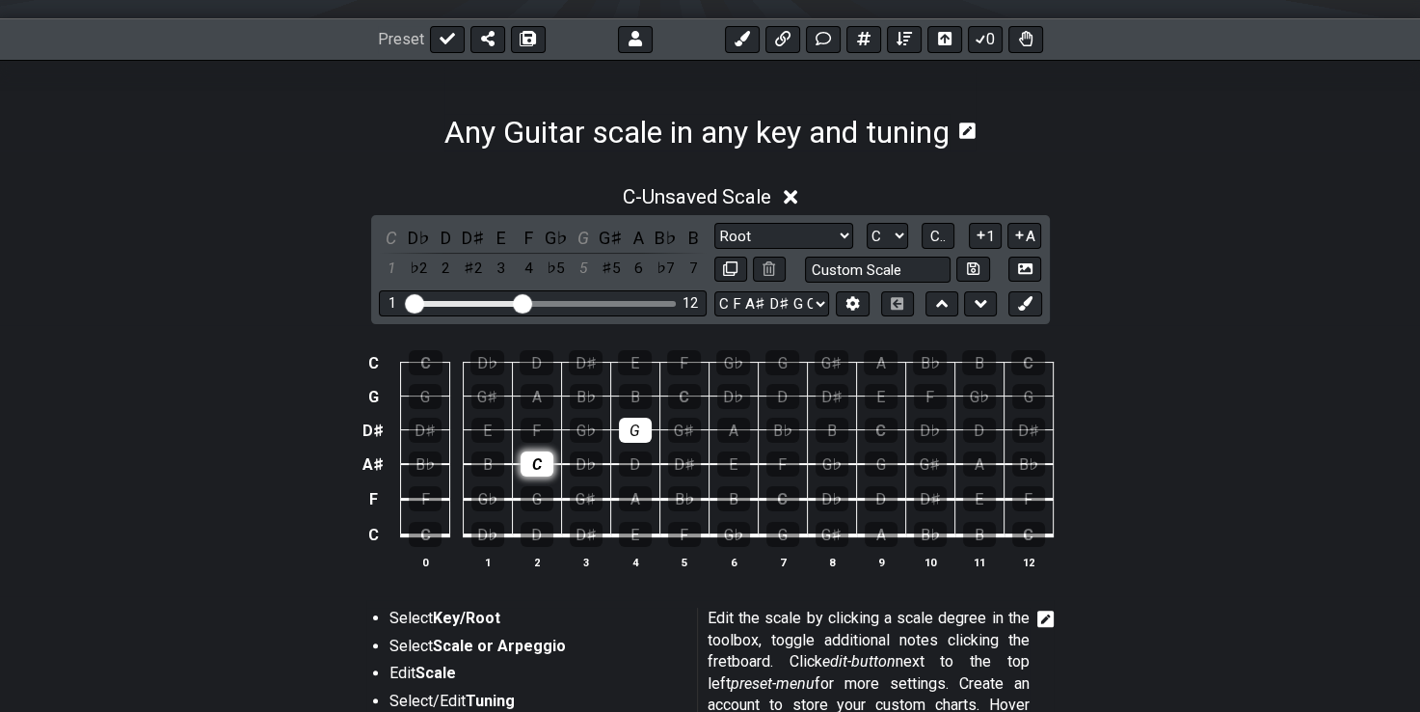
click at [551, 465] on div "C" at bounding box center [537, 463] width 33 height 25
click at [630, 426] on div "G" at bounding box center [635, 429] width 33 height 25
click at [739, 497] on div "B" at bounding box center [733, 498] width 33 height 25
click at [832, 456] on div "G♭" at bounding box center [832, 463] width 33 height 25
click at [876, 455] on div "G" at bounding box center [881, 463] width 33 height 25
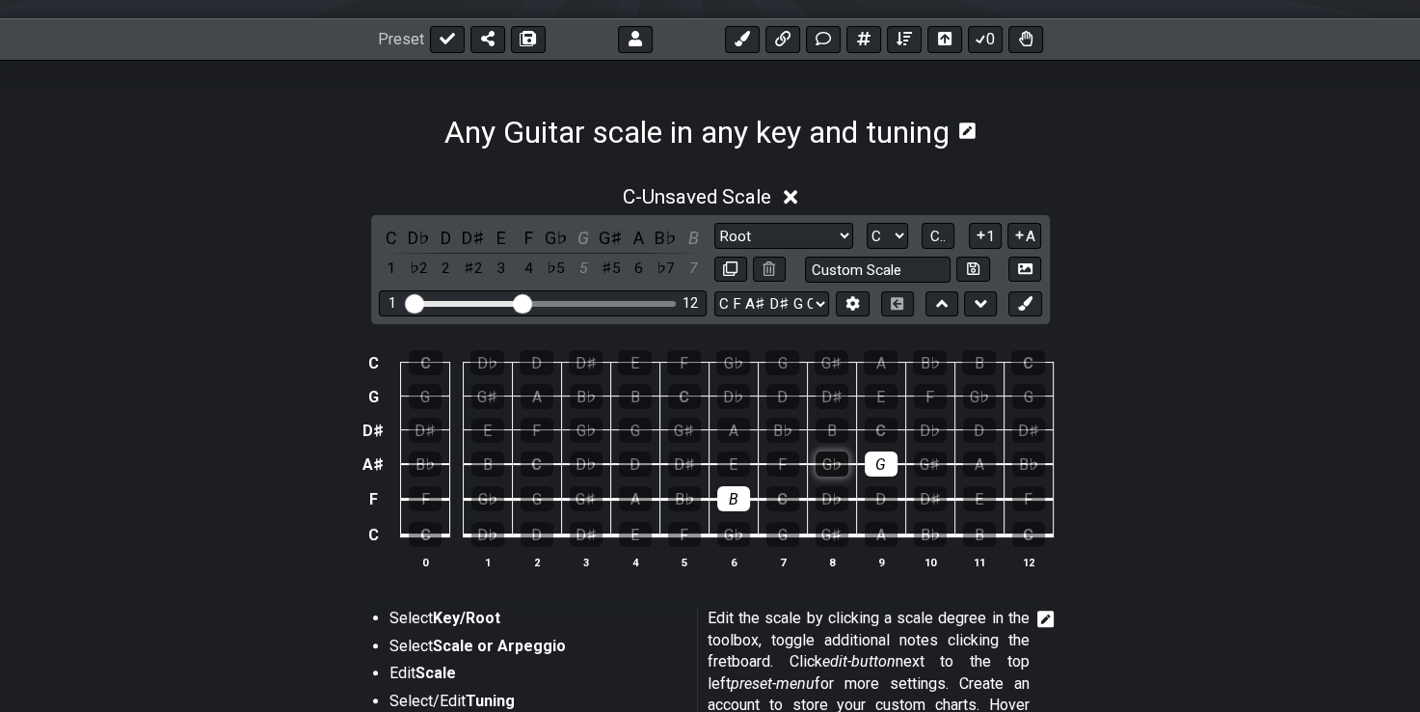
click at [825, 454] on div "G♭" at bounding box center [832, 463] width 33 height 25
click at [841, 465] on div "G♭" at bounding box center [832, 463] width 33 height 25
click at [880, 498] on div "D" at bounding box center [881, 498] width 33 height 25
click at [922, 468] on div "G♯" at bounding box center [930, 463] width 33 height 25
click at [1019, 467] on div "B♭" at bounding box center [1028, 463] width 33 height 25
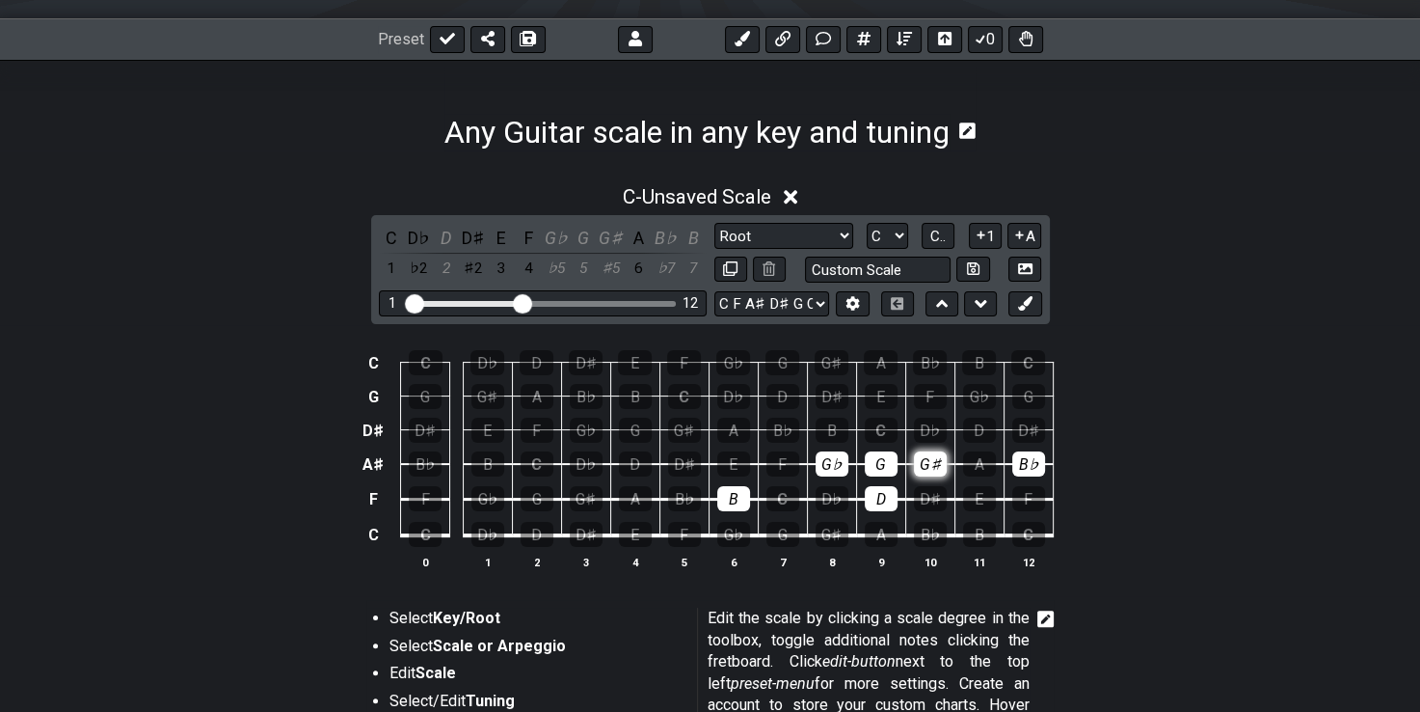
click at [928, 466] on div "G♯" at bounding box center [930, 463] width 33 height 25
click at [1032, 457] on div "B♭" at bounding box center [1028, 463] width 33 height 25
click at [875, 505] on div "D" at bounding box center [881, 498] width 33 height 25
click at [580, 231] on div "G" at bounding box center [583, 238] width 25 height 26
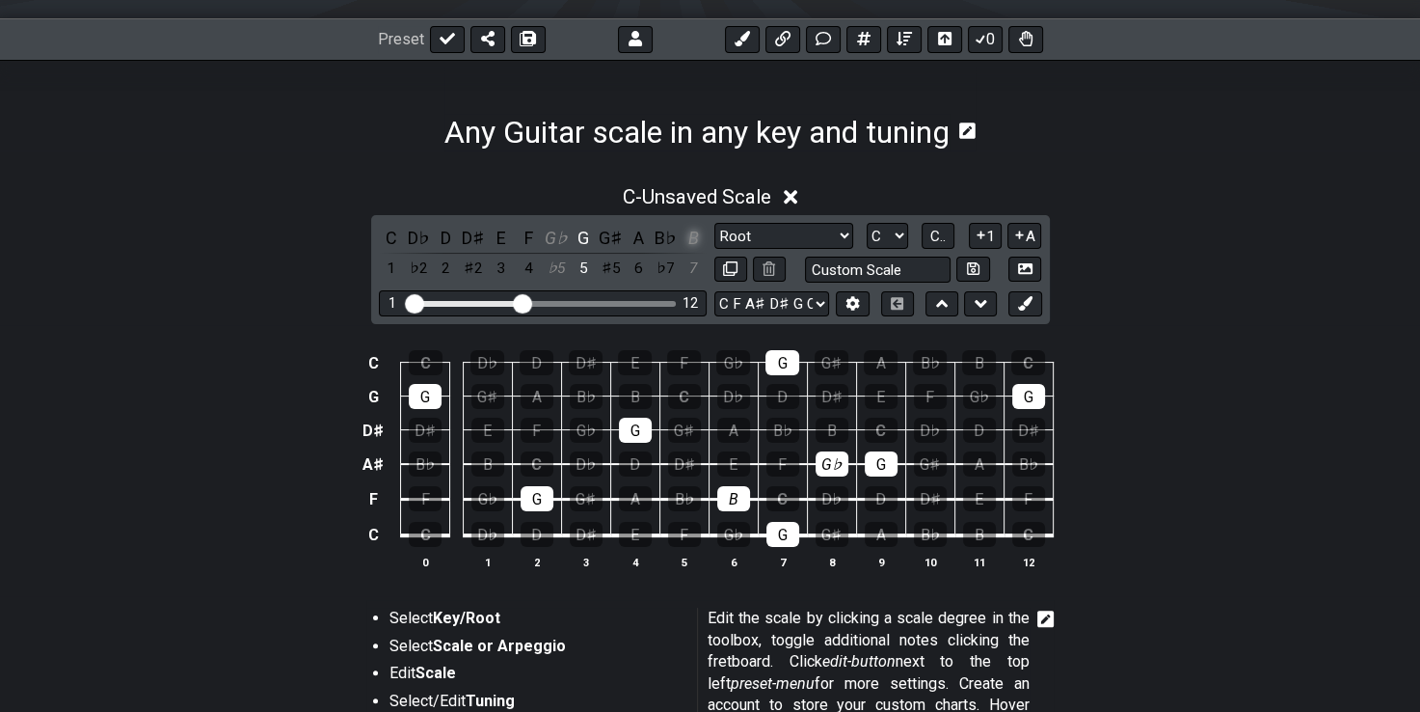
click at [686, 237] on div "B" at bounding box center [693, 238] width 25 height 26
click at [584, 241] on div "G" at bounding box center [583, 238] width 25 height 26
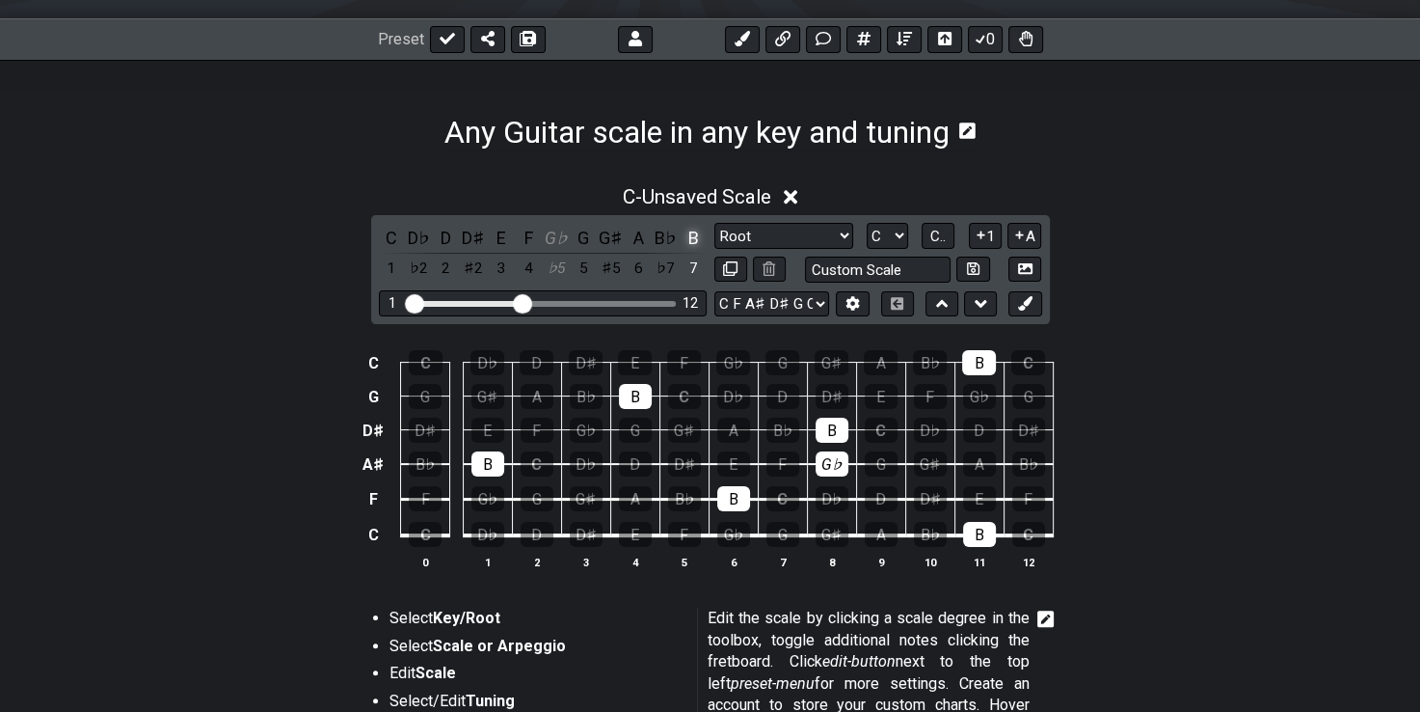
click at [699, 234] on div "B" at bounding box center [693, 238] width 25 height 26
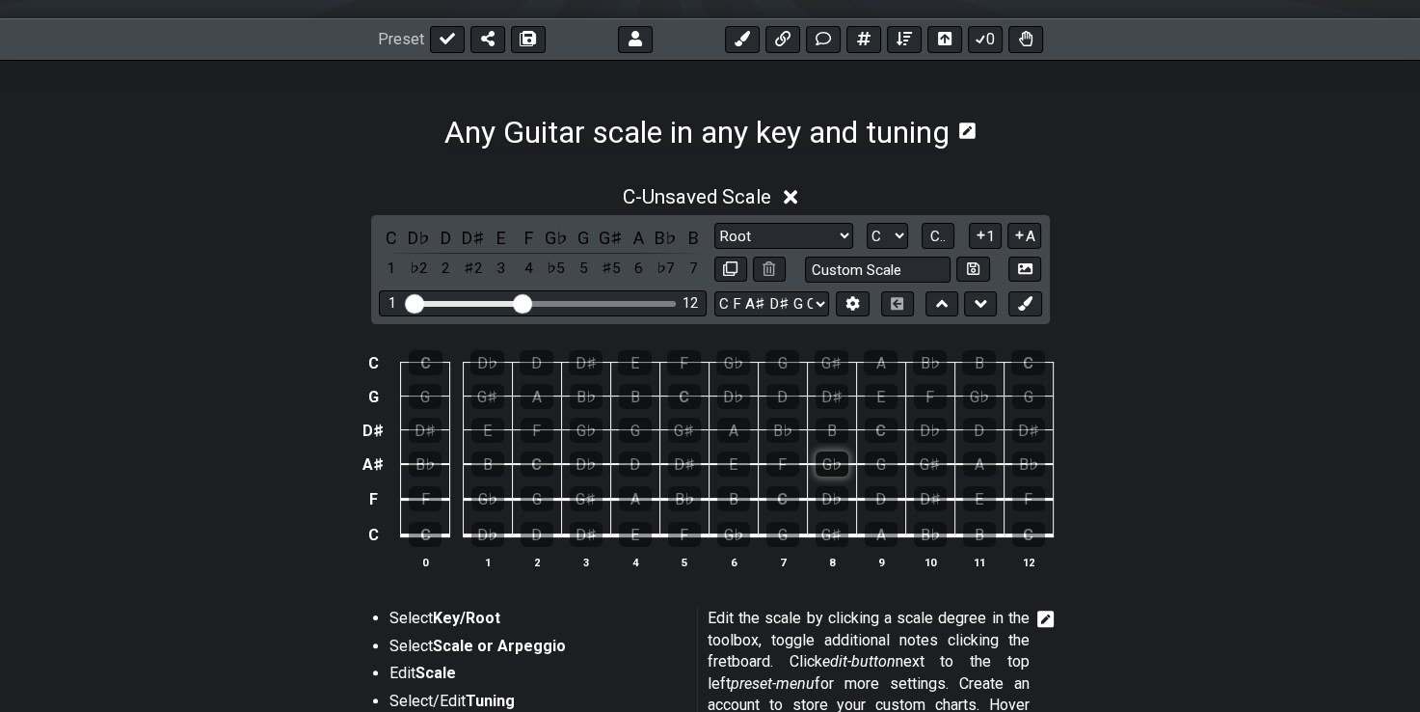
click at [834, 463] on div "G♭" at bounding box center [832, 463] width 33 height 25
click at [777, 501] on div "C" at bounding box center [783, 498] width 33 height 25
click at [914, 472] on div "G♯" at bounding box center [930, 463] width 33 height 25
click at [621, 235] on div "G♯" at bounding box center [611, 238] width 25 height 26
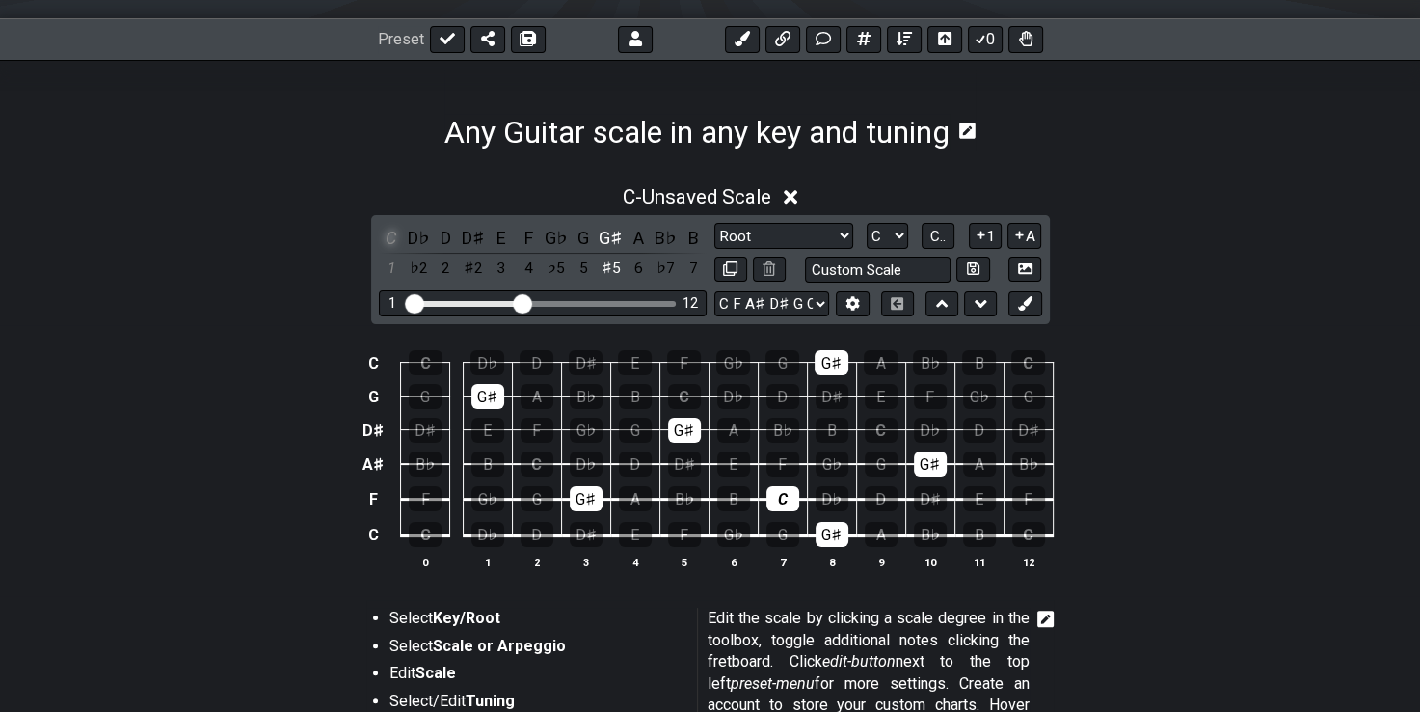
click at [393, 241] on div "C" at bounding box center [391, 238] width 25 height 26
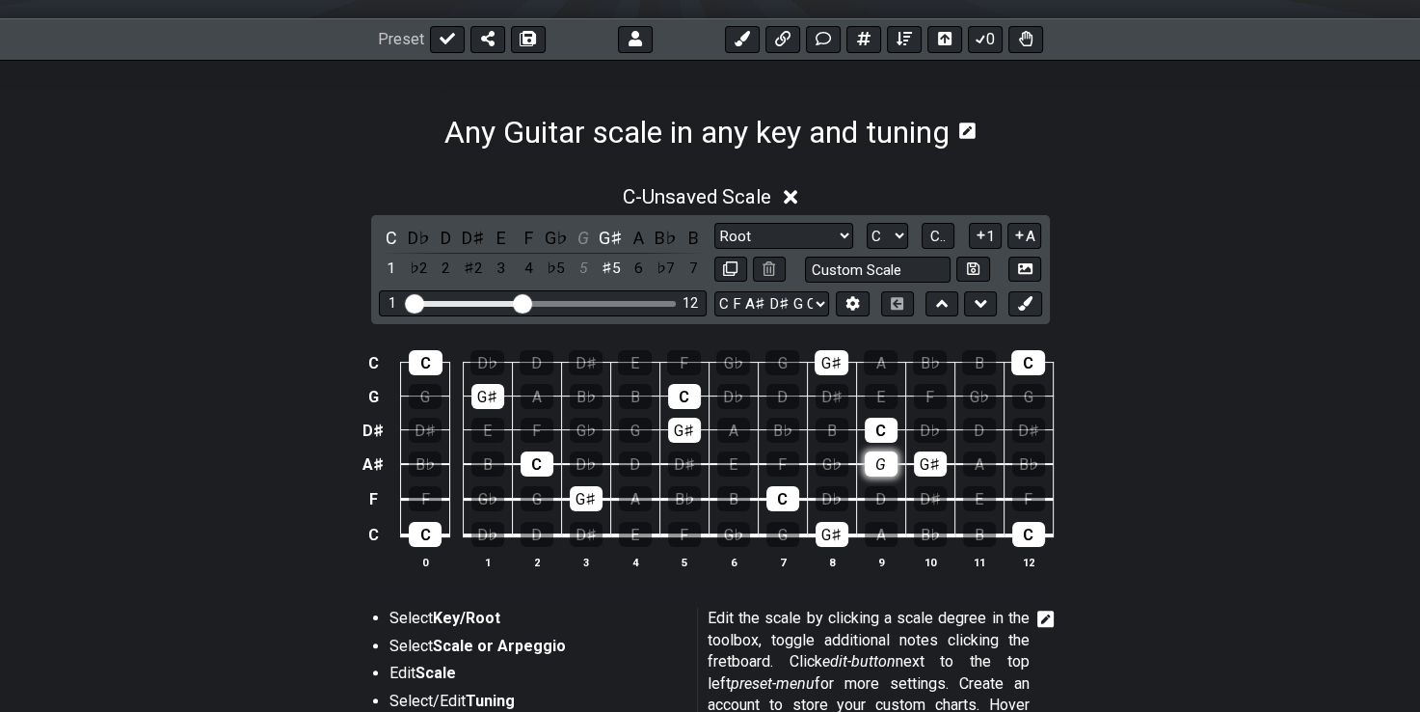
click at [874, 467] on div "G" at bounding box center [881, 463] width 33 height 25
click at [582, 235] on div "G" at bounding box center [583, 238] width 25 height 26
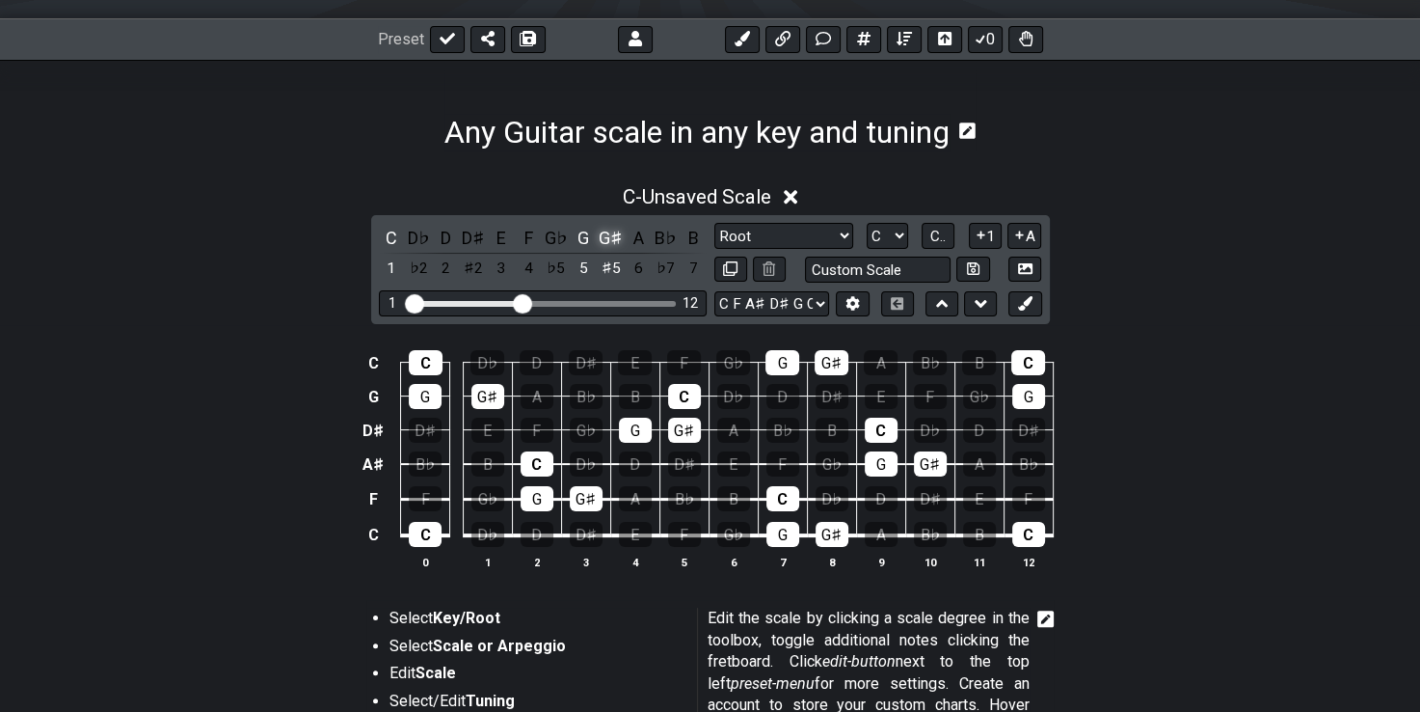
click at [613, 234] on div "G♯" at bounding box center [611, 238] width 25 height 26
click at [583, 231] on div "G" at bounding box center [583, 238] width 25 height 26
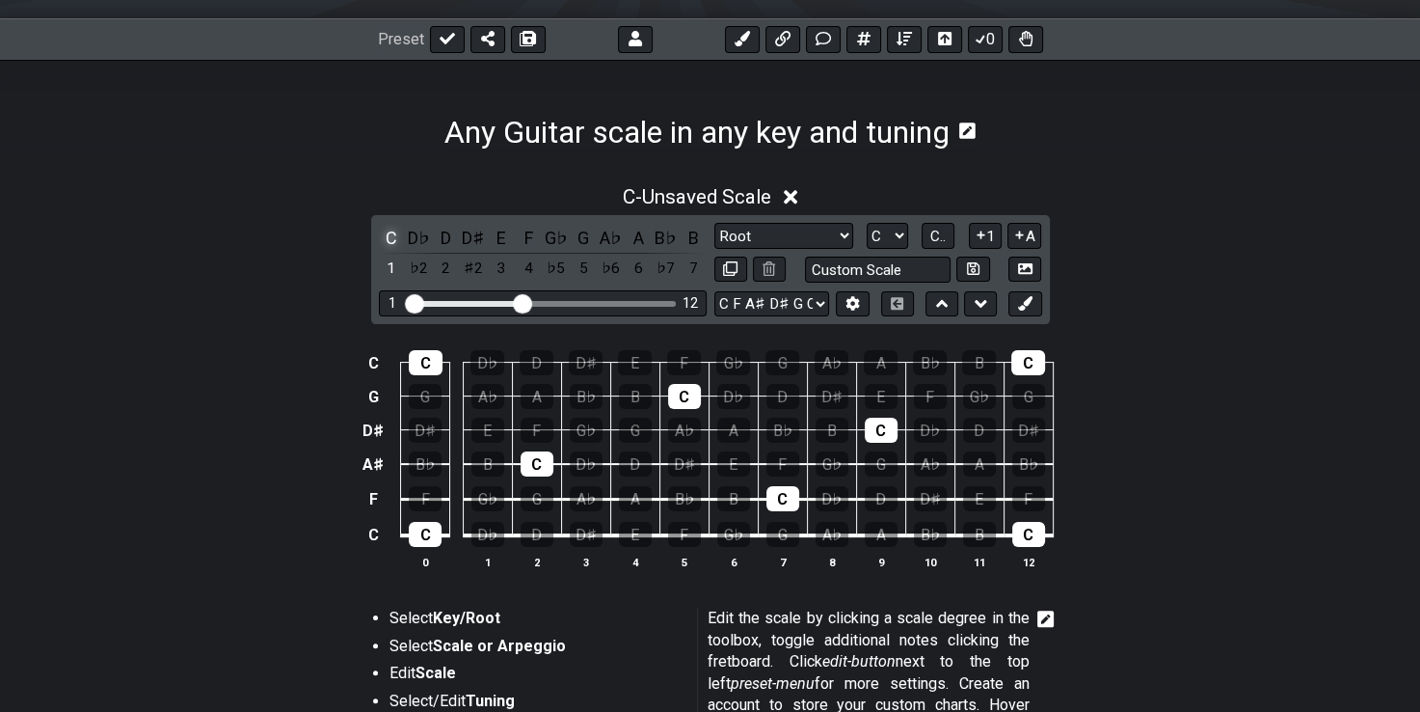
click at [391, 231] on div "C" at bounding box center [391, 238] width 25 height 26
